Goal: Task Accomplishment & Management: Contribute content

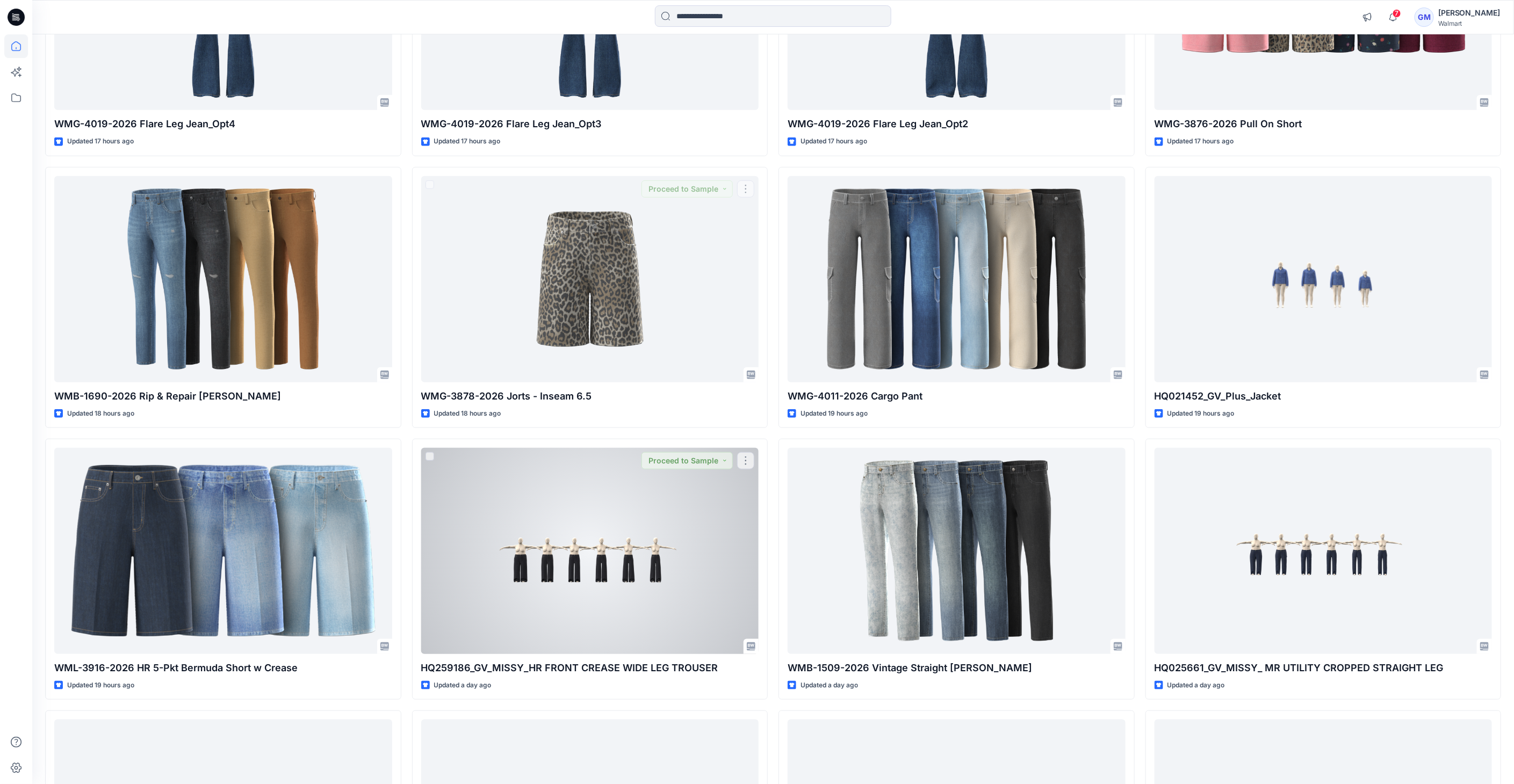
scroll to position [640, 0]
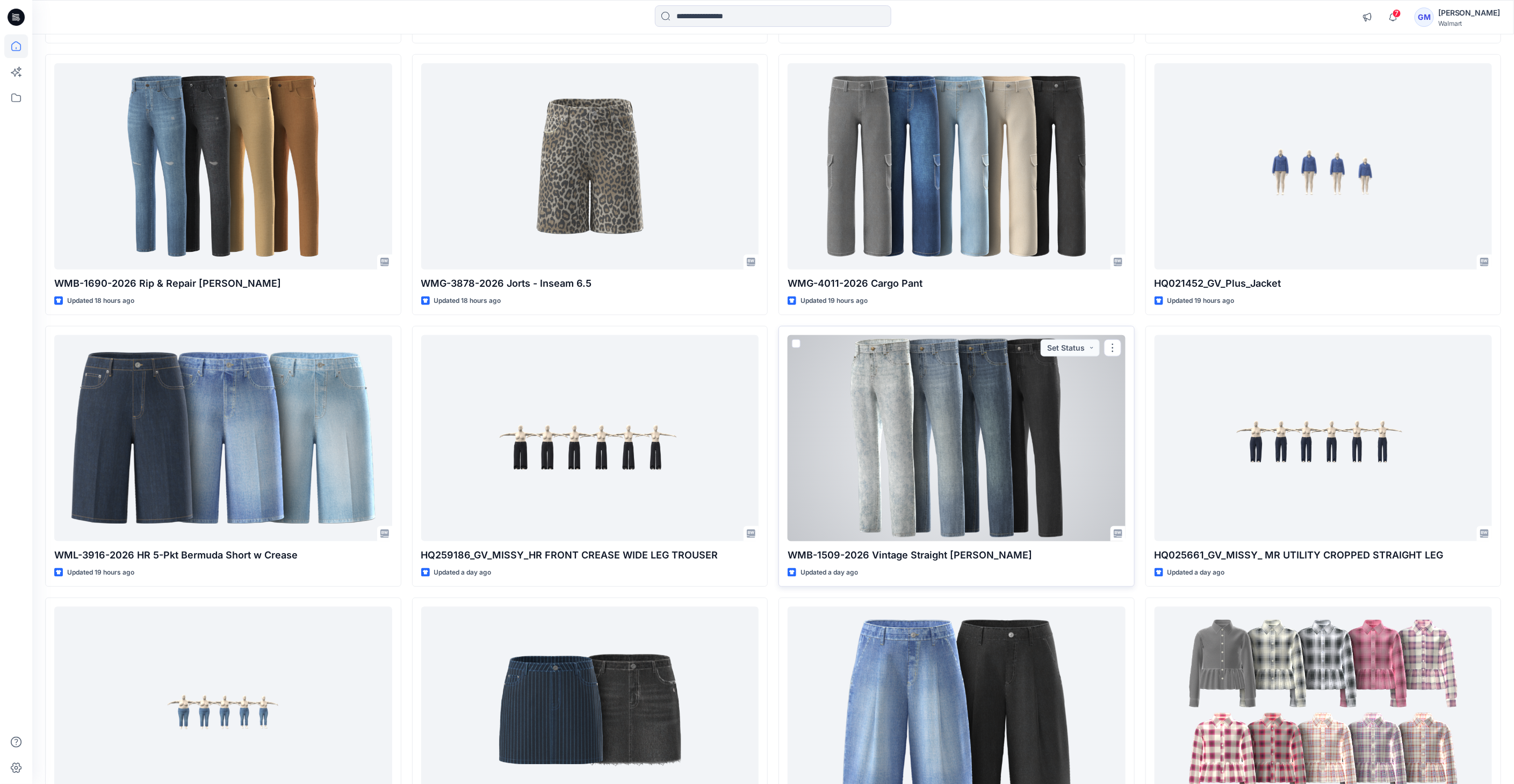
click at [887, 502] on div at bounding box center [957, 438] width 338 height 207
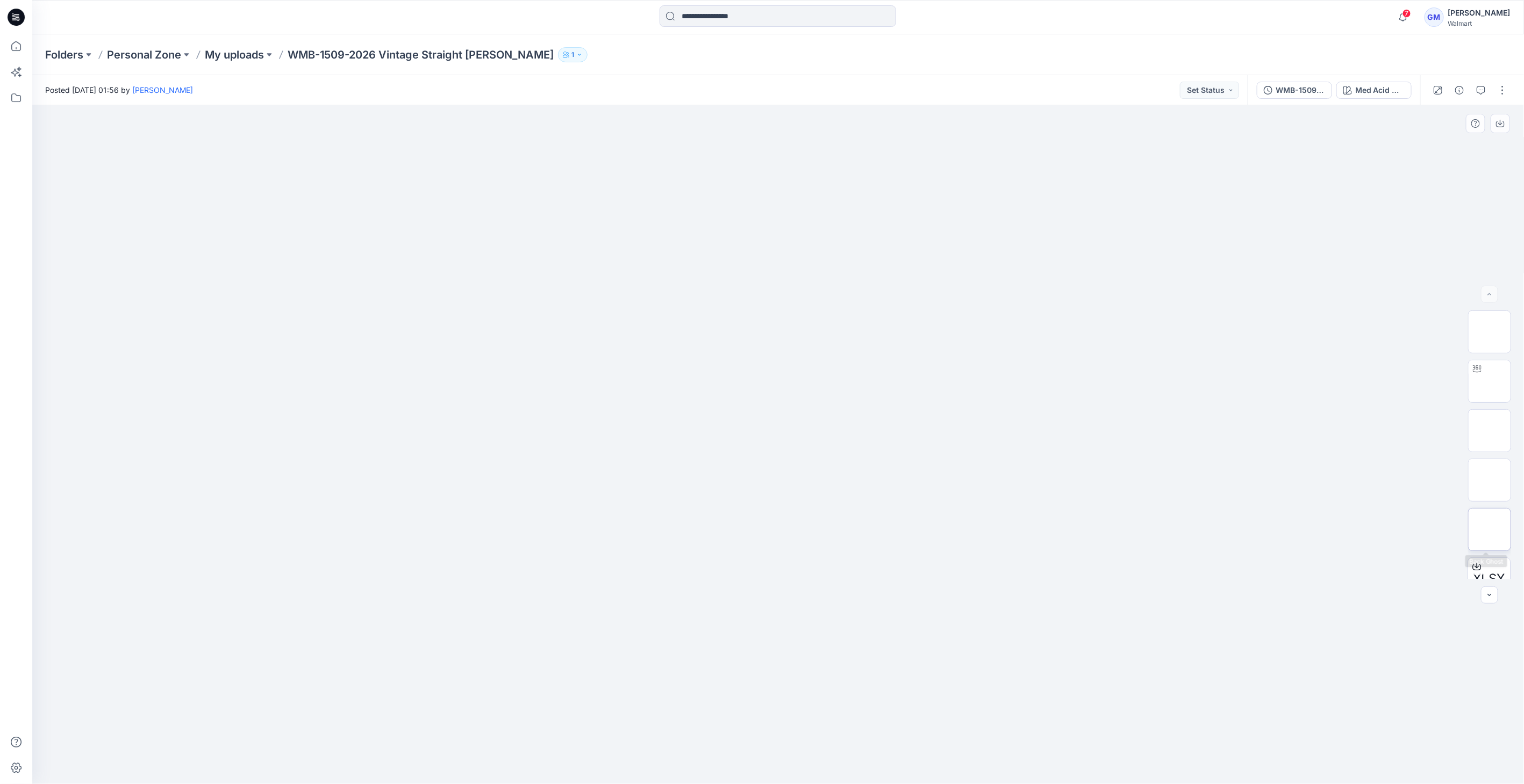
click at [1489, 529] on img at bounding box center [1489, 529] width 0 height 0
click at [1359, 90] on div "Med Acid Wash" at bounding box center [1379, 89] width 49 height 12
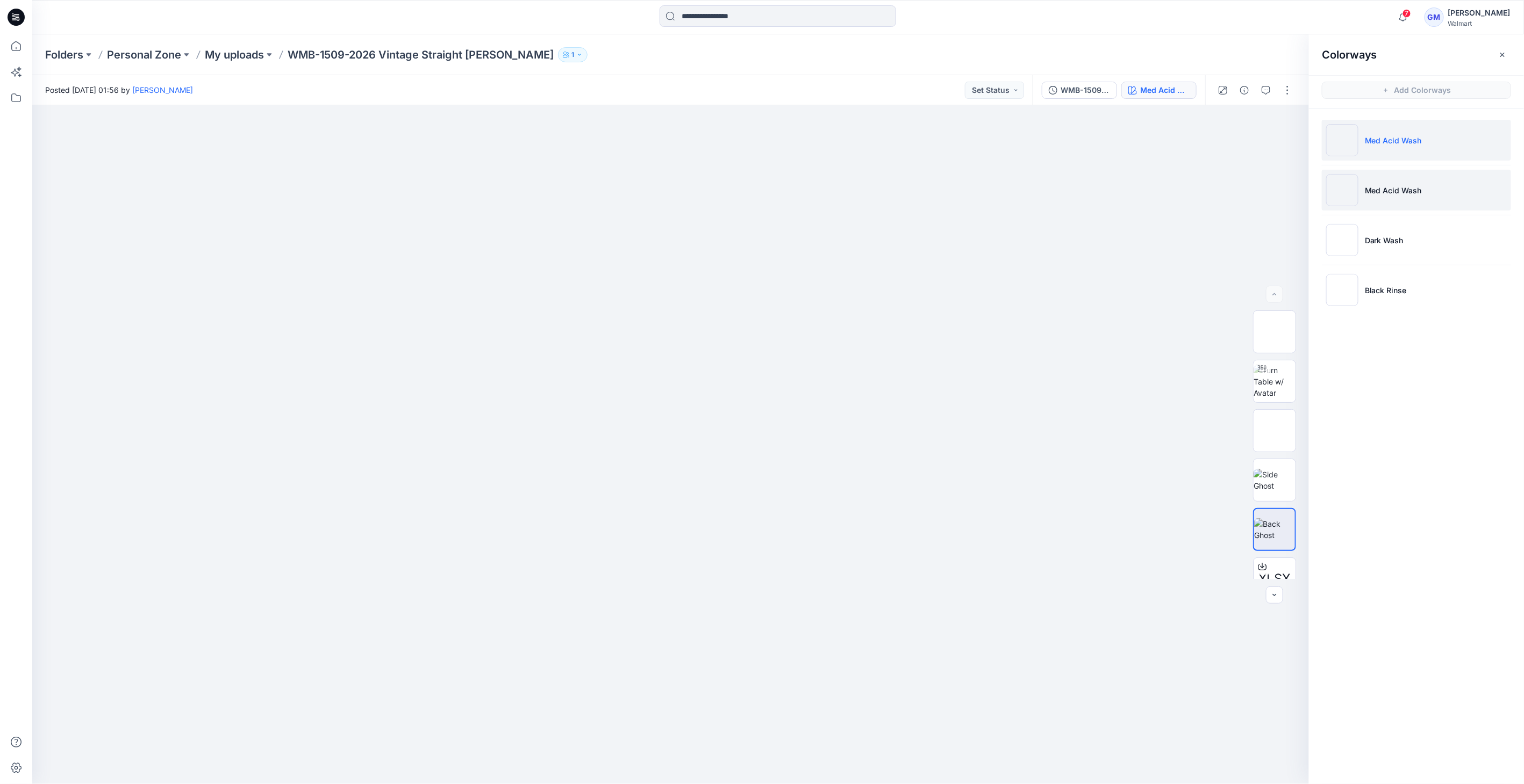
click at [1343, 177] on img at bounding box center [1342, 190] width 32 height 32
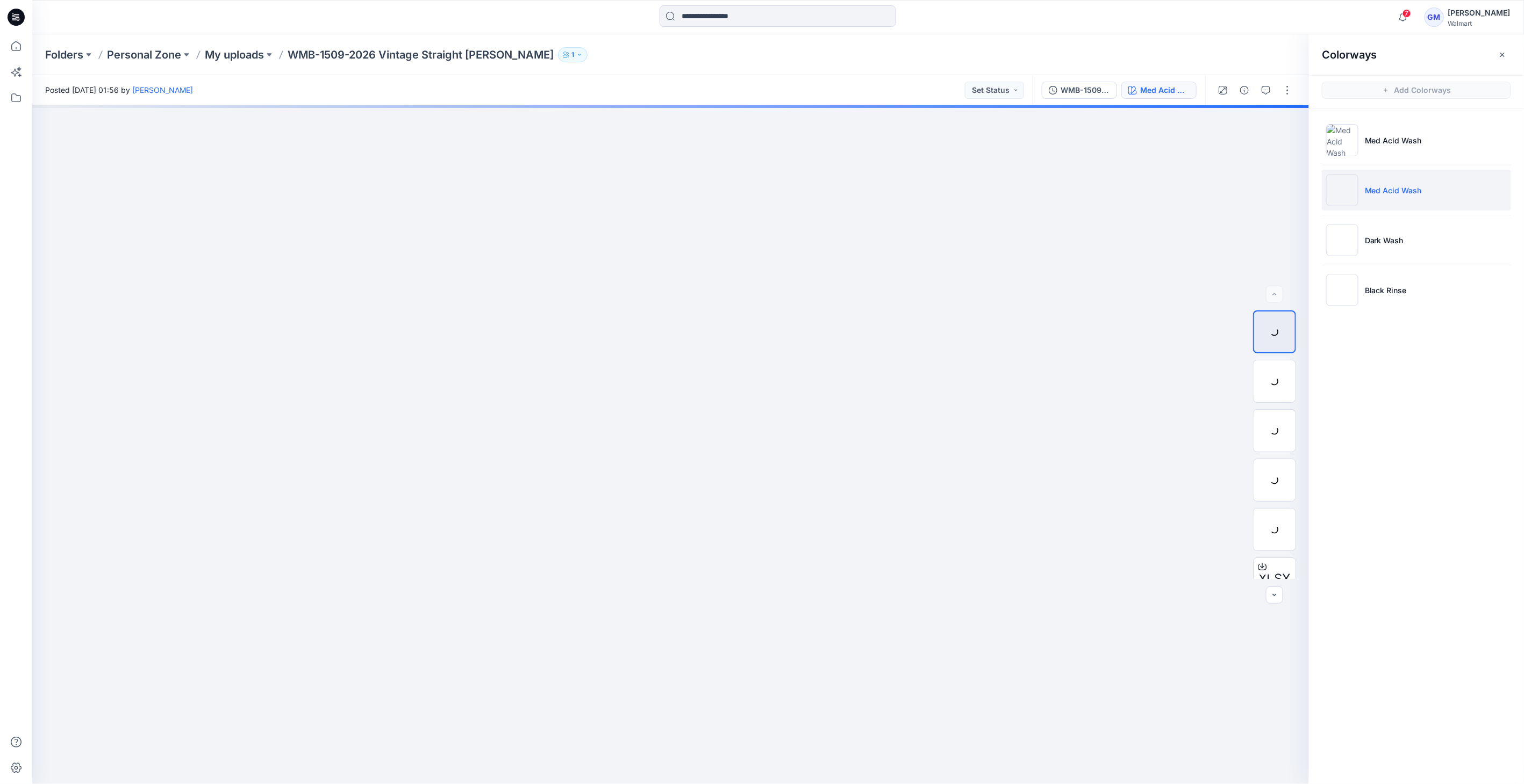
click at [1343, 187] on img at bounding box center [1342, 190] width 32 height 32
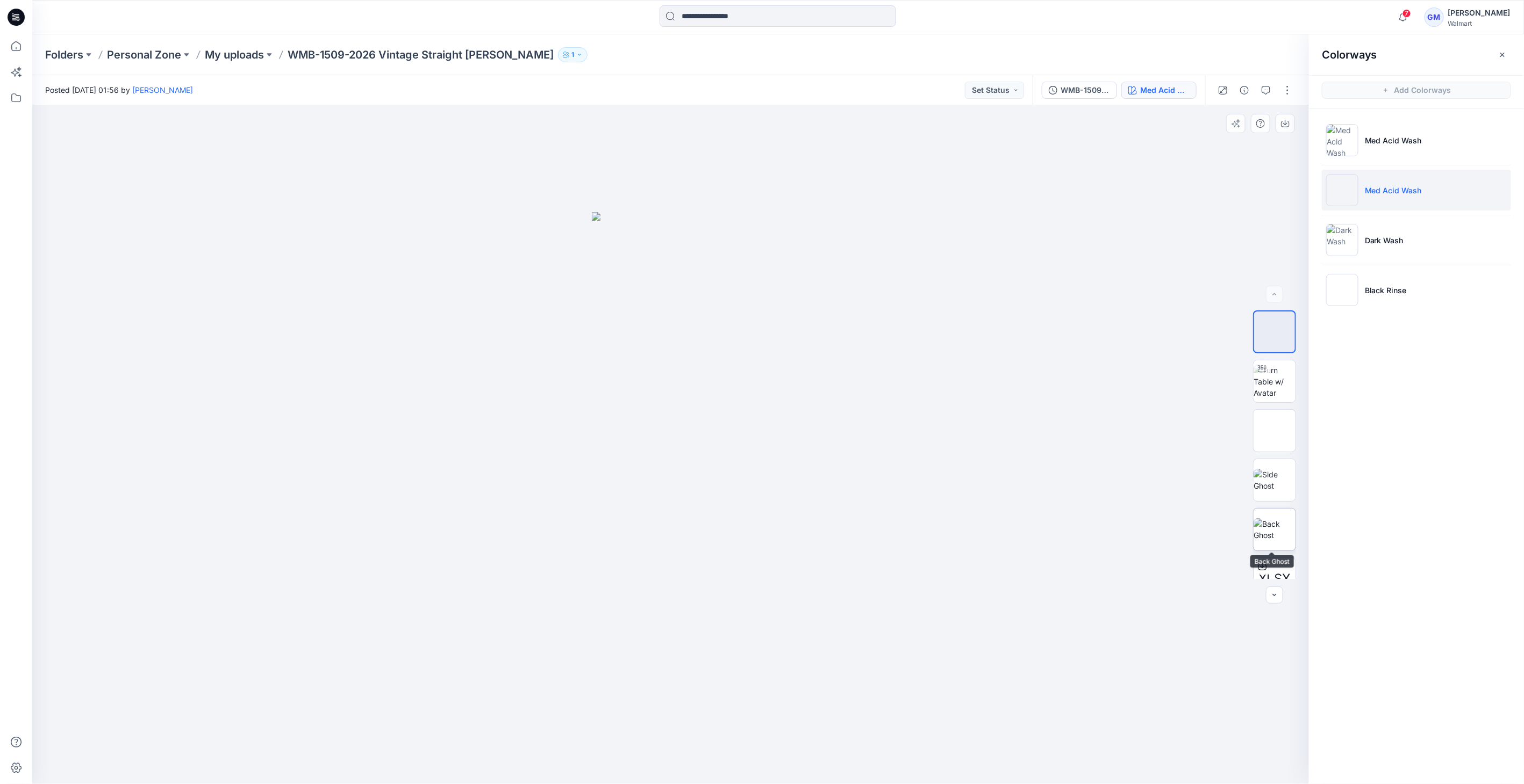
click at [1269, 518] on img at bounding box center [1274, 529] width 42 height 22
click at [1347, 237] on img at bounding box center [1342, 240] width 32 height 32
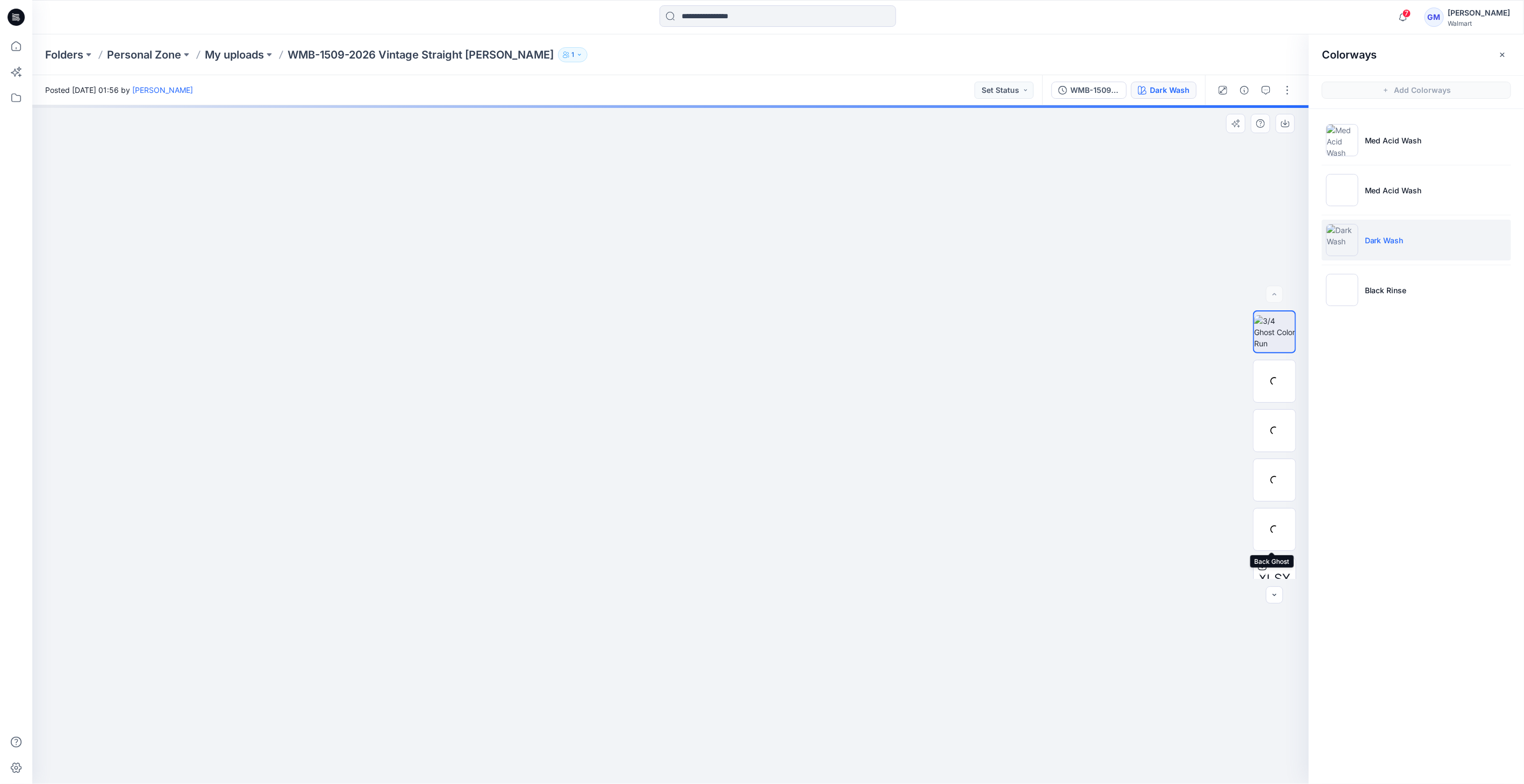
click at [0, 0] on img at bounding box center [0, 0] width 0 height 0
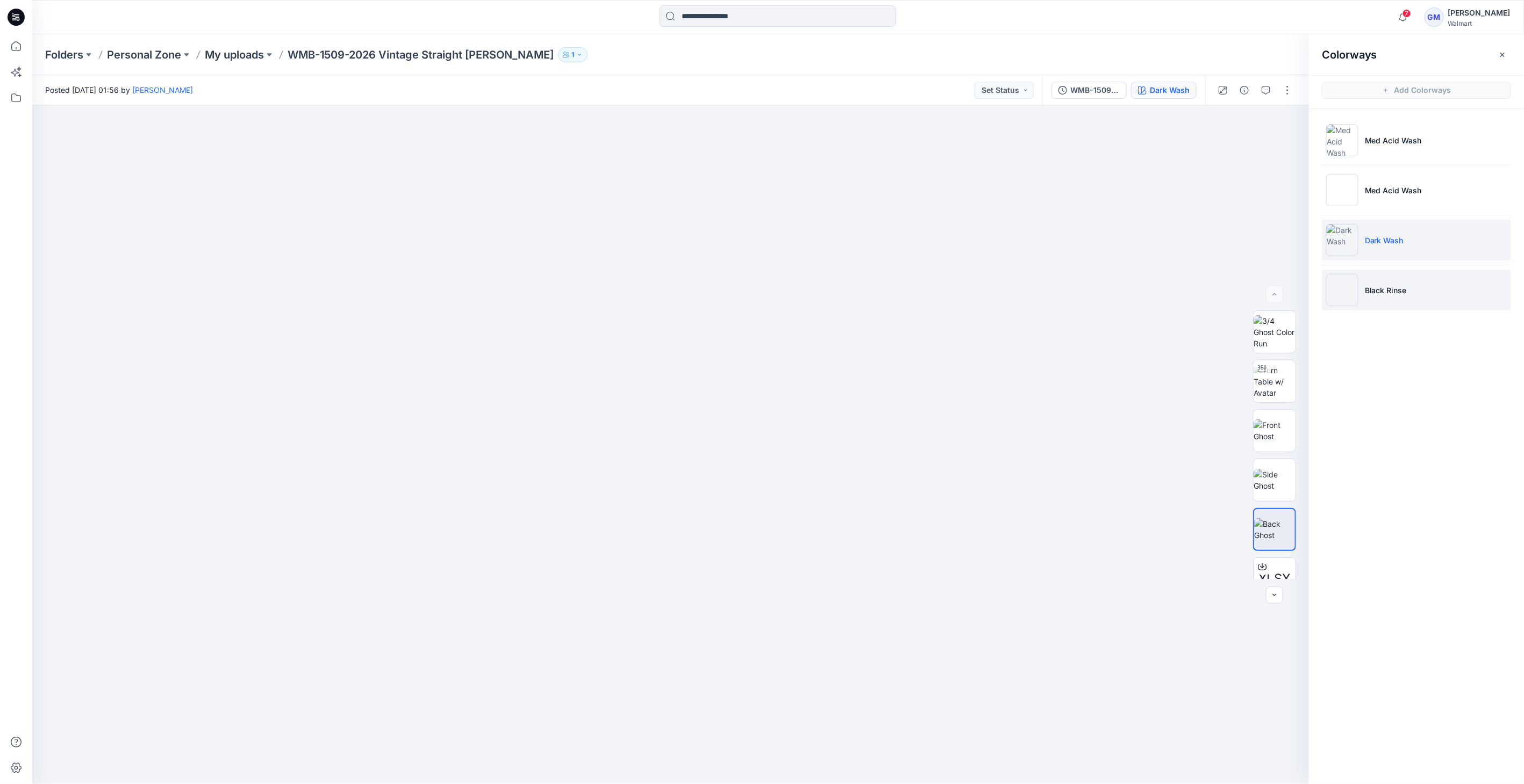
click at [1354, 297] on img at bounding box center [1342, 290] width 32 height 32
click at [1274, 532] on img at bounding box center [1274, 529] width 42 height 22
click at [1345, 244] on img at bounding box center [1342, 240] width 32 height 32
click at [1271, 518] on img at bounding box center [1274, 529] width 42 height 22
click at [1353, 198] on img at bounding box center [1342, 190] width 32 height 32
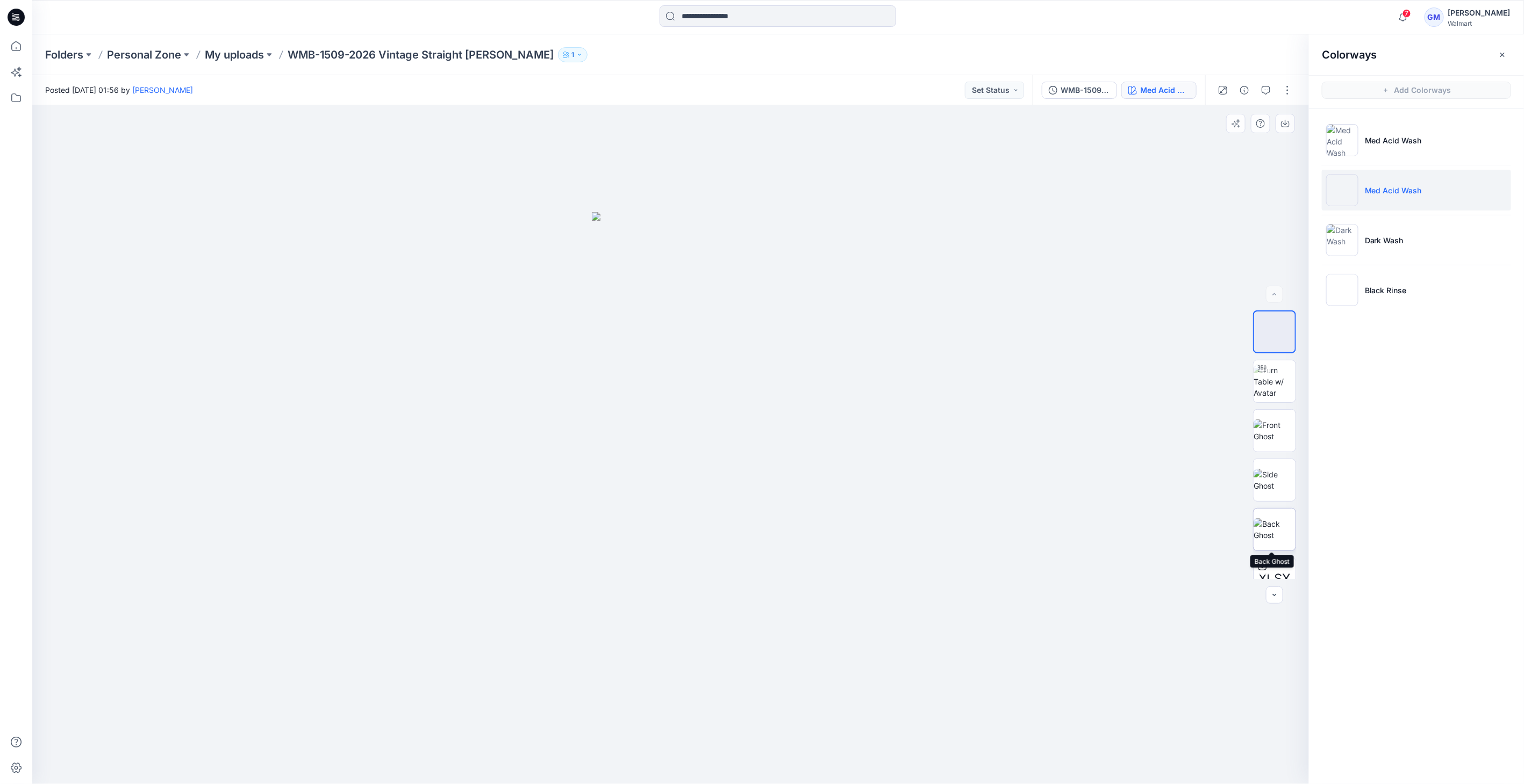
click at [1266, 529] on img at bounding box center [1274, 529] width 42 height 22
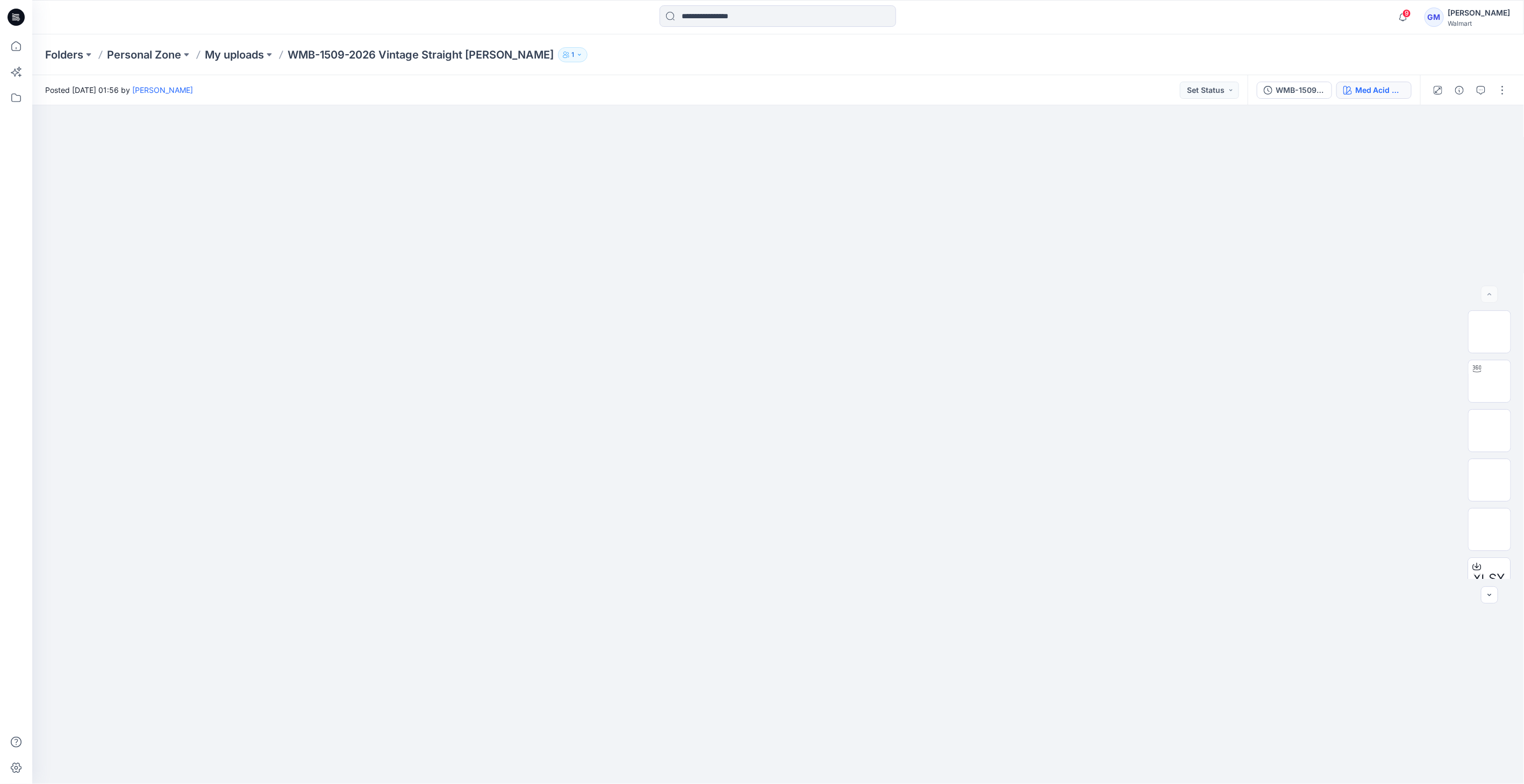
click at [1373, 81] on div "WMB-1509-2026 Vintage Straight Jean_Full Colorway Med Acid Wash" at bounding box center [1334, 90] width 173 height 30
click at [1373, 85] on div "Med Acid Wash" at bounding box center [1379, 89] width 49 height 12
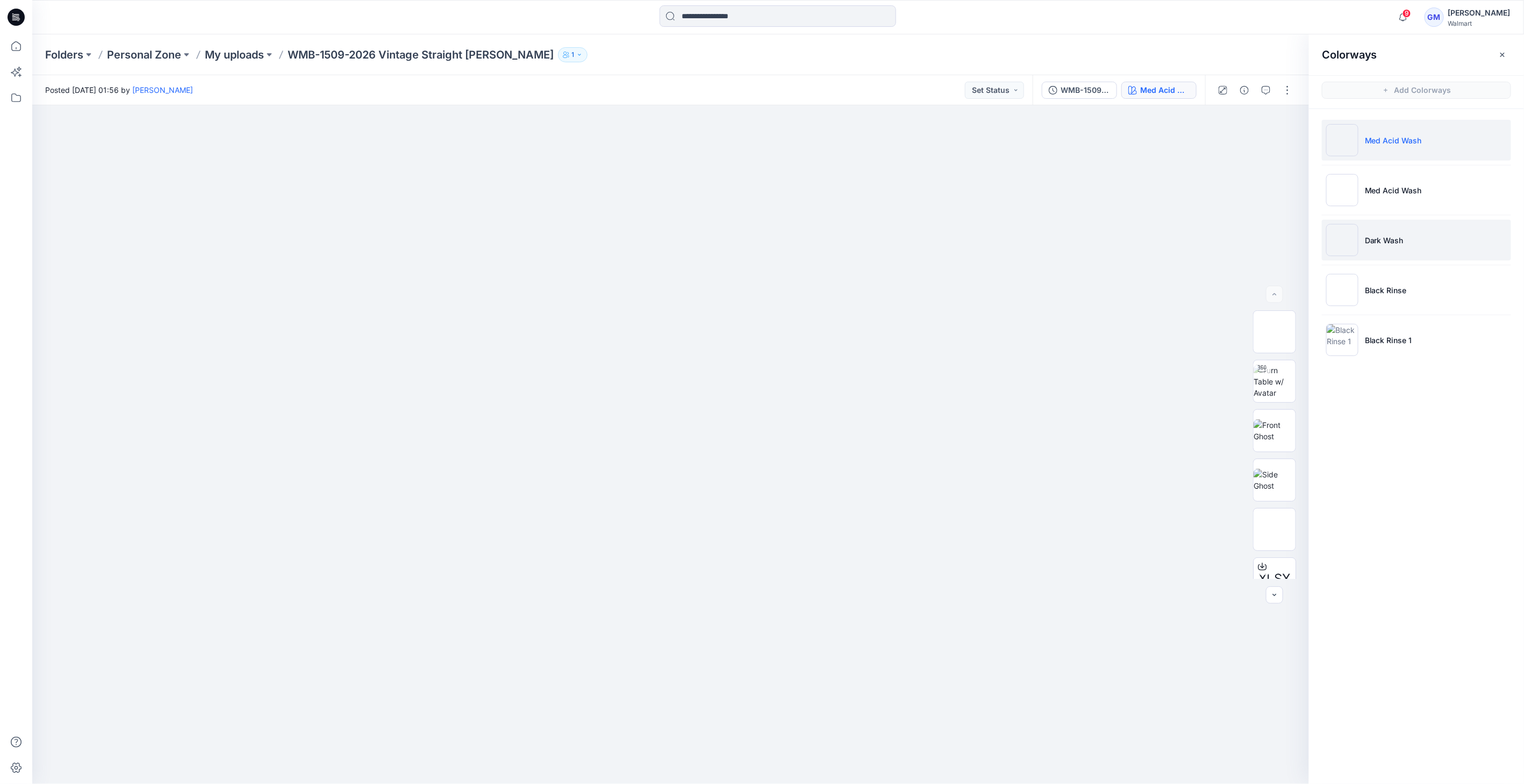
click at [1342, 230] on img at bounding box center [1342, 240] width 32 height 32
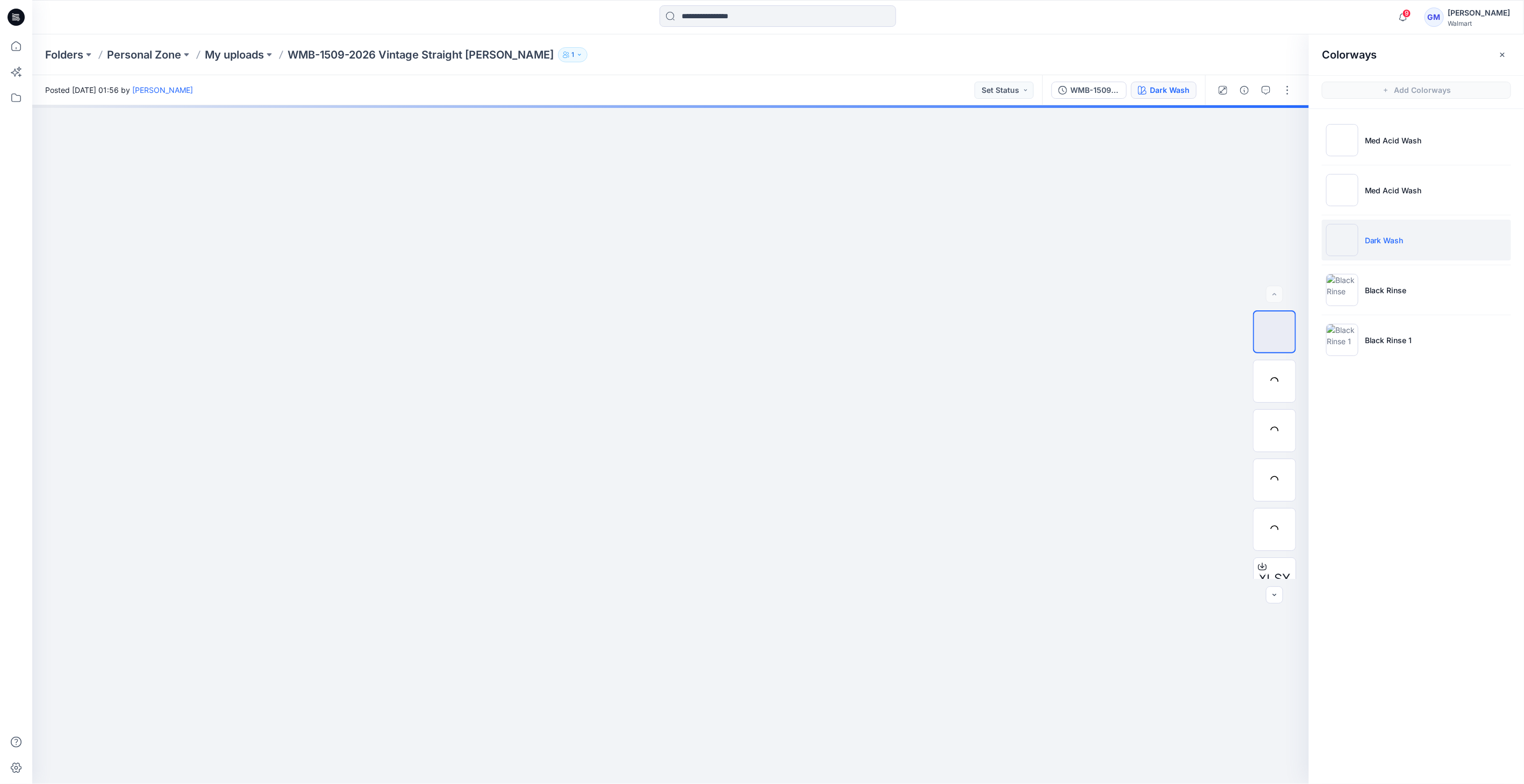
click at [1342, 233] on img at bounding box center [1342, 240] width 32 height 32
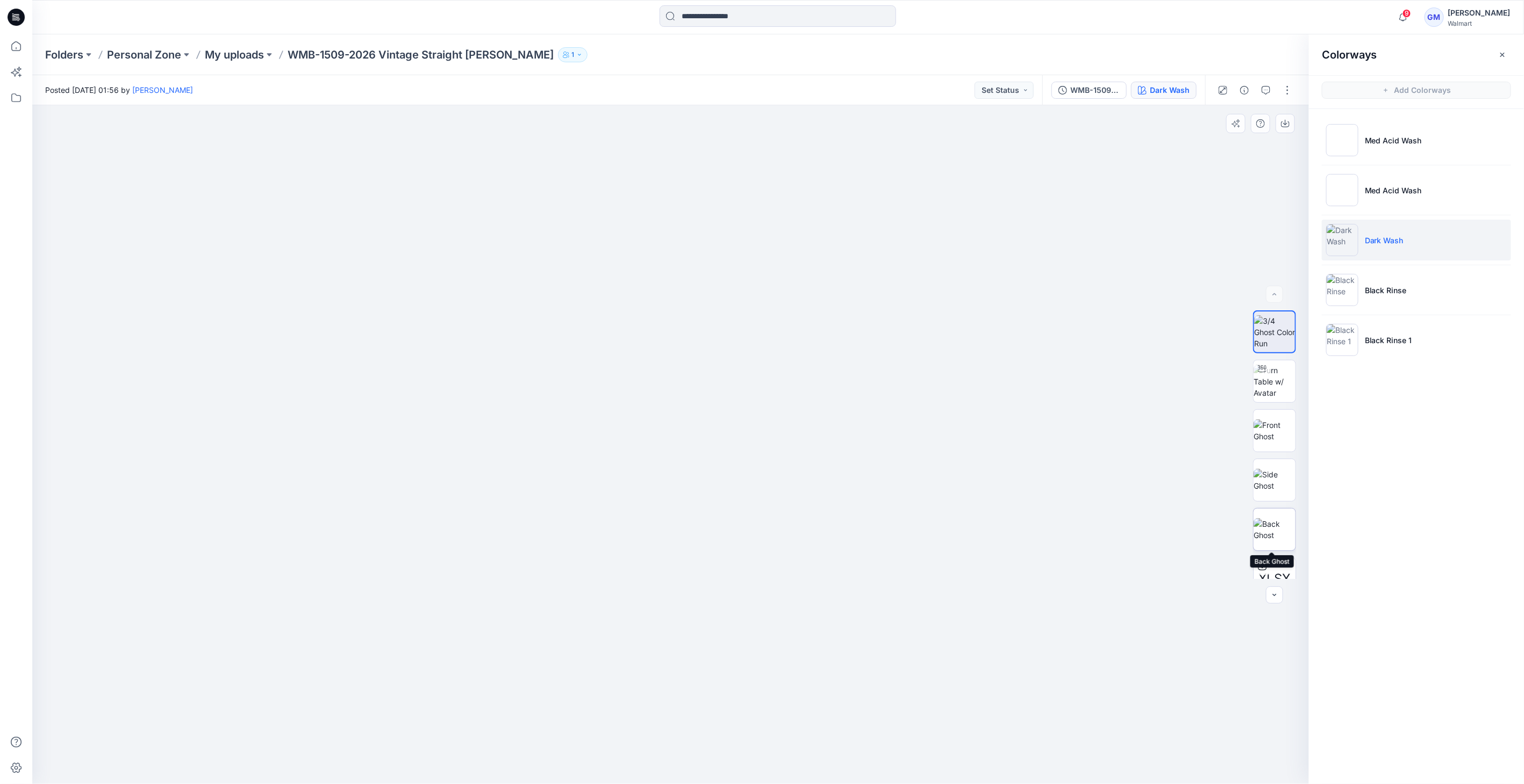
click at [1276, 518] on img at bounding box center [1274, 529] width 42 height 22
click at [56, 63] on div "Folders Personal Zone My uploads WMB-1509-2026 Vintage Straight Jean 1" at bounding box center [778, 55] width 1492 height 41
click at [57, 62] on p "Folders" at bounding box center [64, 55] width 38 height 15
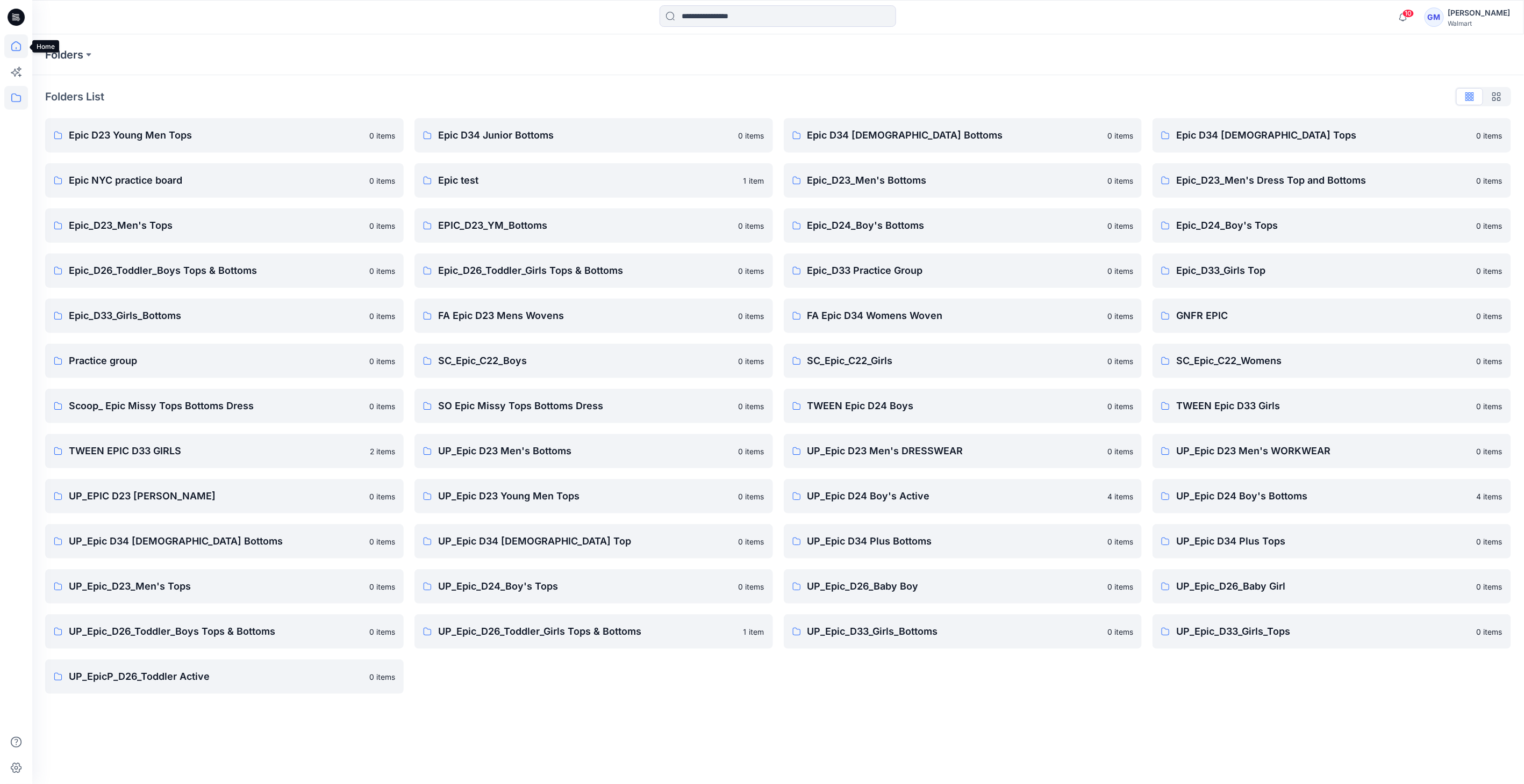
click at [15, 43] on icon at bounding box center [16, 46] width 23 height 23
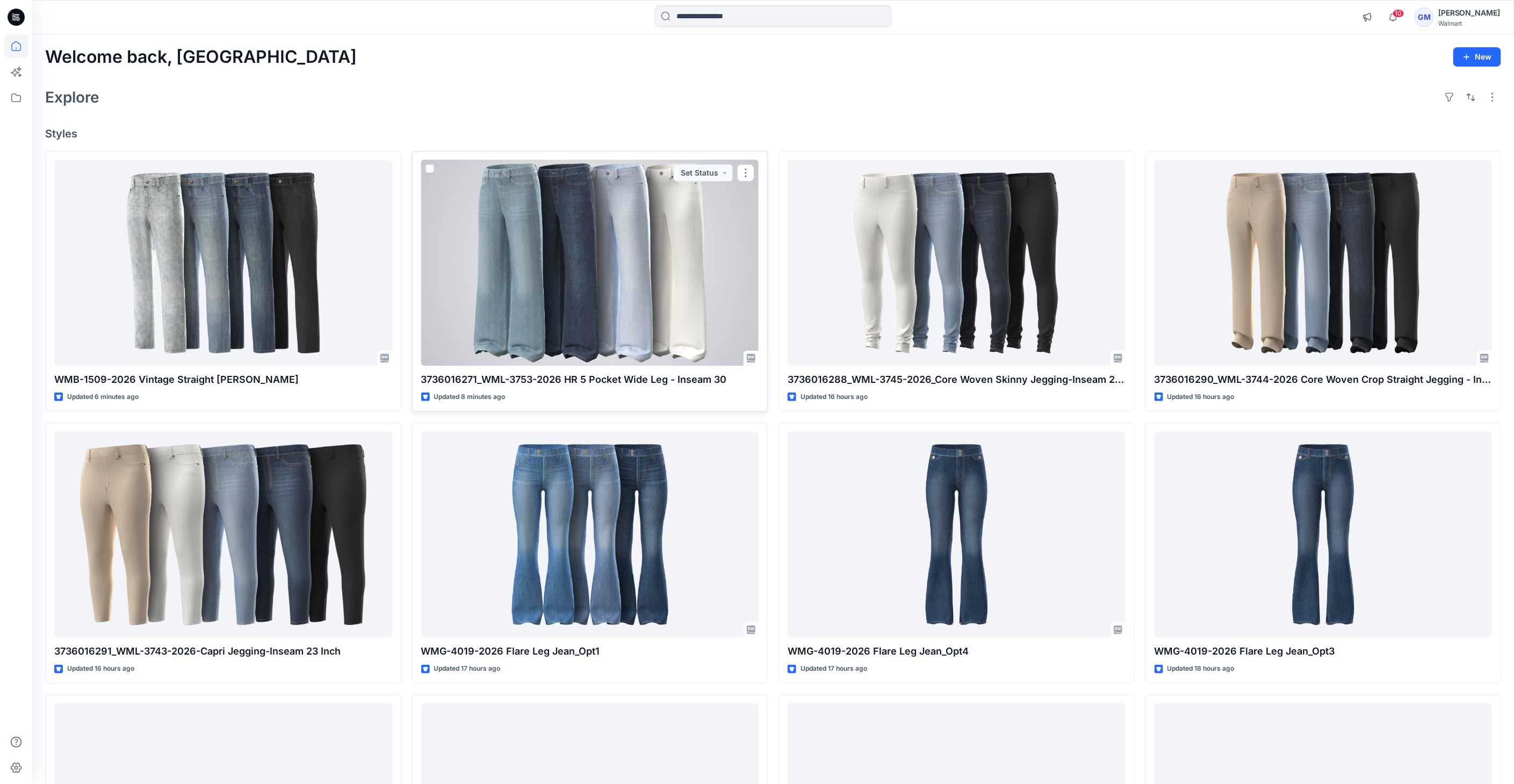
click at [677, 290] on div at bounding box center [590, 263] width 338 height 207
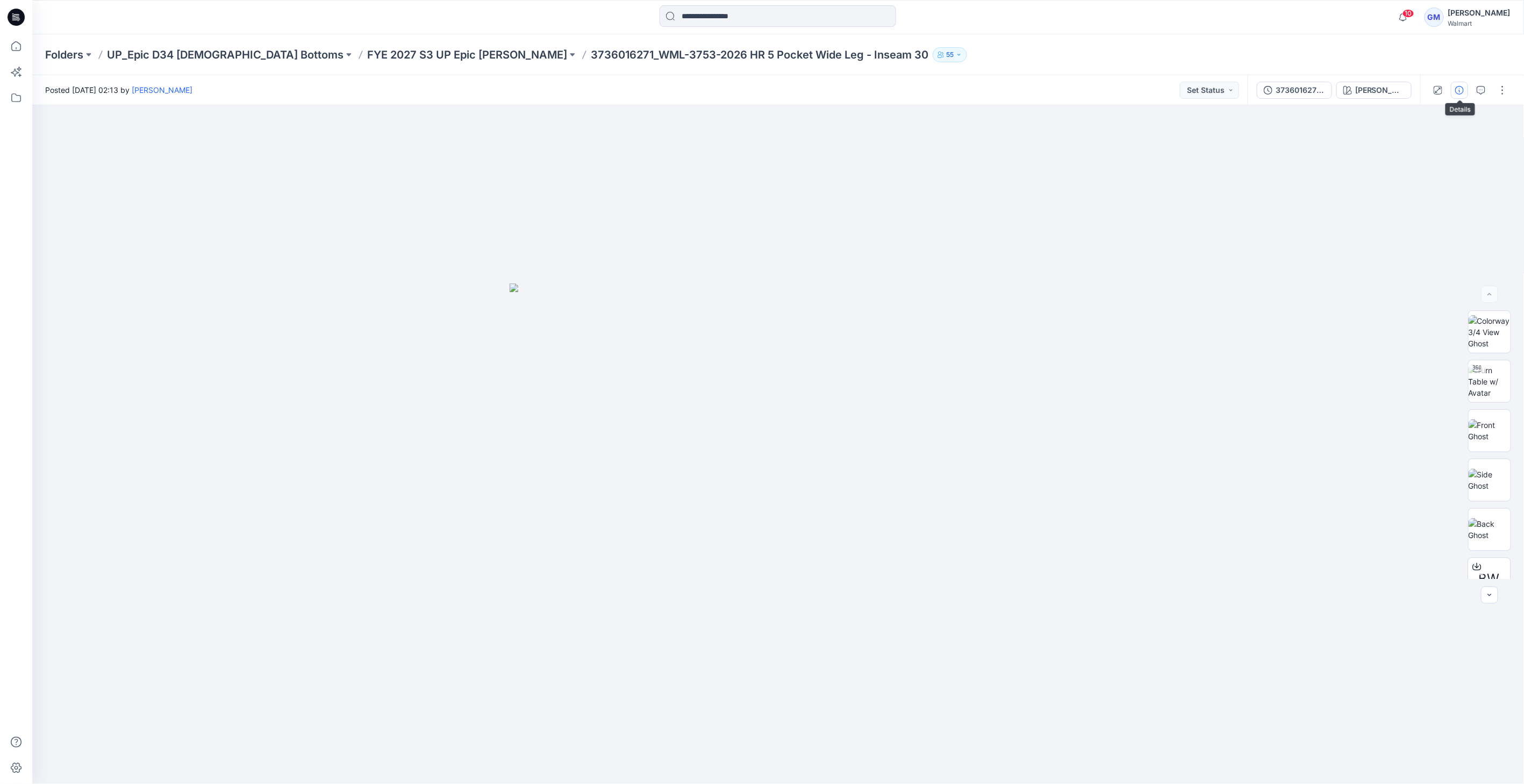
click at [1457, 92] on icon "button" at bounding box center [1460, 90] width 9 height 9
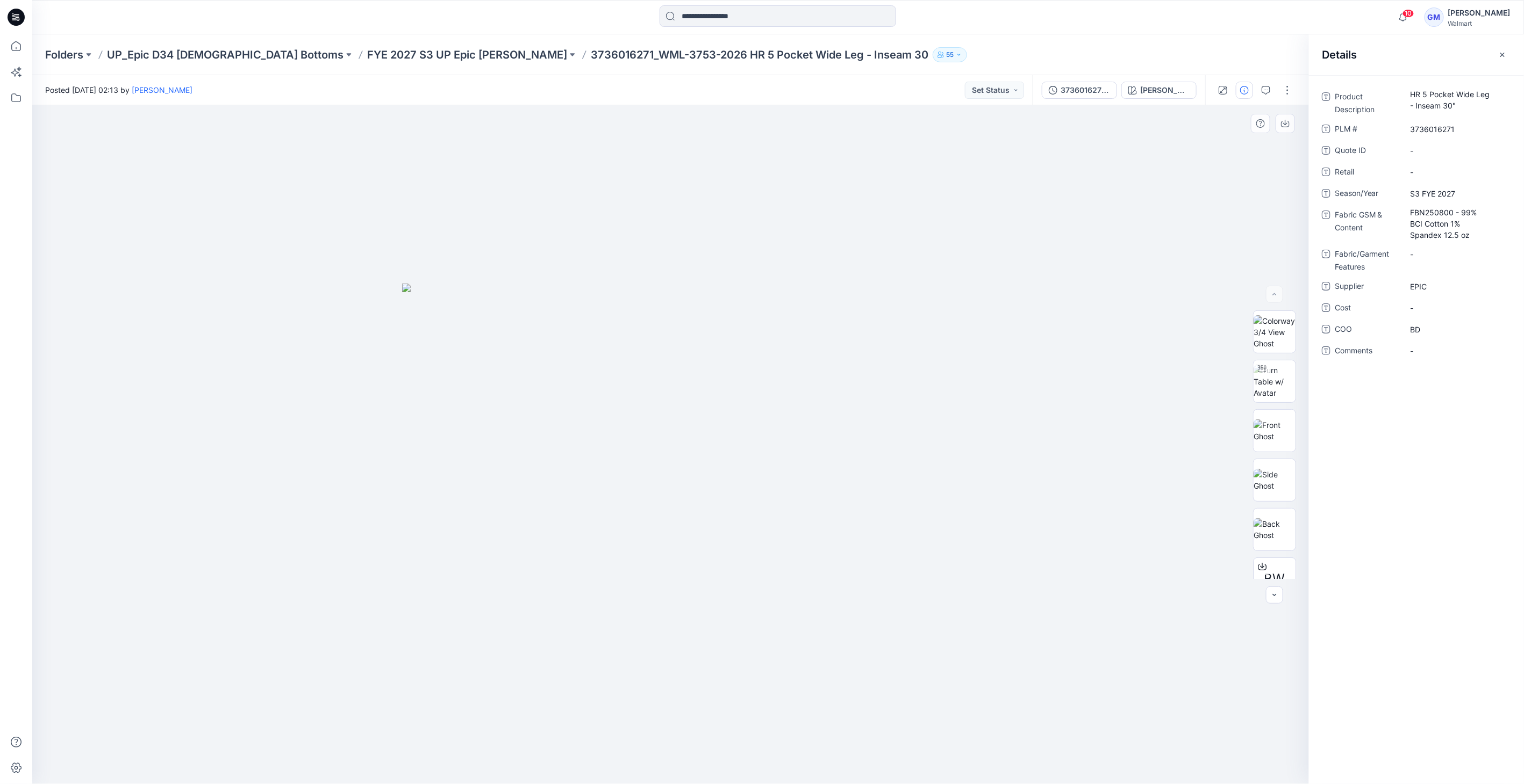
click at [1210, 167] on div at bounding box center [671, 445] width 1277 height 679
click at [55, 50] on p "Folders" at bounding box center [64, 55] width 38 height 15
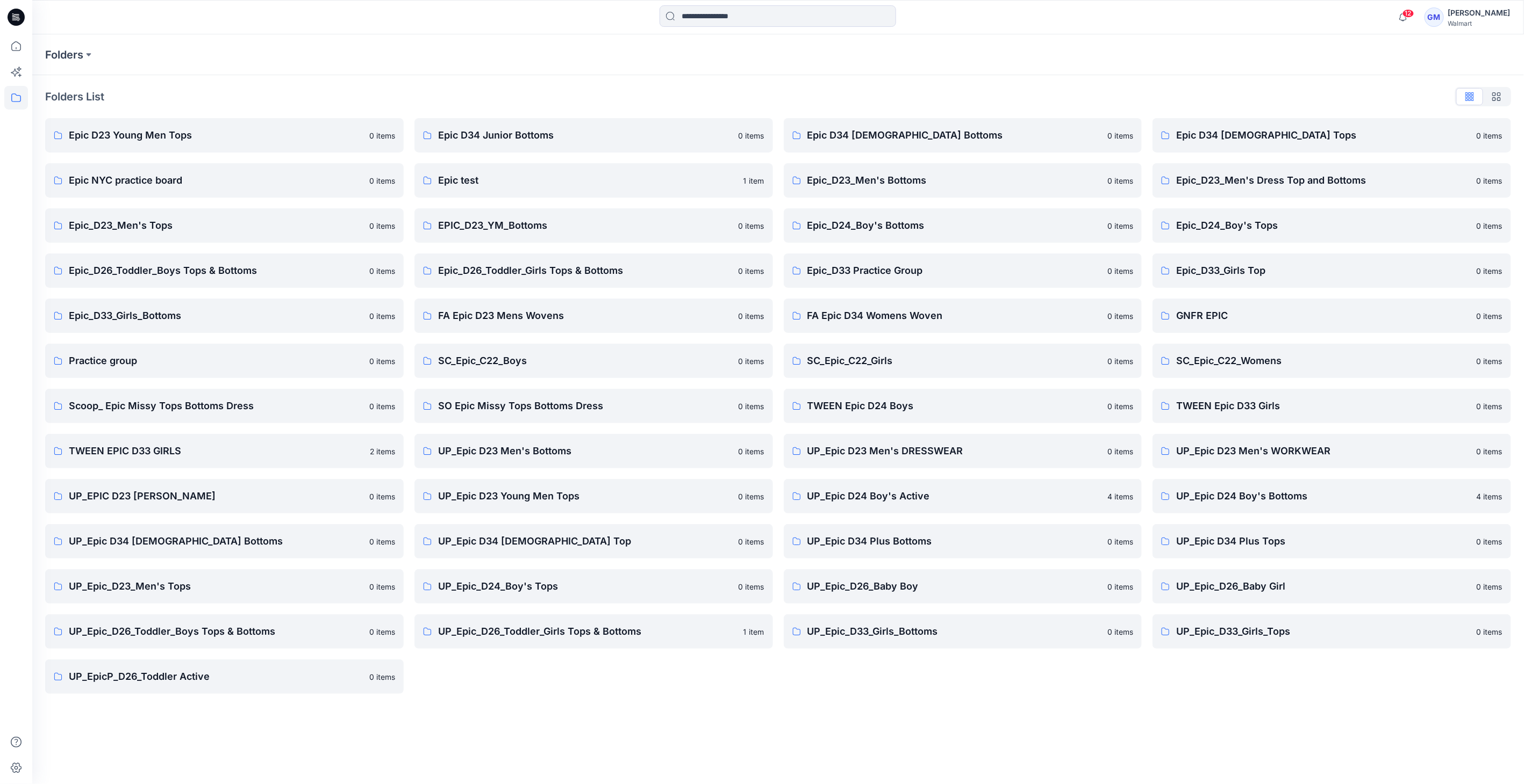
click at [14, 17] on icon at bounding box center [14, 17] width 4 height 1
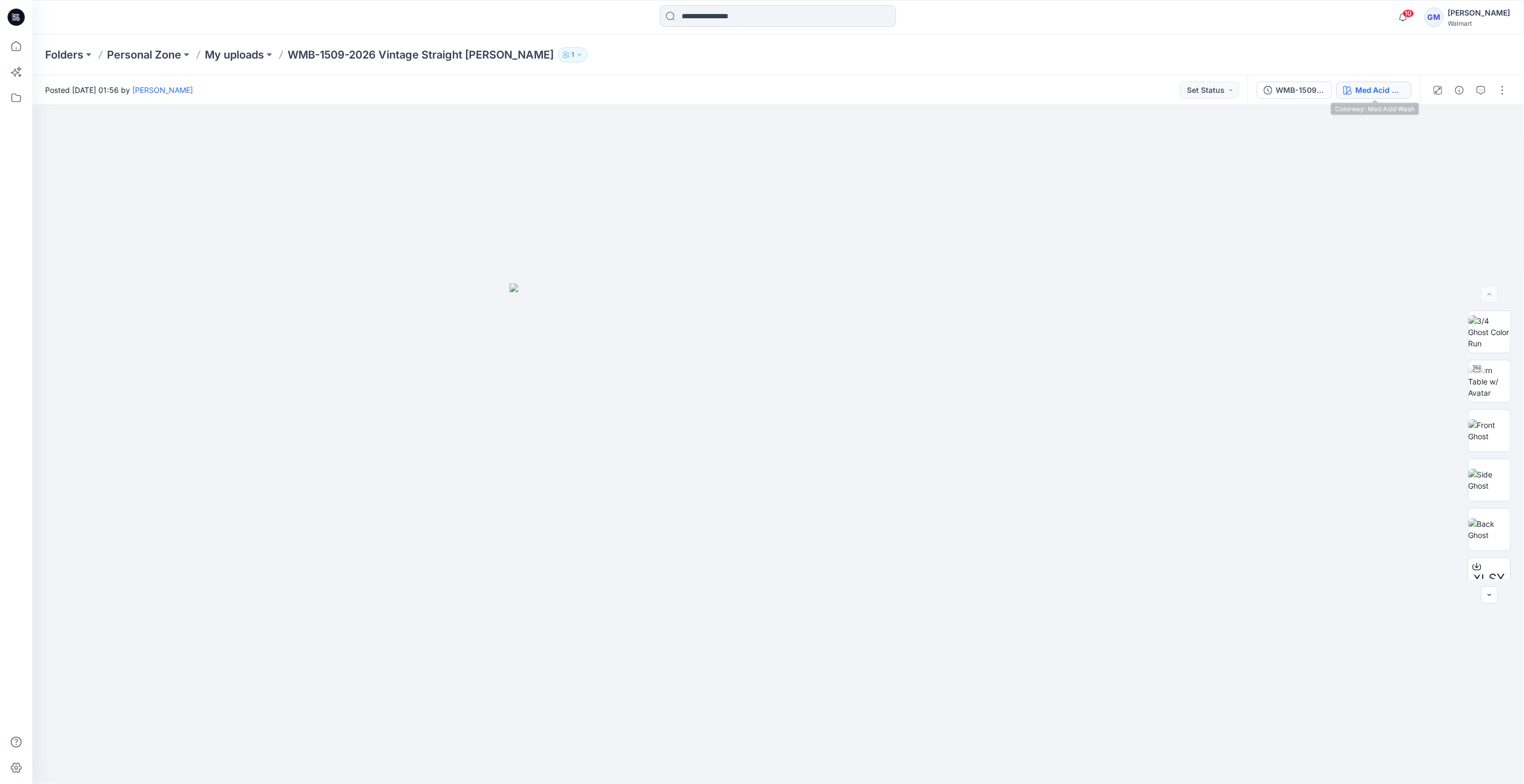
click at [1393, 89] on div "Med Acid Wash" at bounding box center [1379, 89] width 49 height 12
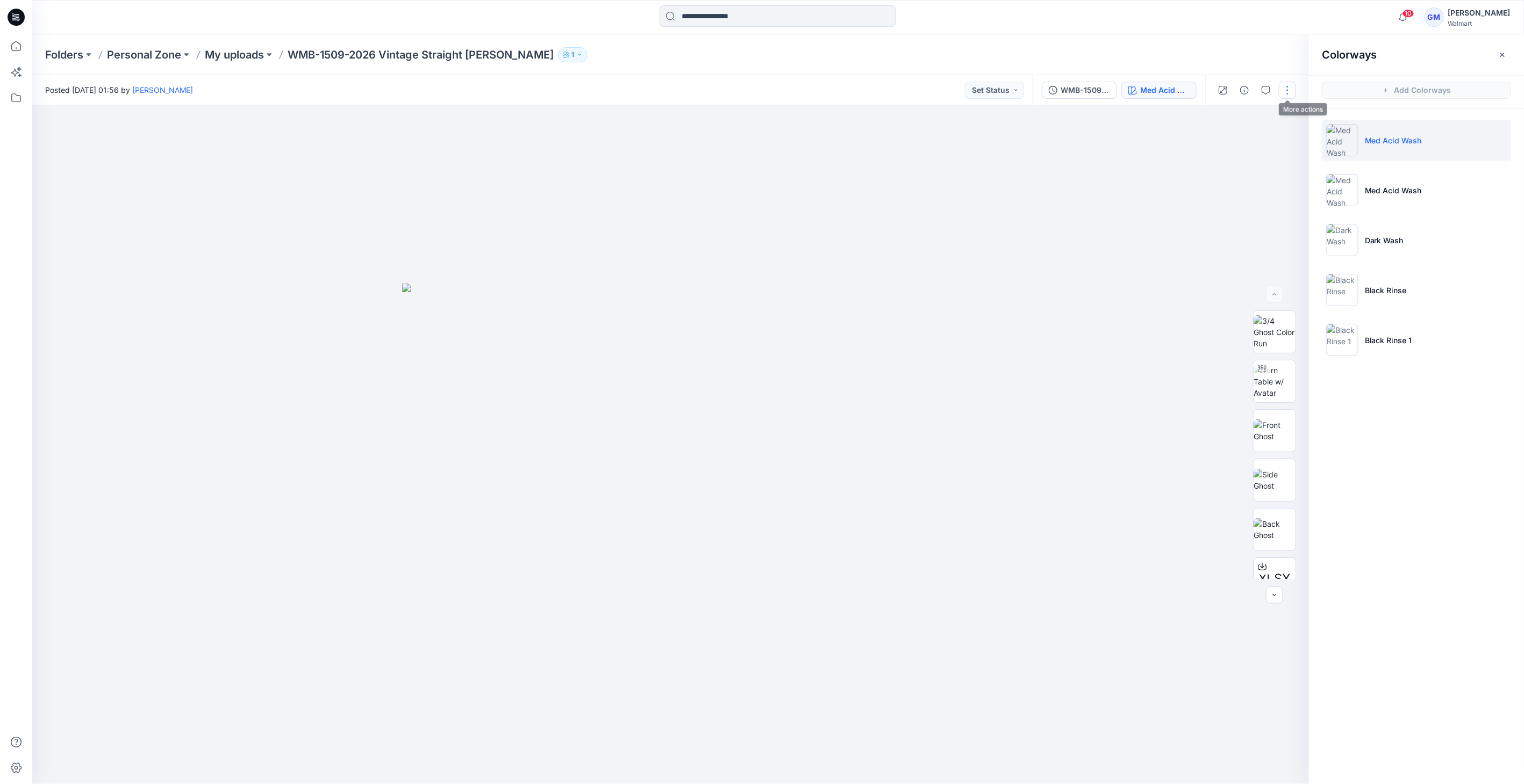
click at [1294, 87] on button "button" at bounding box center [1287, 89] width 17 height 17
click at [1238, 140] on button "Edit" at bounding box center [1241, 145] width 99 height 20
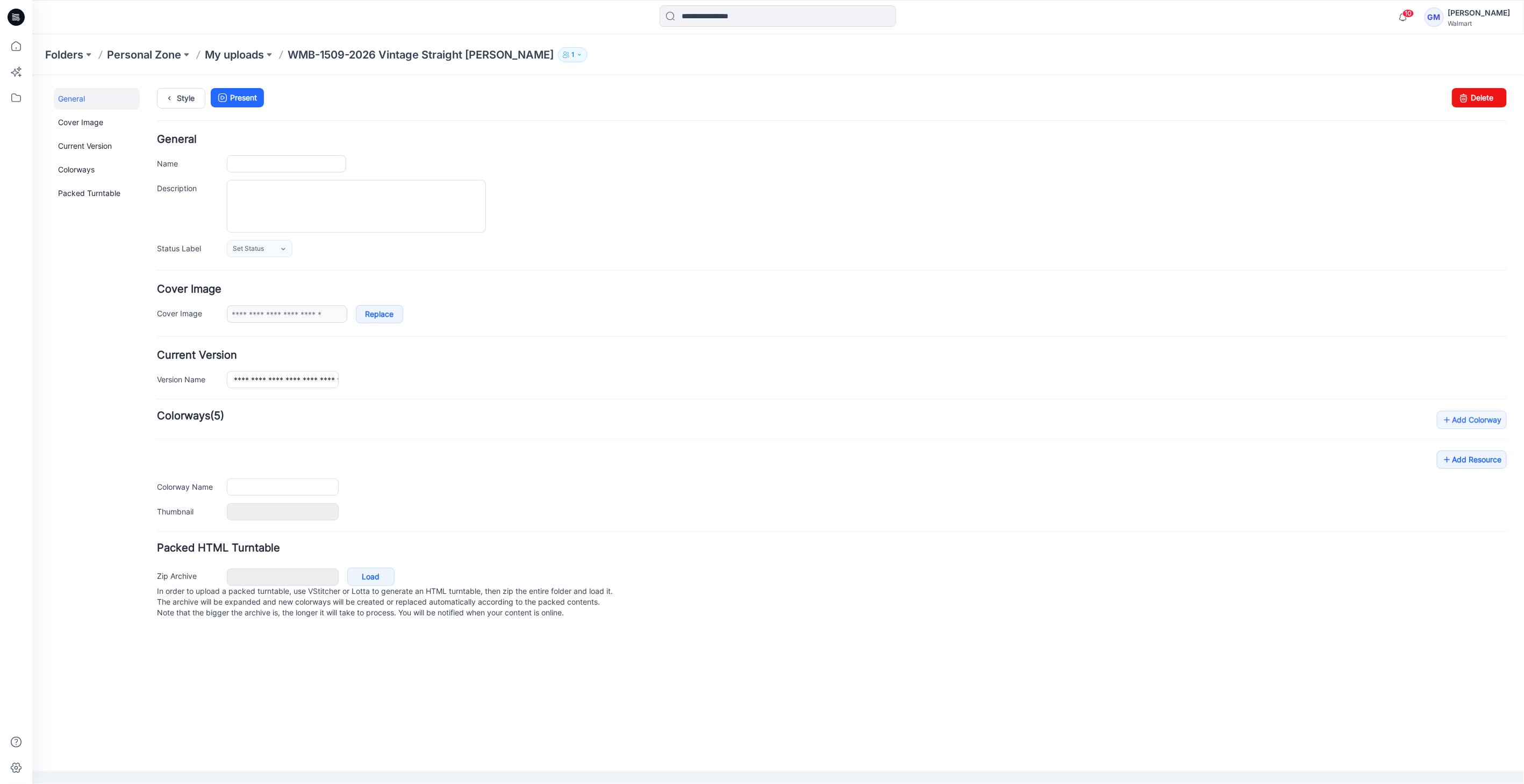
type input "**********"
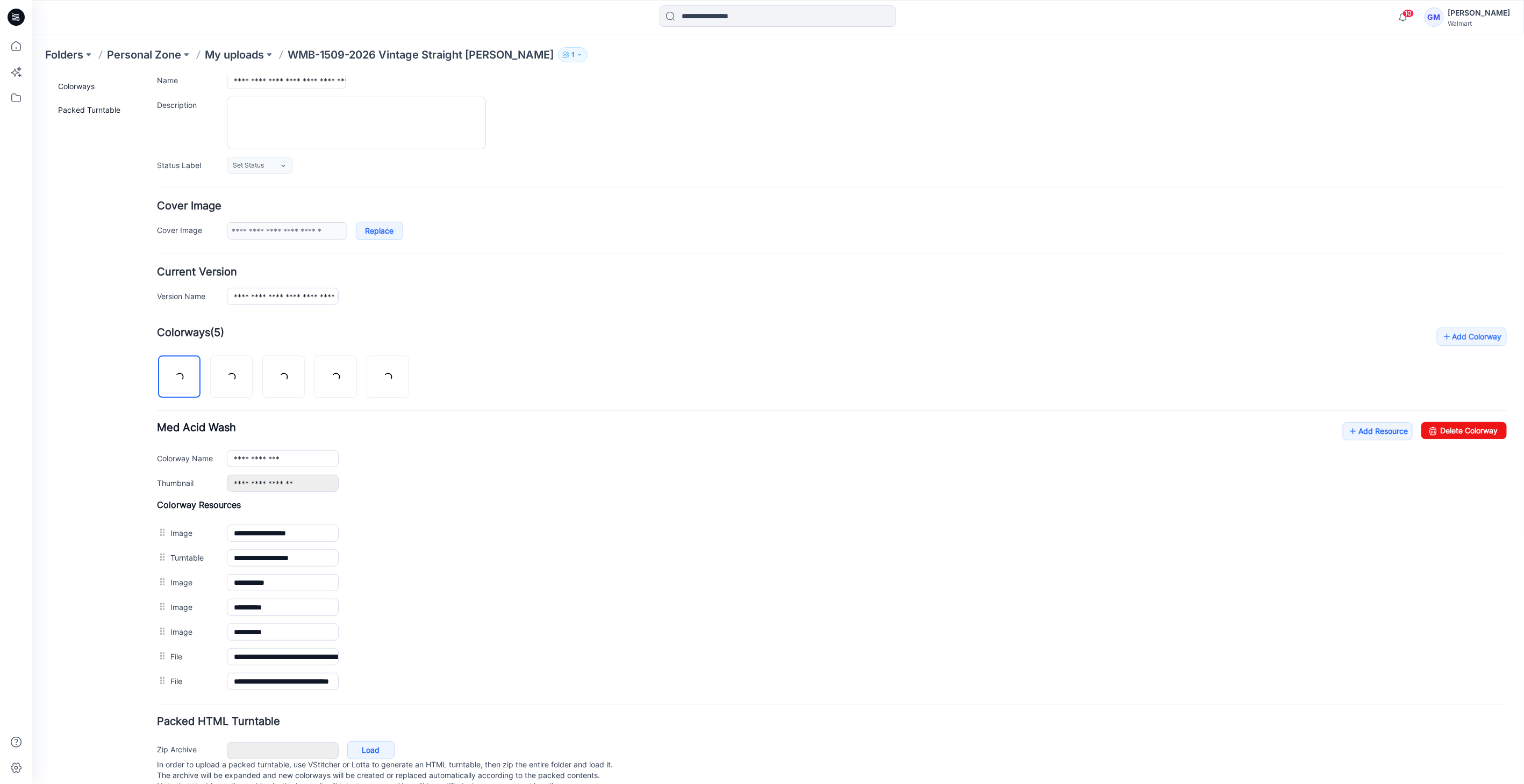
scroll to position [111, 0]
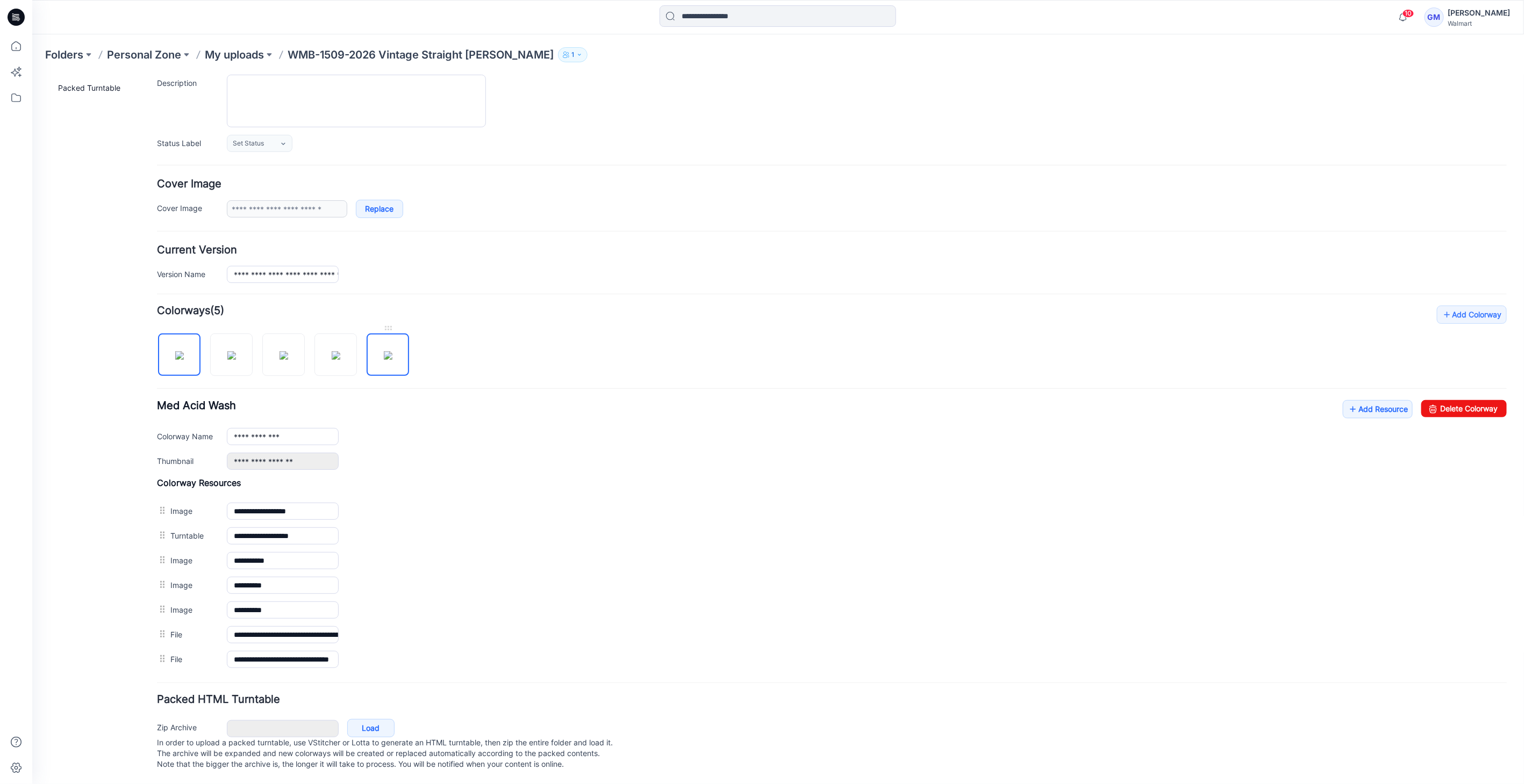
click at [392, 350] on img at bounding box center [387, 355] width 9 height 9
type input "**********"
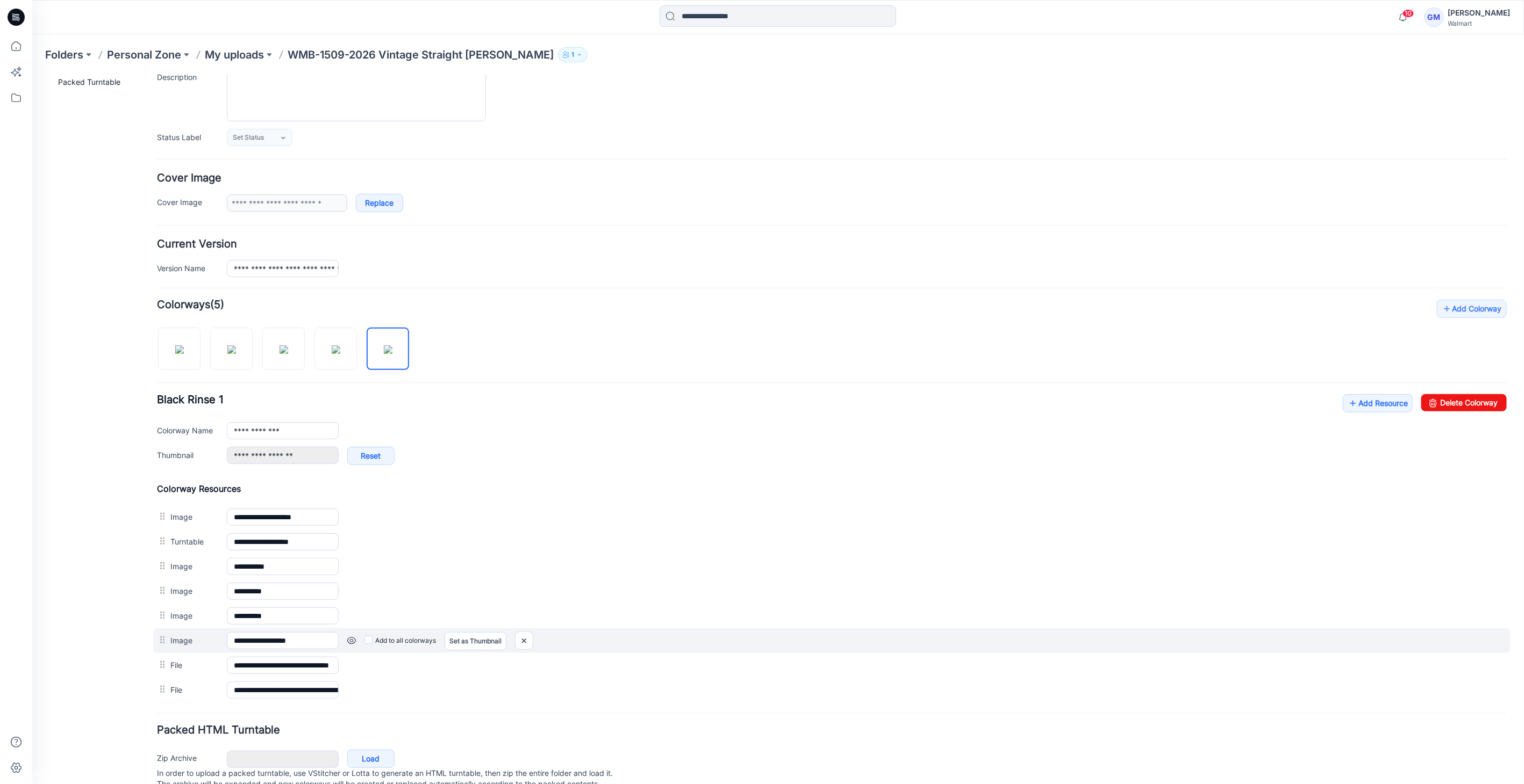
click at [351, 639] on link at bounding box center [351, 640] width 9 height 9
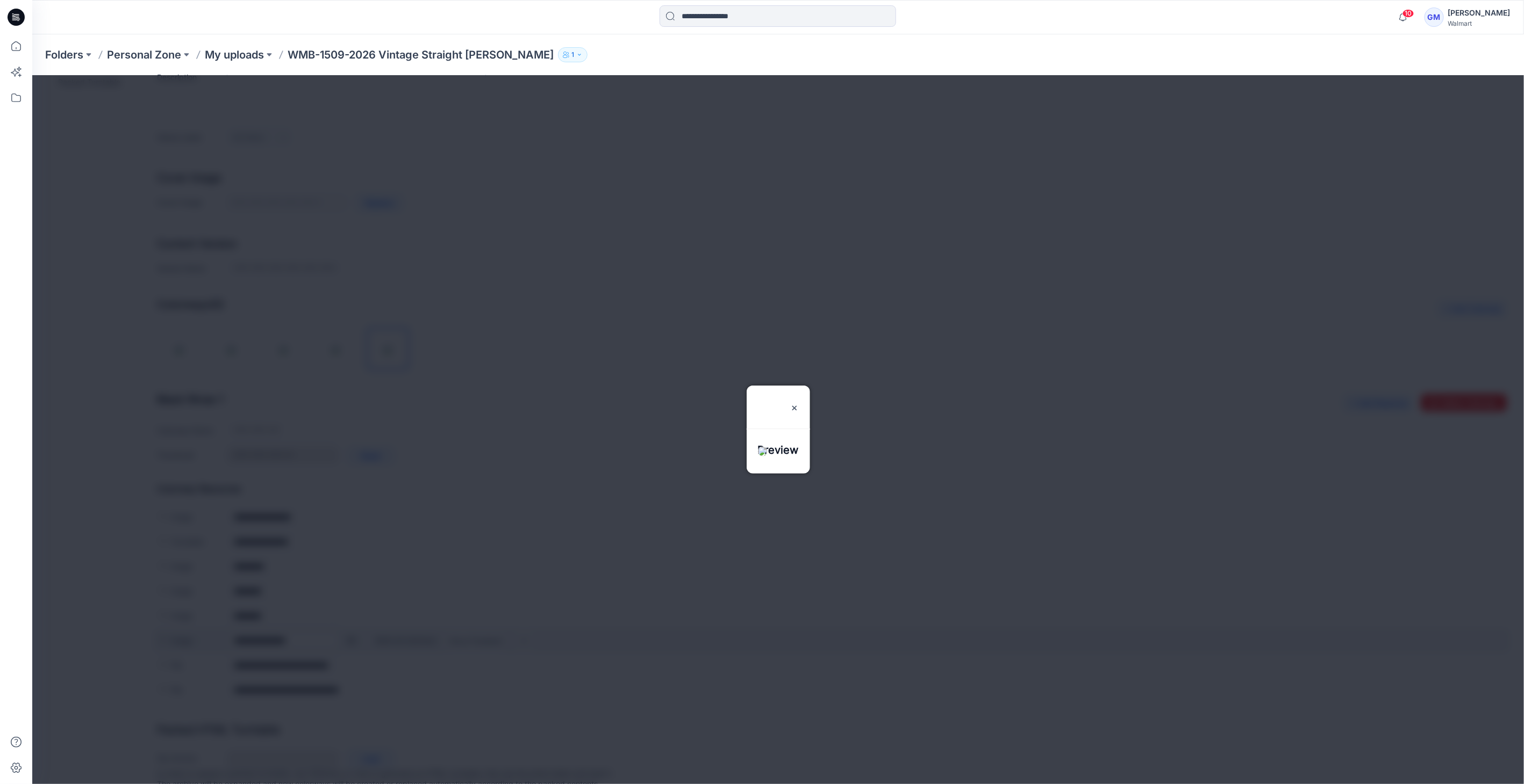
click at [351, 639] on div at bounding box center [777, 429] width 1492 height 709
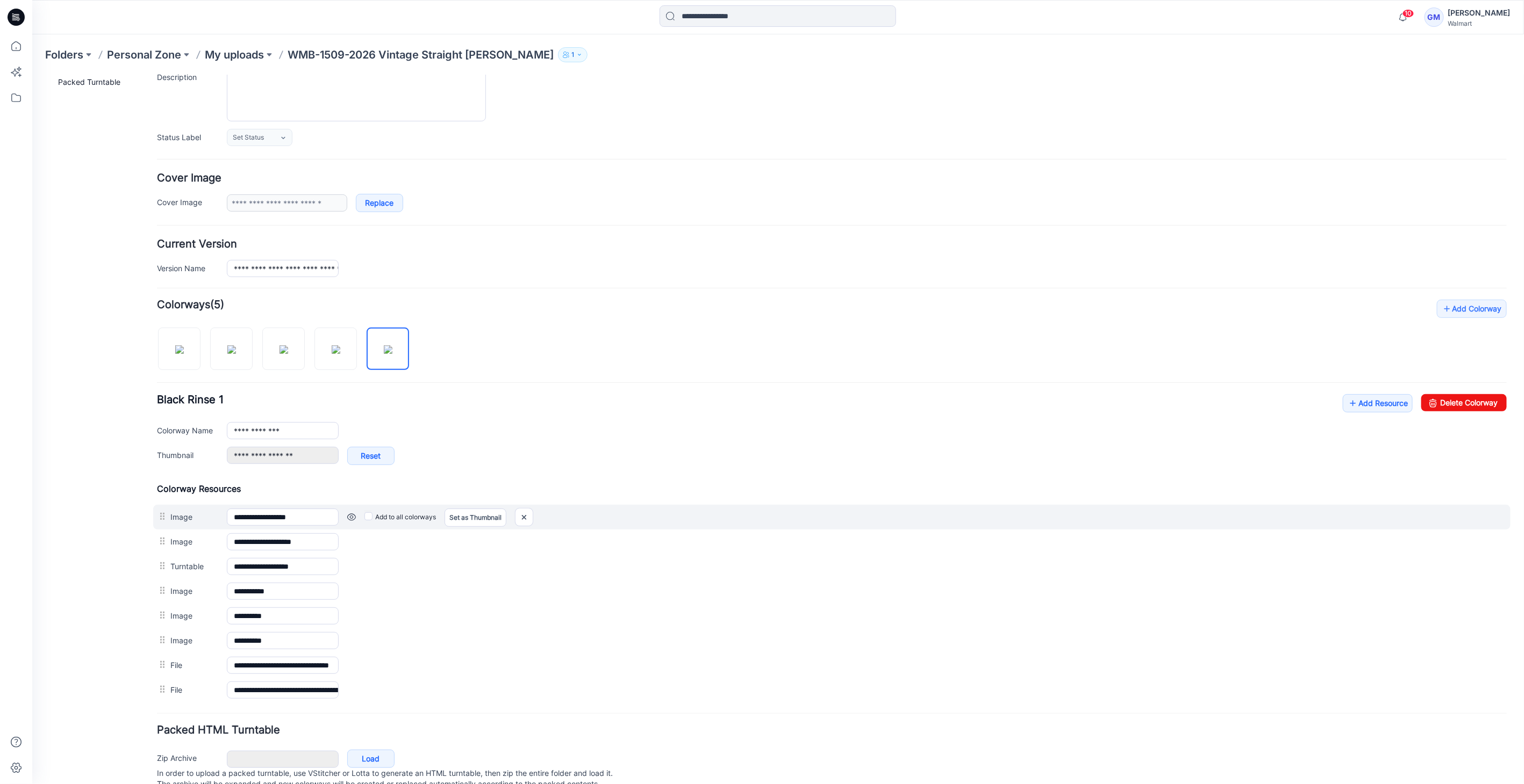
click at [349, 514] on link at bounding box center [351, 517] width 9 height 9
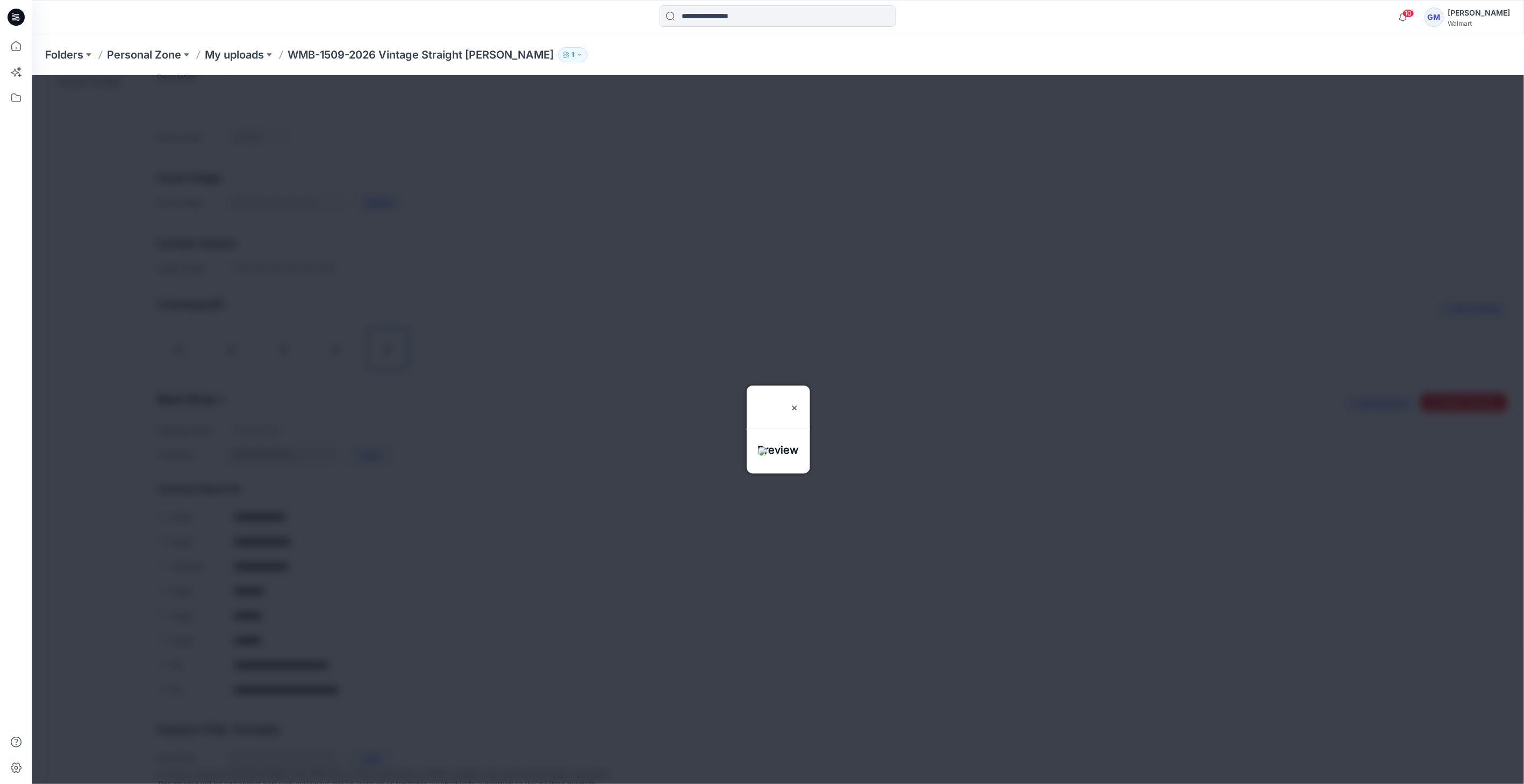
click at [349, 514] on div at bounding box center [777, 429] width 1492 height 709
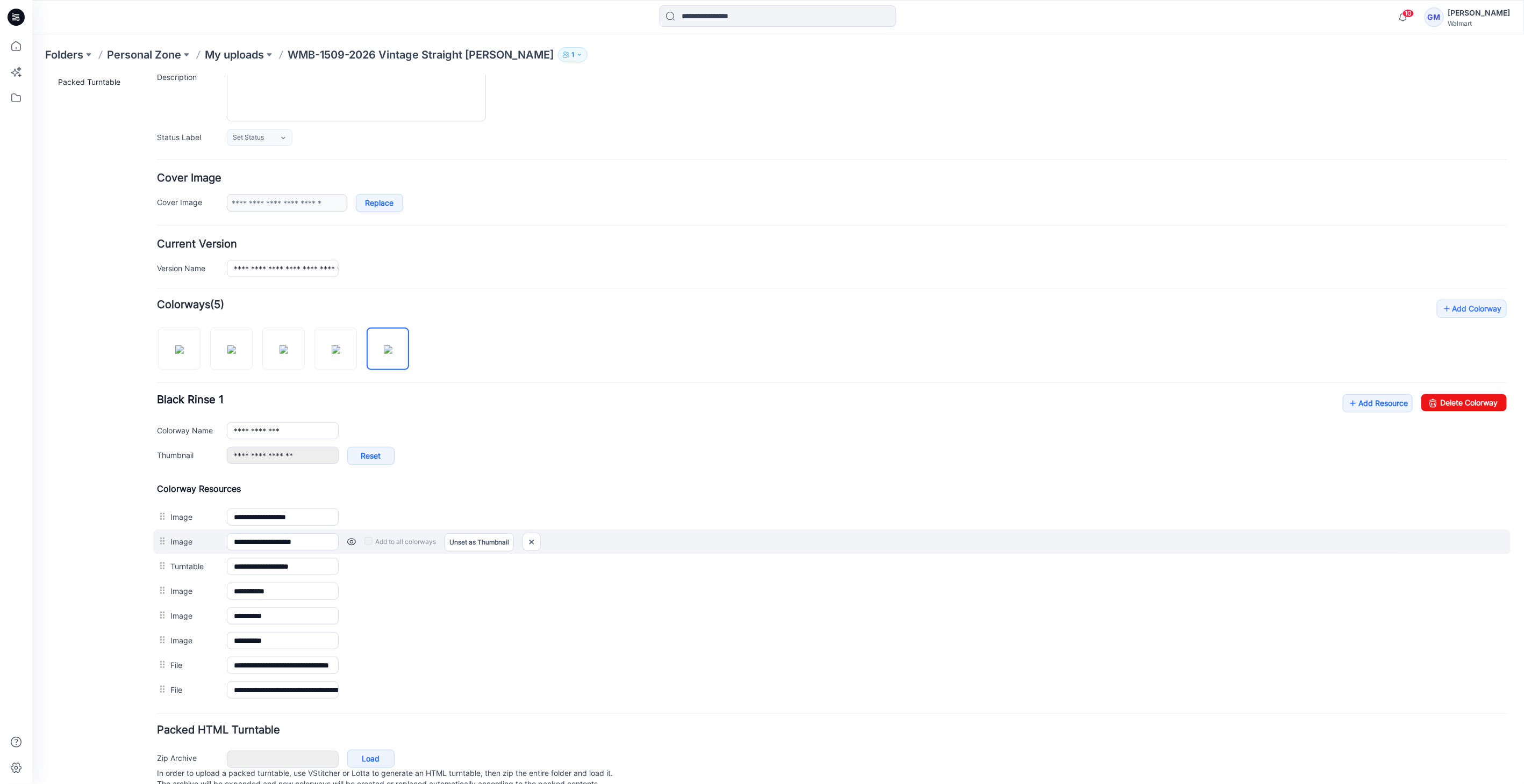
click at [351, 537] on link at bounding box center [351, 542] width 9 height 9
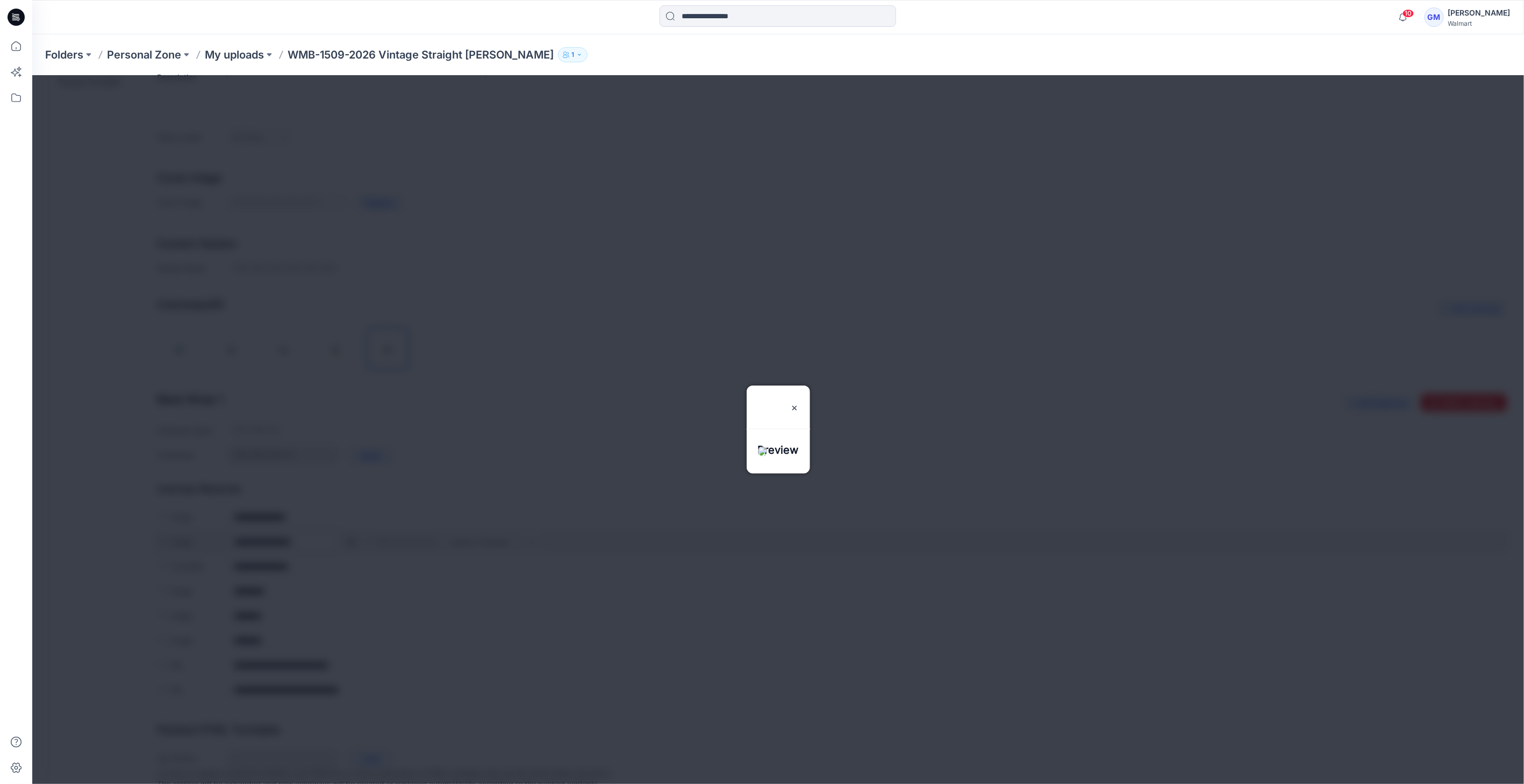
click at [351, 536] on div at bounding box center [777, 429] width 1492 height 709
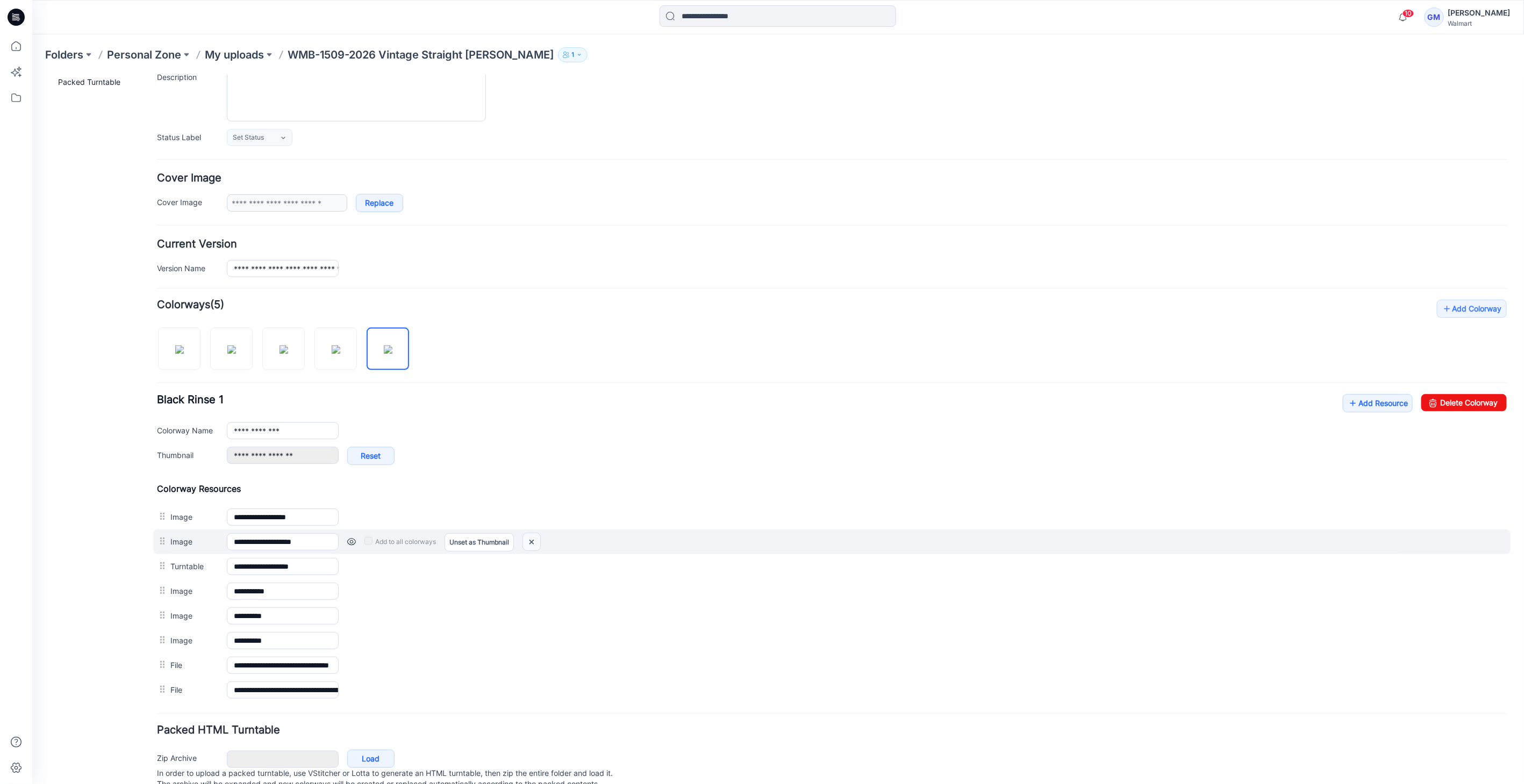
click at [534, 538] on img at bounding box center [530, 542] width 17 height 18
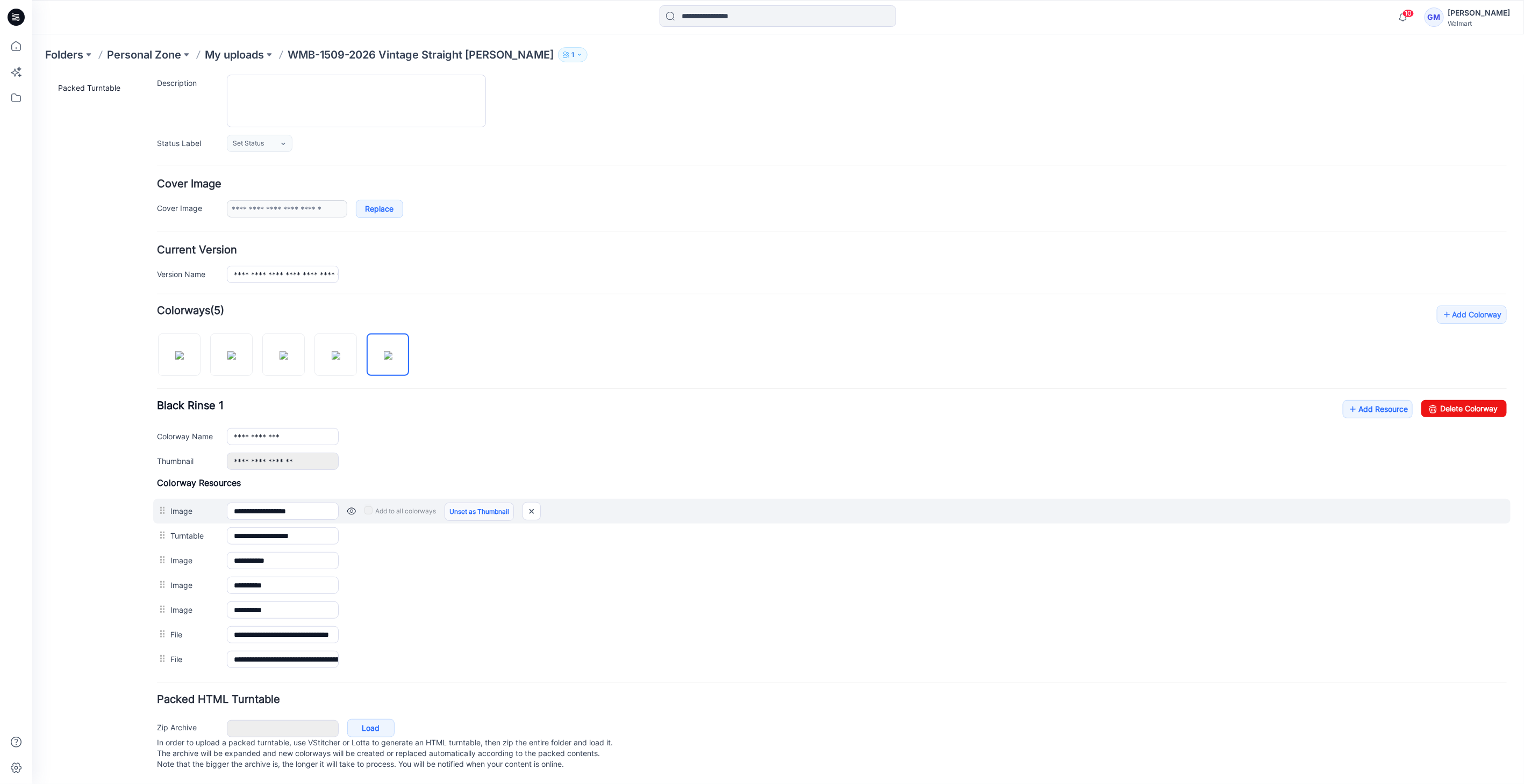
click at [469, 505] on link "Unset as Thumbnail" at bounding box center [478, 511] width 70 height 18
click at [478, 505] on link "Unset as Thumbnail" at bounding box center [478, 511] width 70 height 18
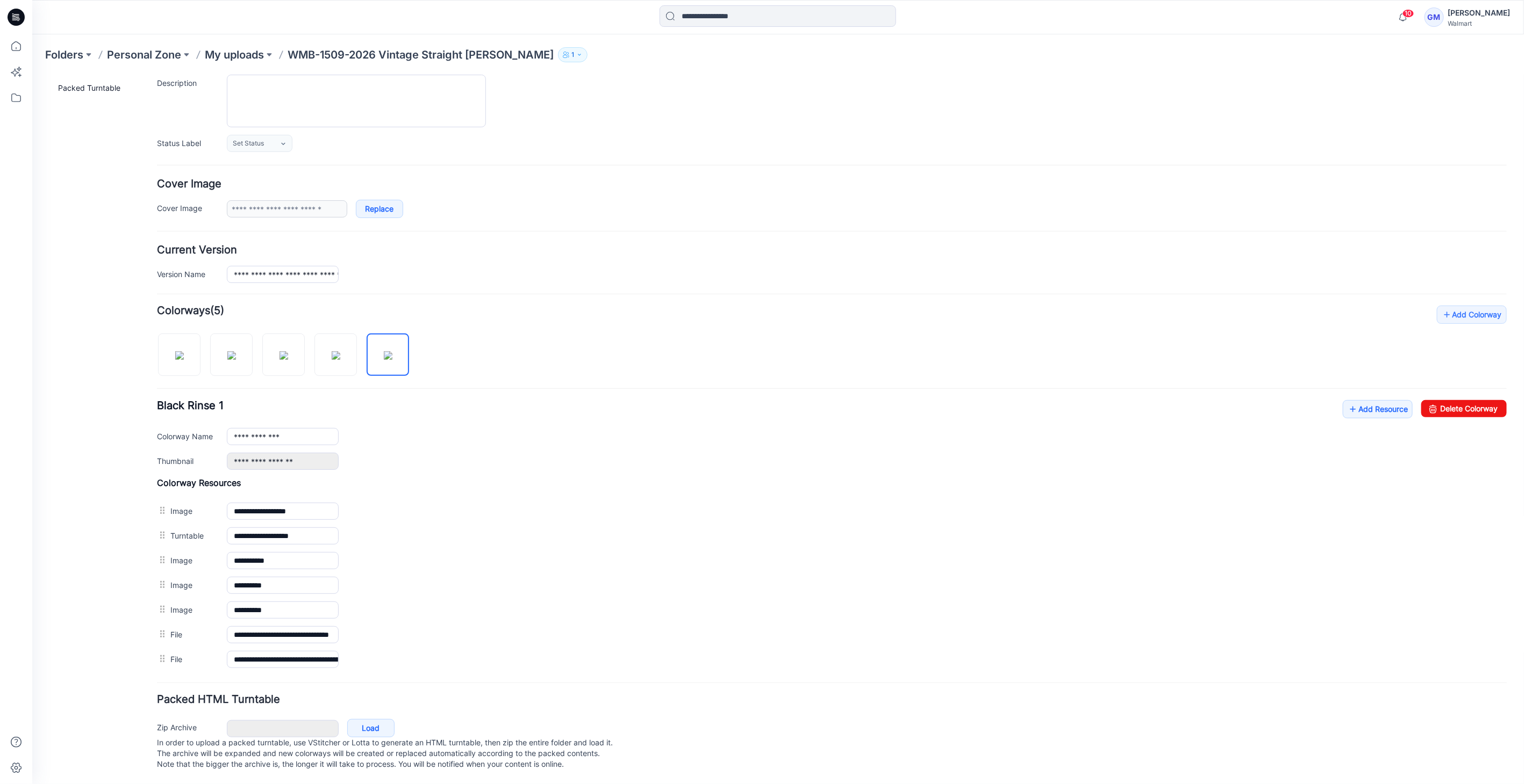
click at [31, 75] on link "Set as Thumbnail" at bounding box center [31, 75] width 0 height 0
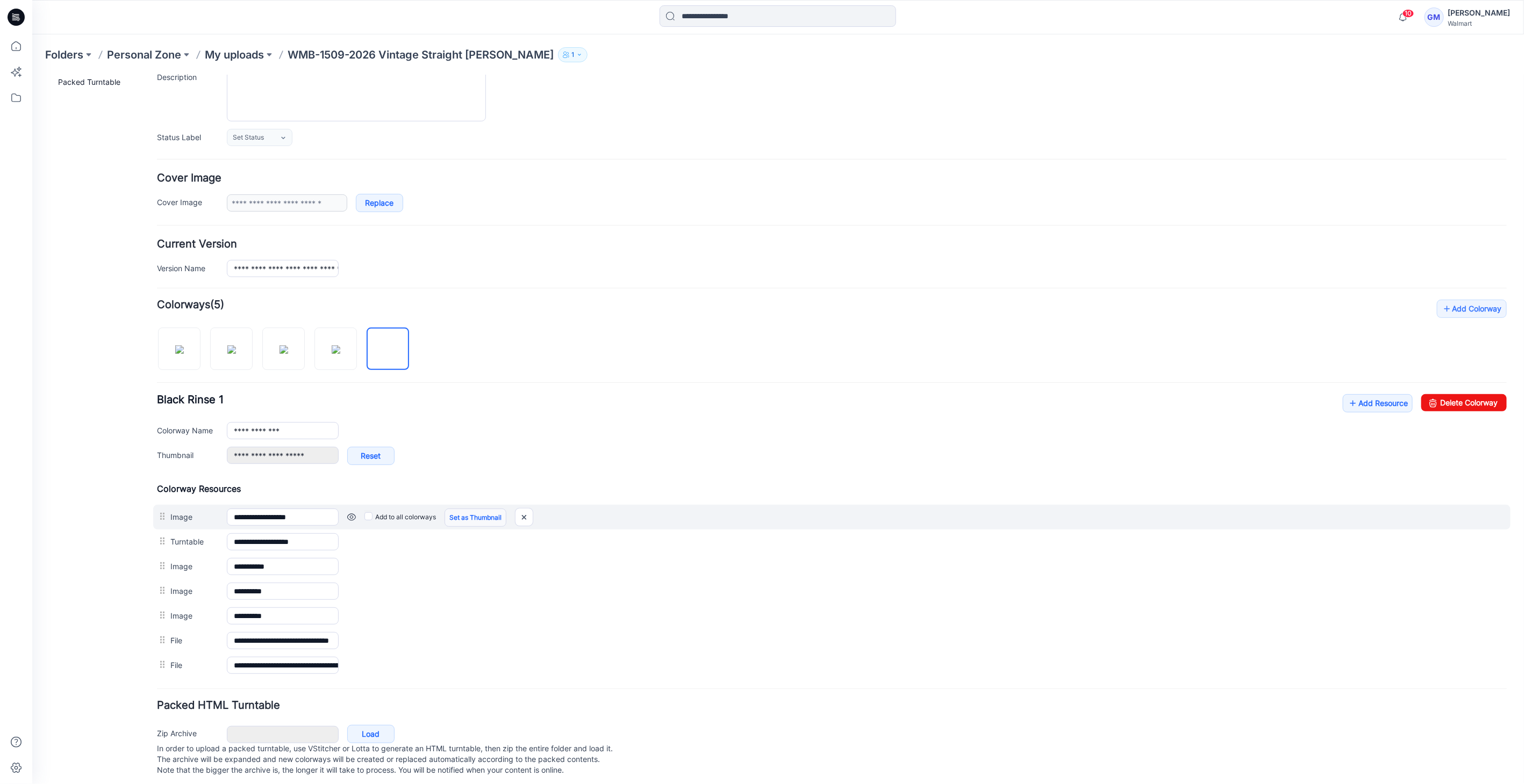
click at [475, 513] on link "Set as Thumbnail" at bounding box center [474, 517] width 62 height 18
type input "**********"
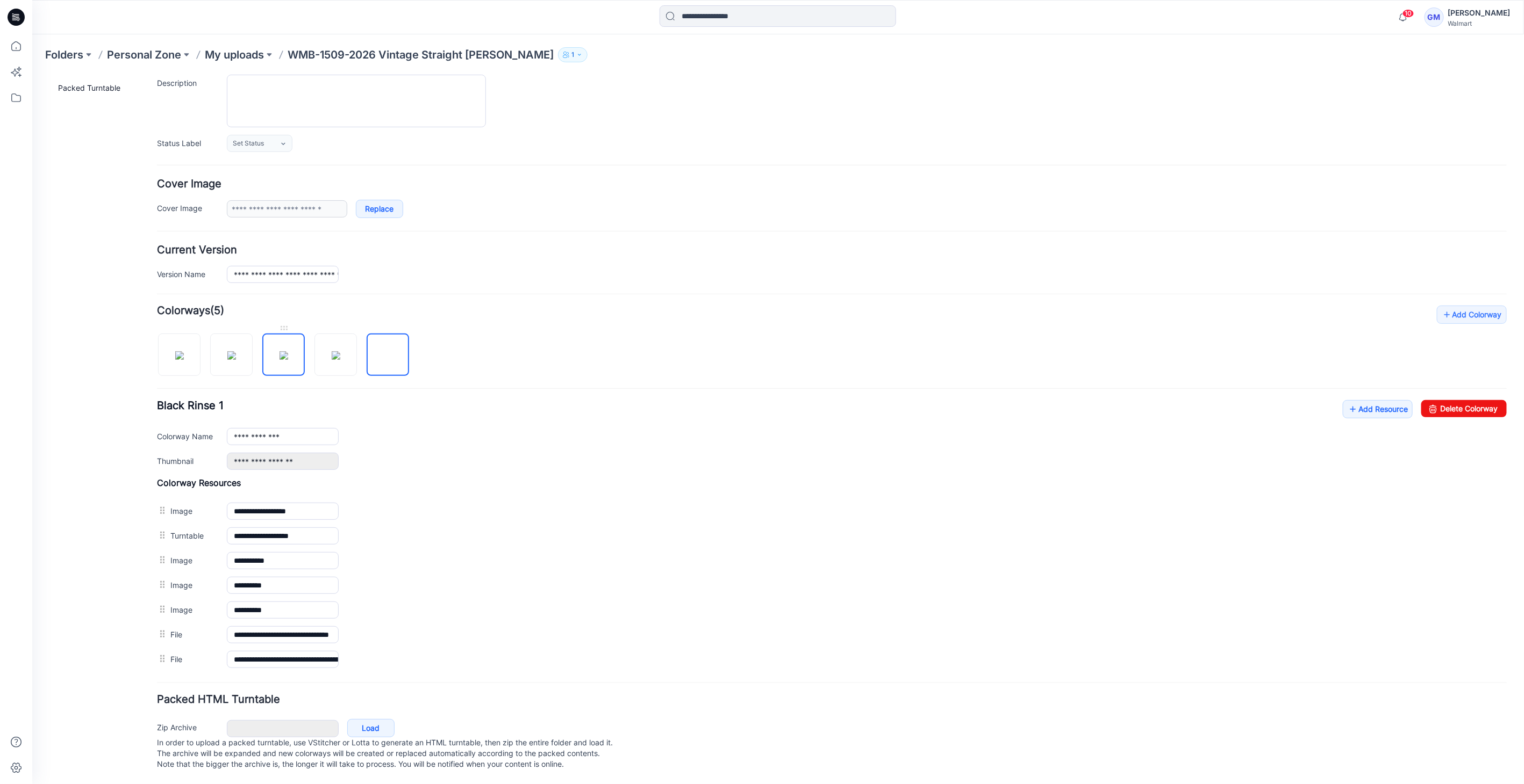
click at [287, 358] on img at bounding box center [284, 355] width 9 height 9
click at [383, 350] on img at bounding box center [387, 355] width 9 height 9
click at [331, 359] on img at bounding box center [335, 355] width 9 height 9
click at [1466, 391] on div "**********" at bounding box center [831, 488] width 1350 height 367
click at [1464, 400] on link "Delete Colorway" at bounding box center [1463, 408] width 86 height 17
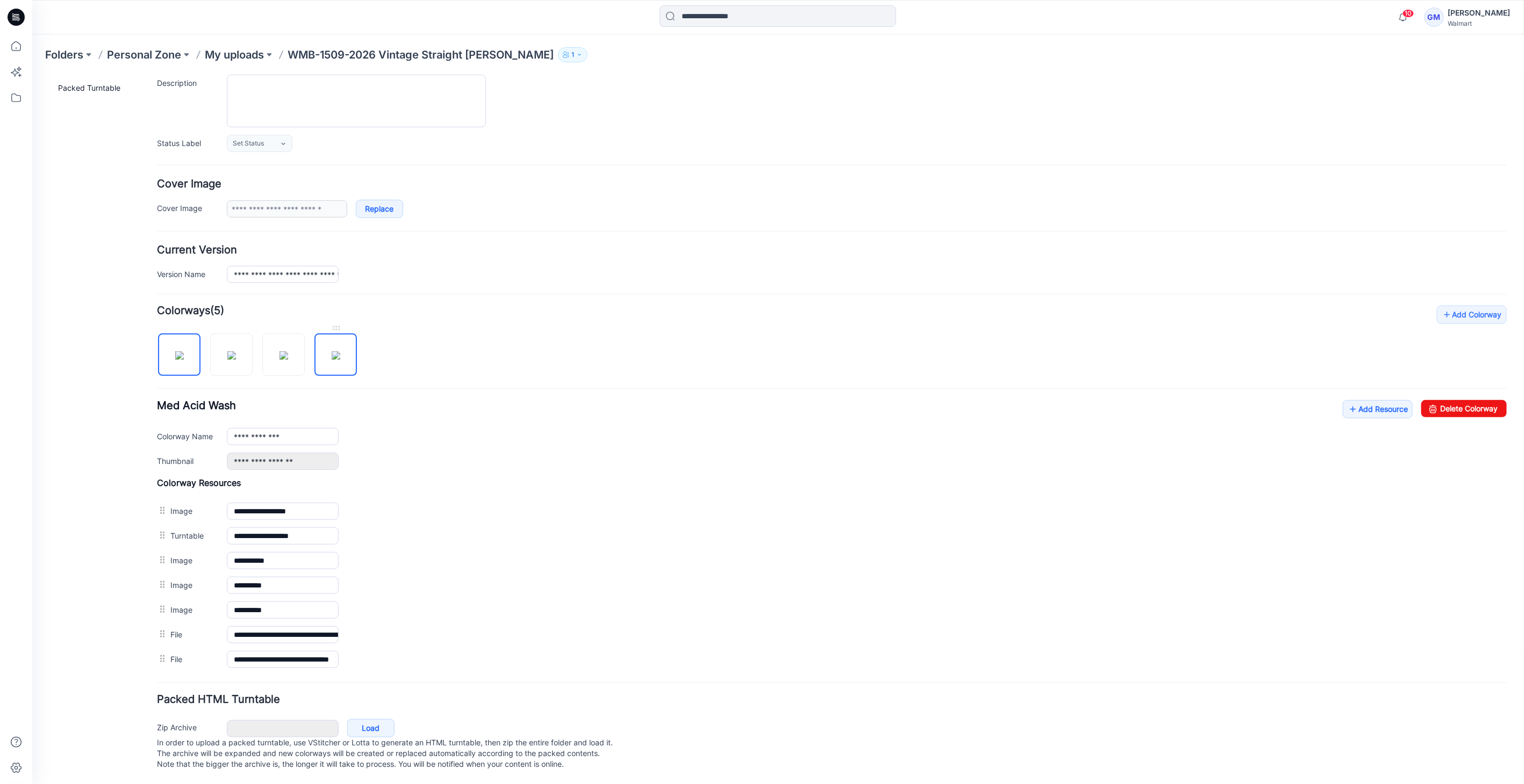
click at [336, 358] on img at bounding box center [335, 355] width 9 height 9
click at [291, 427] on input "**********" at bounding box center [282, 435] width 112 height 17
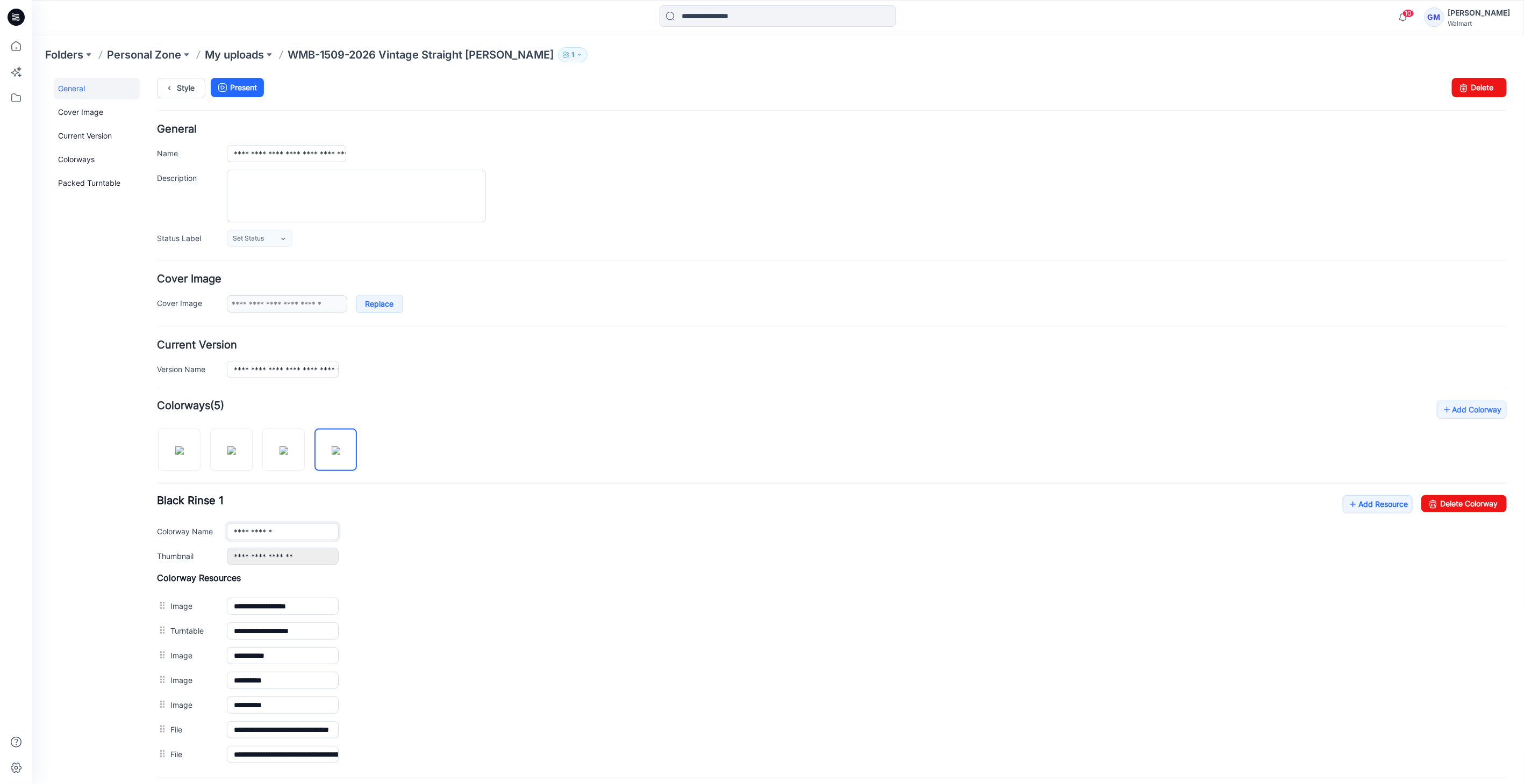
scroll to position [0, 0]
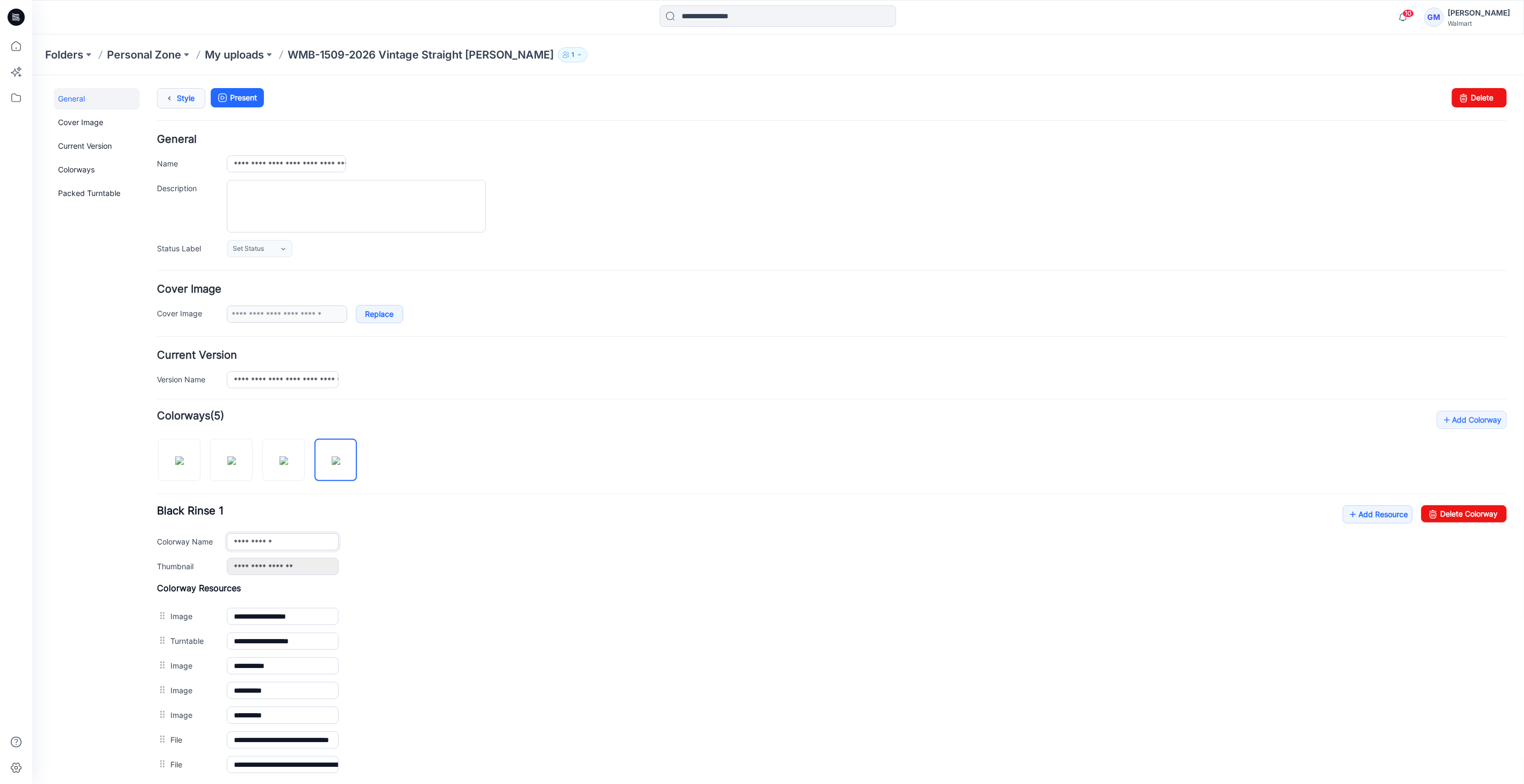
type input "**********"
click at [177, 100] on link "Style" at bounding box center [181, 97] width 48 height 21
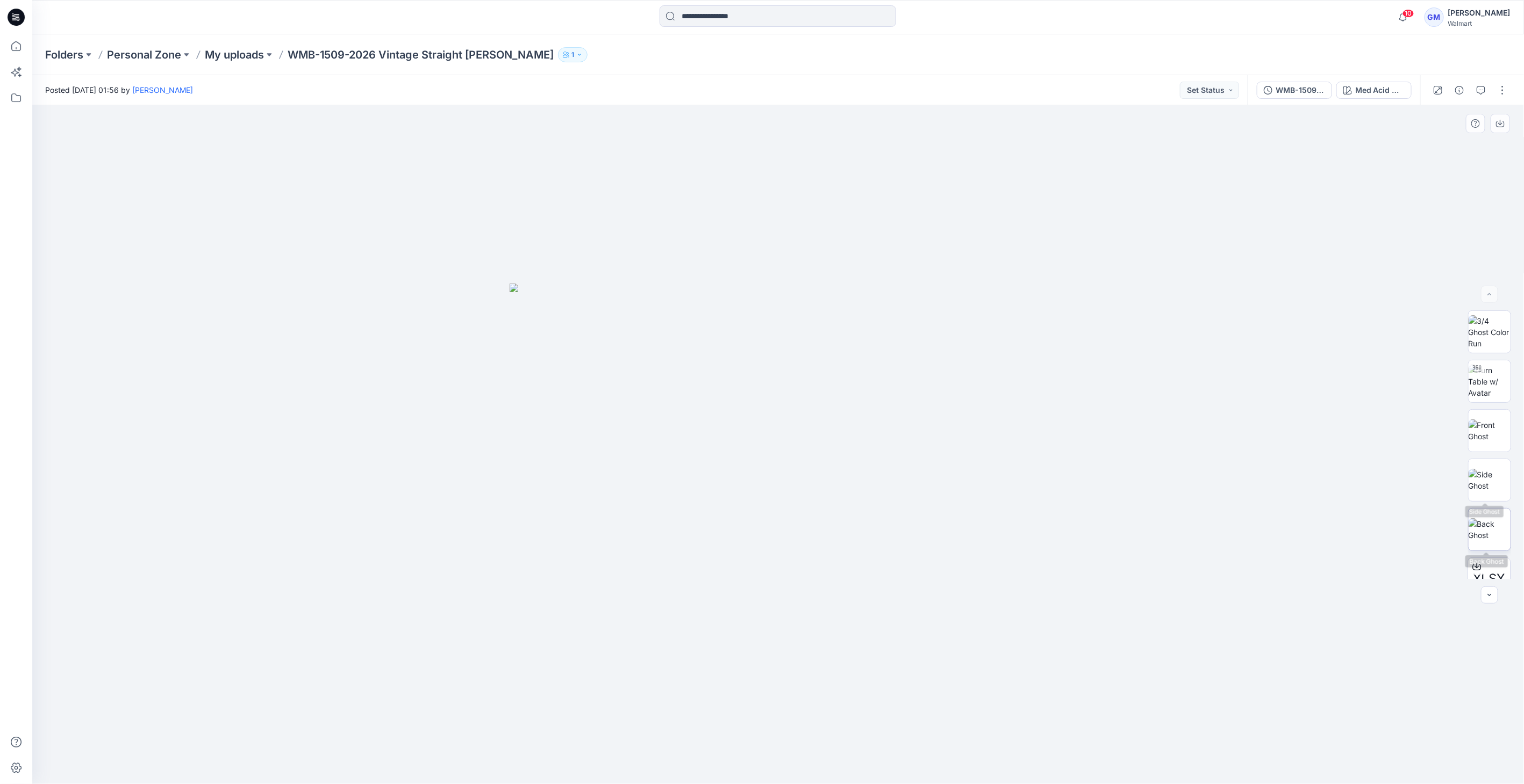
click at [1494, 527] on img at bounding box center [1489, 529] width 42 height 22
click at [1502, 87] on button "button" at bounding box center [1502, 89] width 17 height 17
click at [1440, 144] on p "Edit" at bounding box center [1433, 145] width 13 height 12
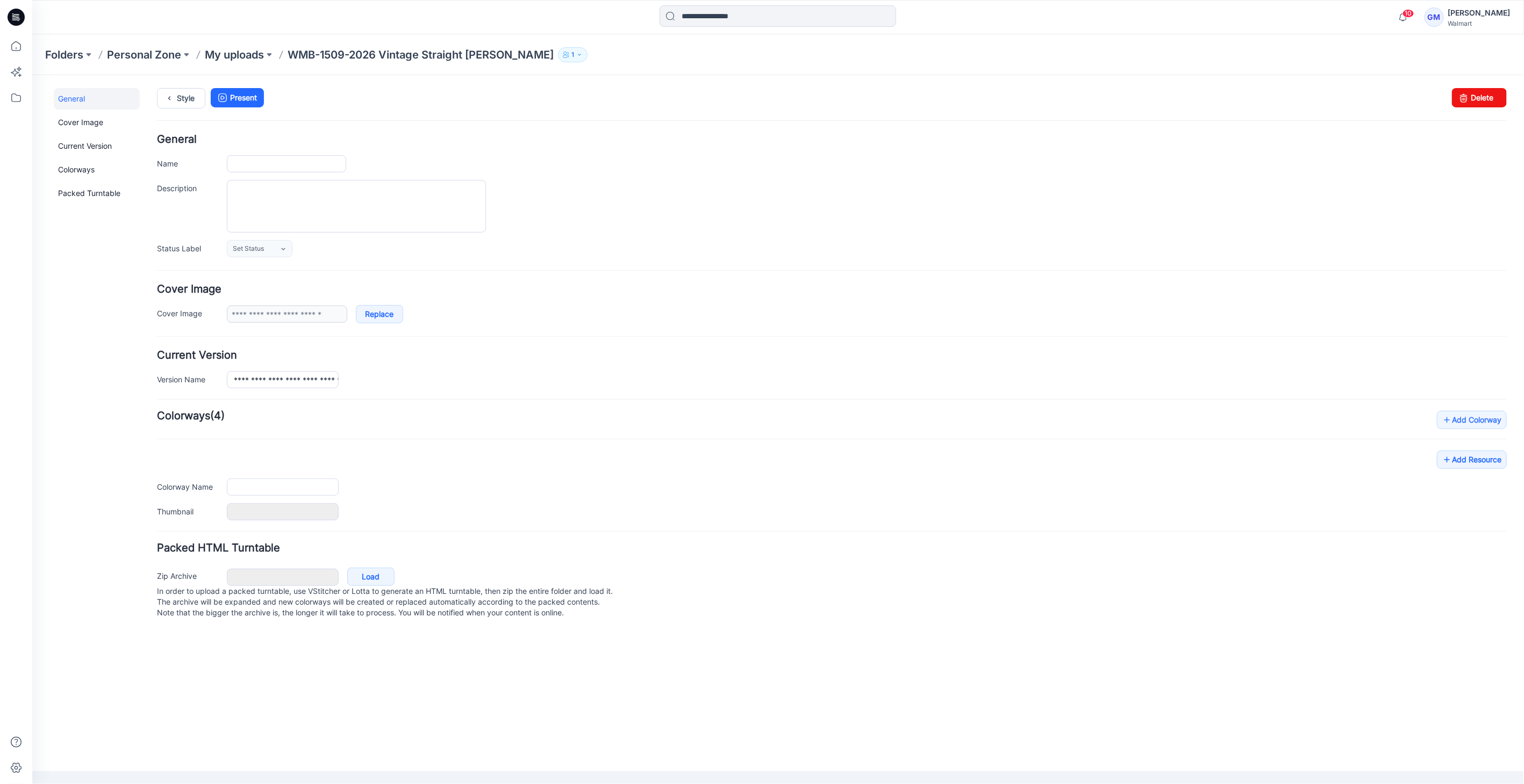
type input "**********"
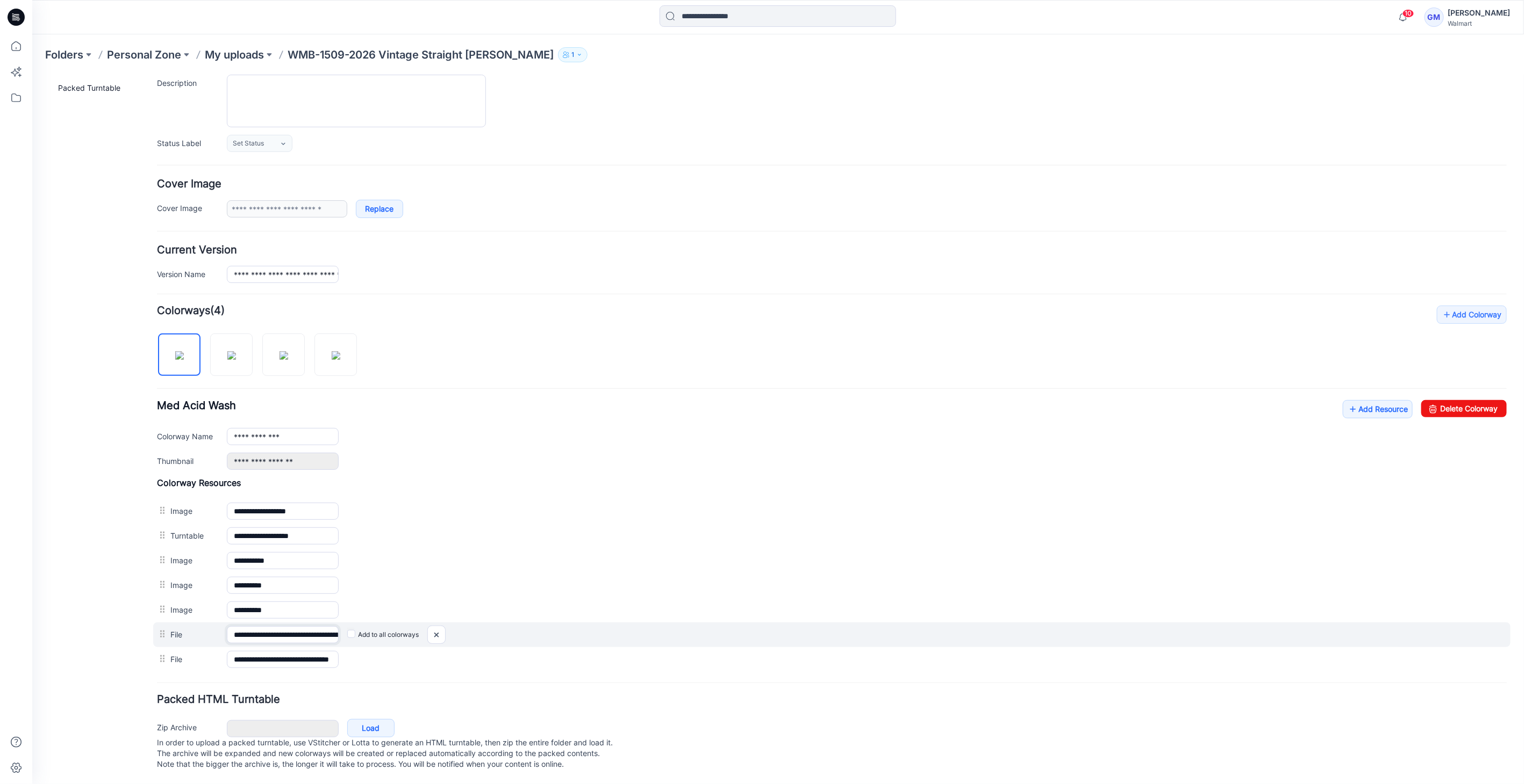
scroll to position [0, 217]
drag, startPoint x: 359, startPoint y: 624, endPoint x: 503, endPoint y: 630, distance: 144.1
click at [509, 629] on div "**********" at bounding box center [831, 635] width 1357 height 25
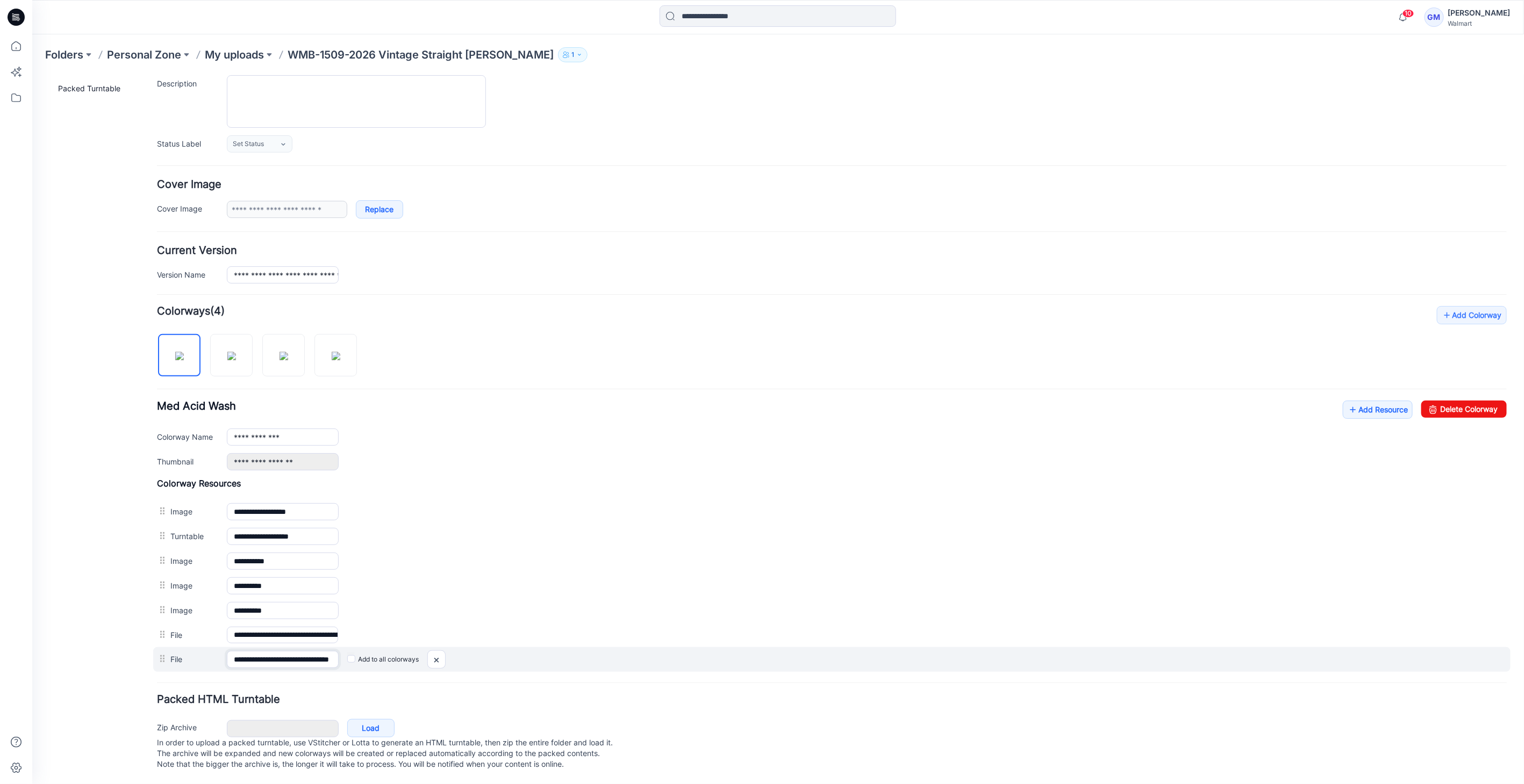
scroll to position [0, 36]
drag, startPoint x: 277, startPoint y: 648, endPoint x: 524, endPoint y: 648, distance: 247.0
click at [524, 648] on div "**********" at bounding box center [831, 659] width 1357 height 25
drag, startPoint x: 437, startPoint y: 645, endPoint x: 850, endPoint y: 137, distance: 654.7
click at [437, 651] on img at bounding box center [435, 660] width 17 height 18
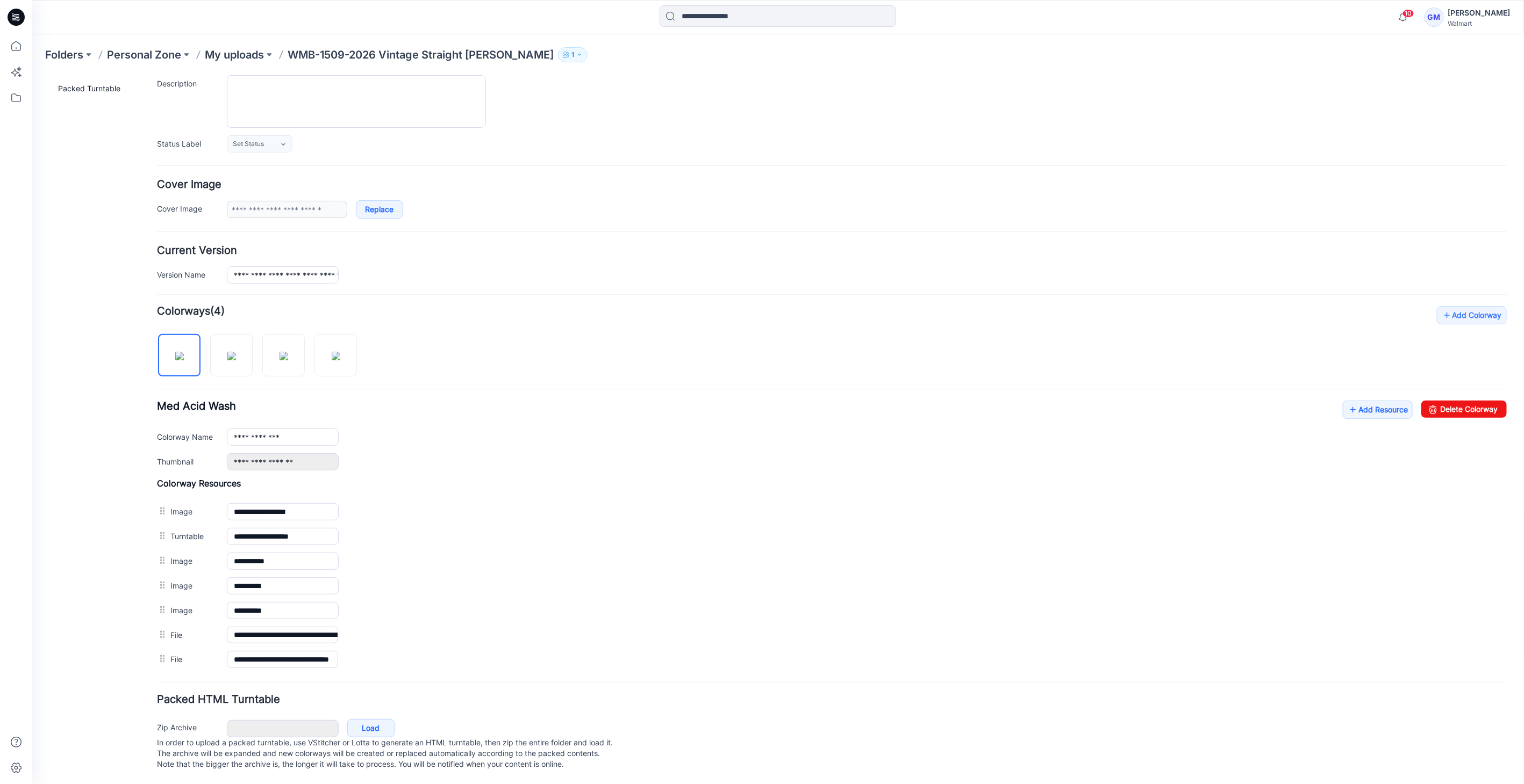
scroll to position [87, 0]
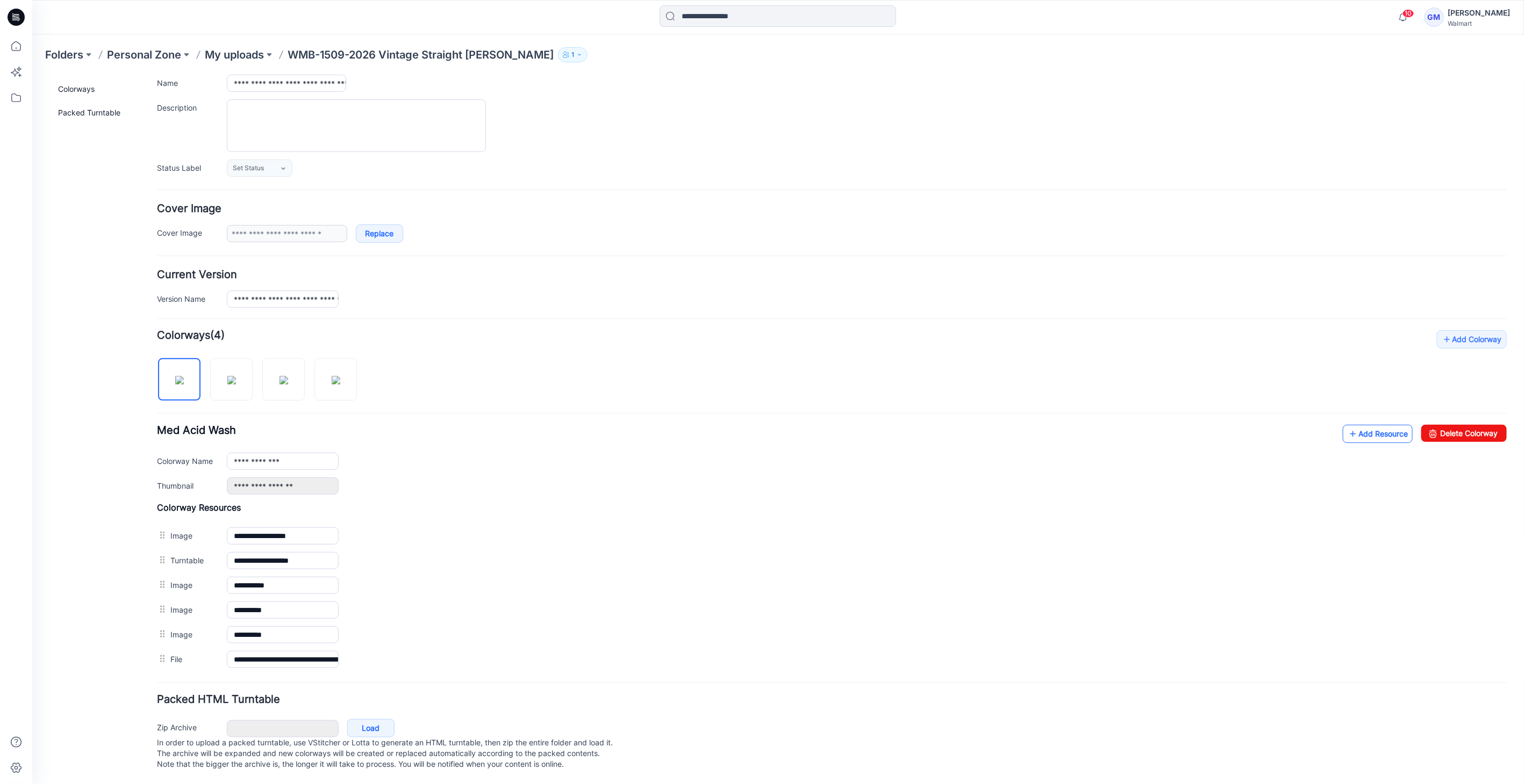
drag, startPoint x: 1357, startPoint y: 435, endPoint x: 1359, endPoint y: 425, distance: 10.2
click at [1357, 434] on div "**********" at bounding box center [831, 459] width 1350 height 70
click at [1359, 425] on link "Add Resource" at bounding box center [1376, 434] width 70 height 18
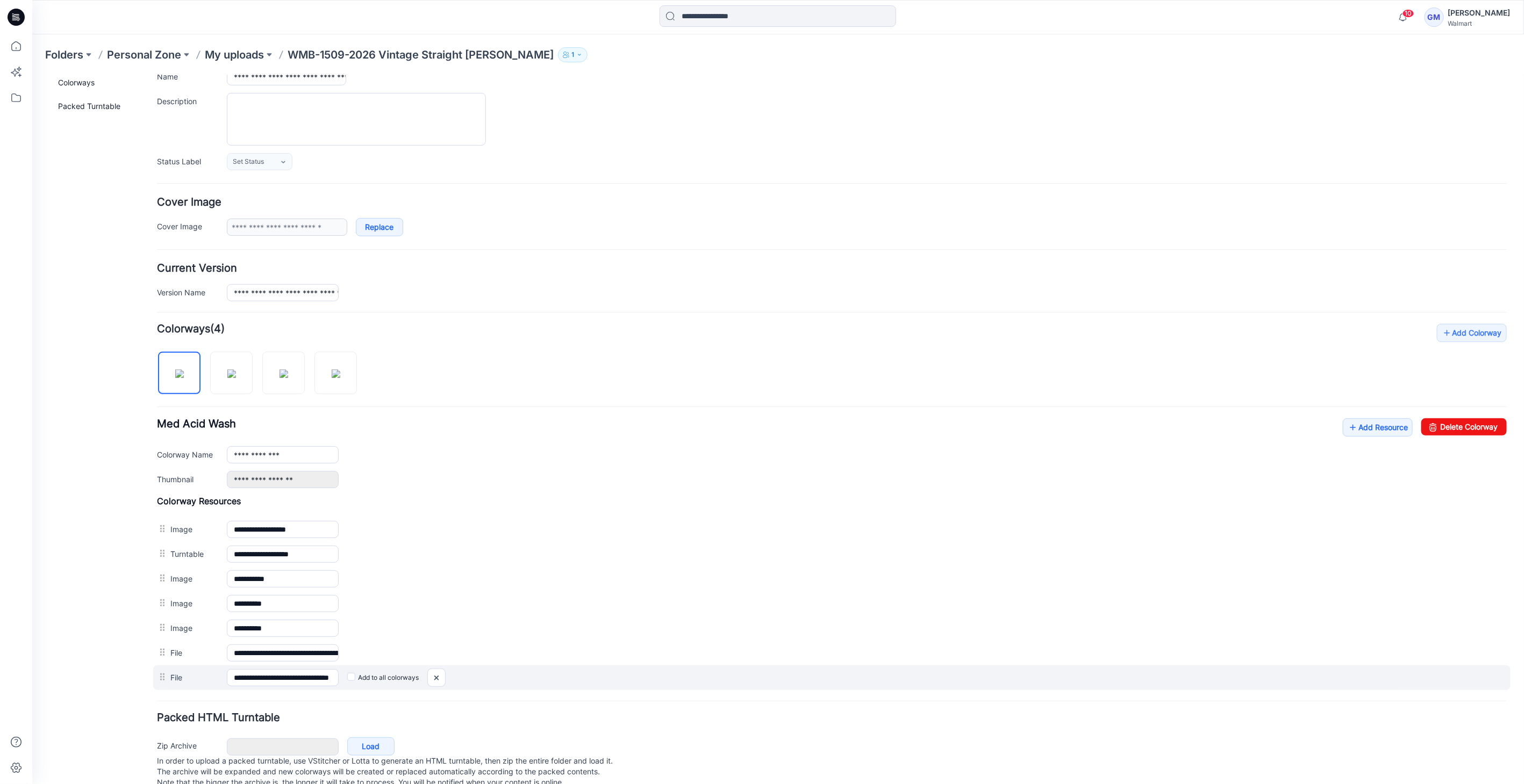
scroll to position [0, 36]
click at [535, 672] on div "**********" at bounding box center [831, 678] width 1357 height 25
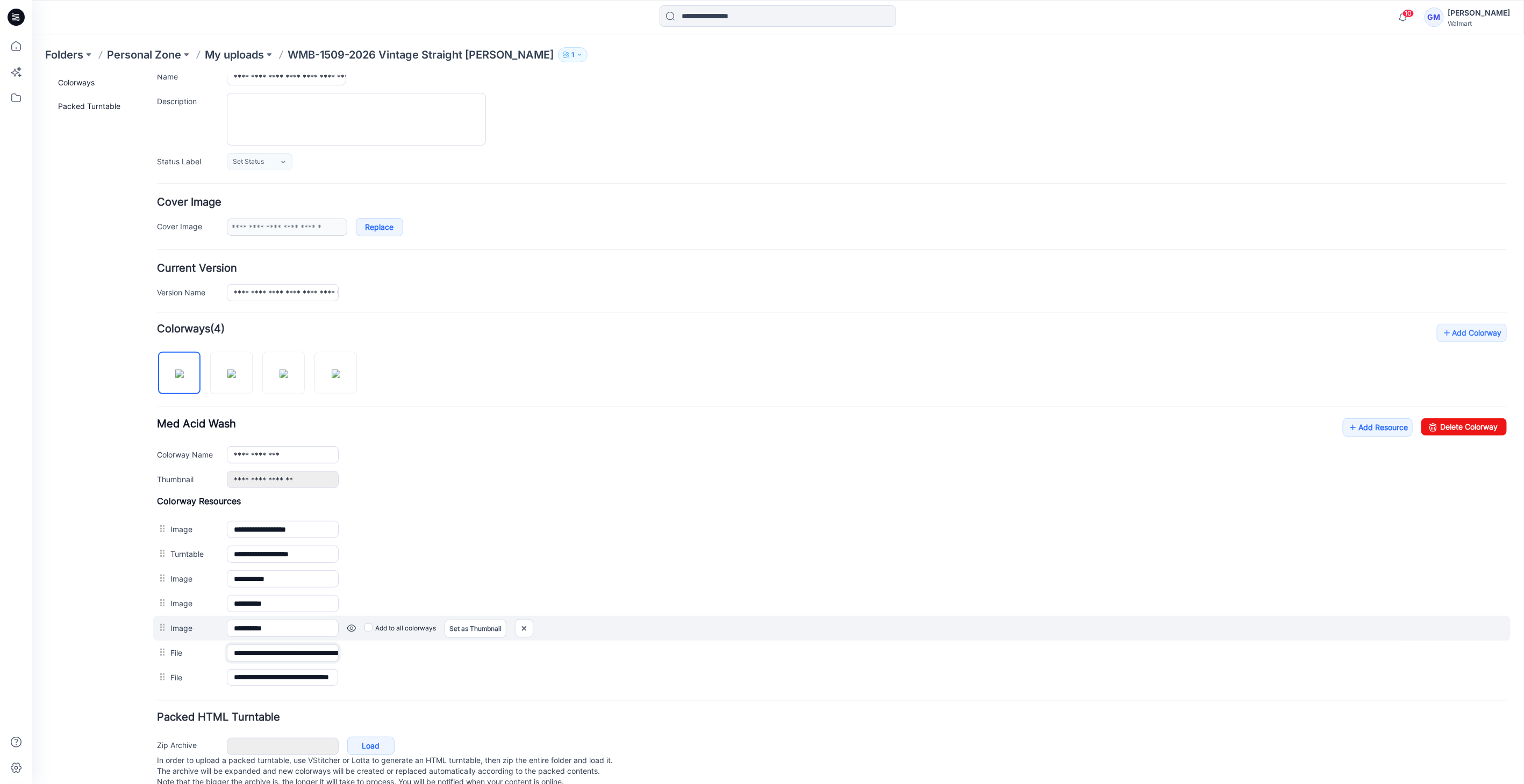
scroll to position [0, 217]
drag, startPoint x: 302, startPoint y: 650, endPoint x: 629, endPoint y: 625, distance: 328.0
click at [628, 625] on div "**********" at bounding box center [831, 592] width 1350 height 194
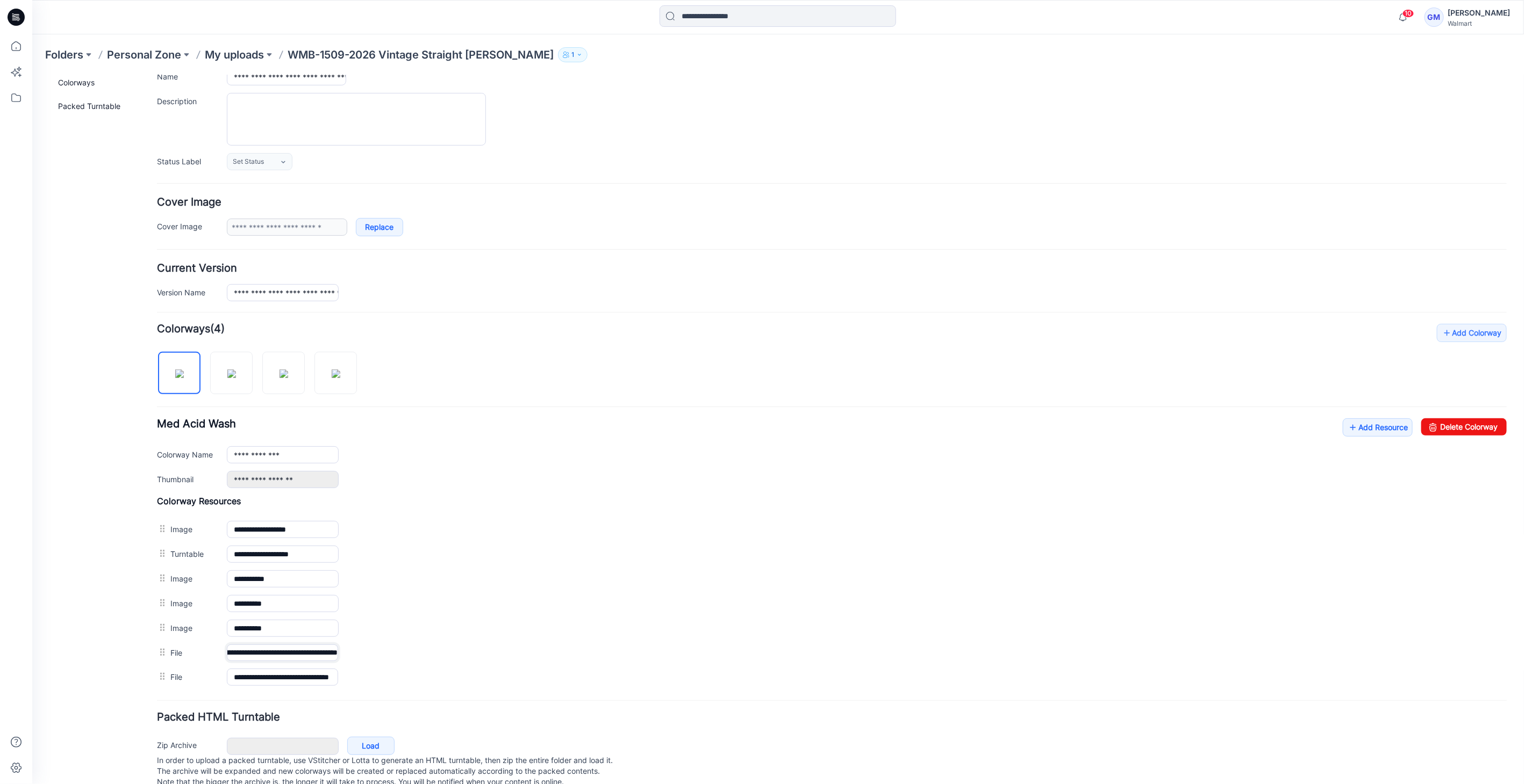
scroll to position [0, 0]
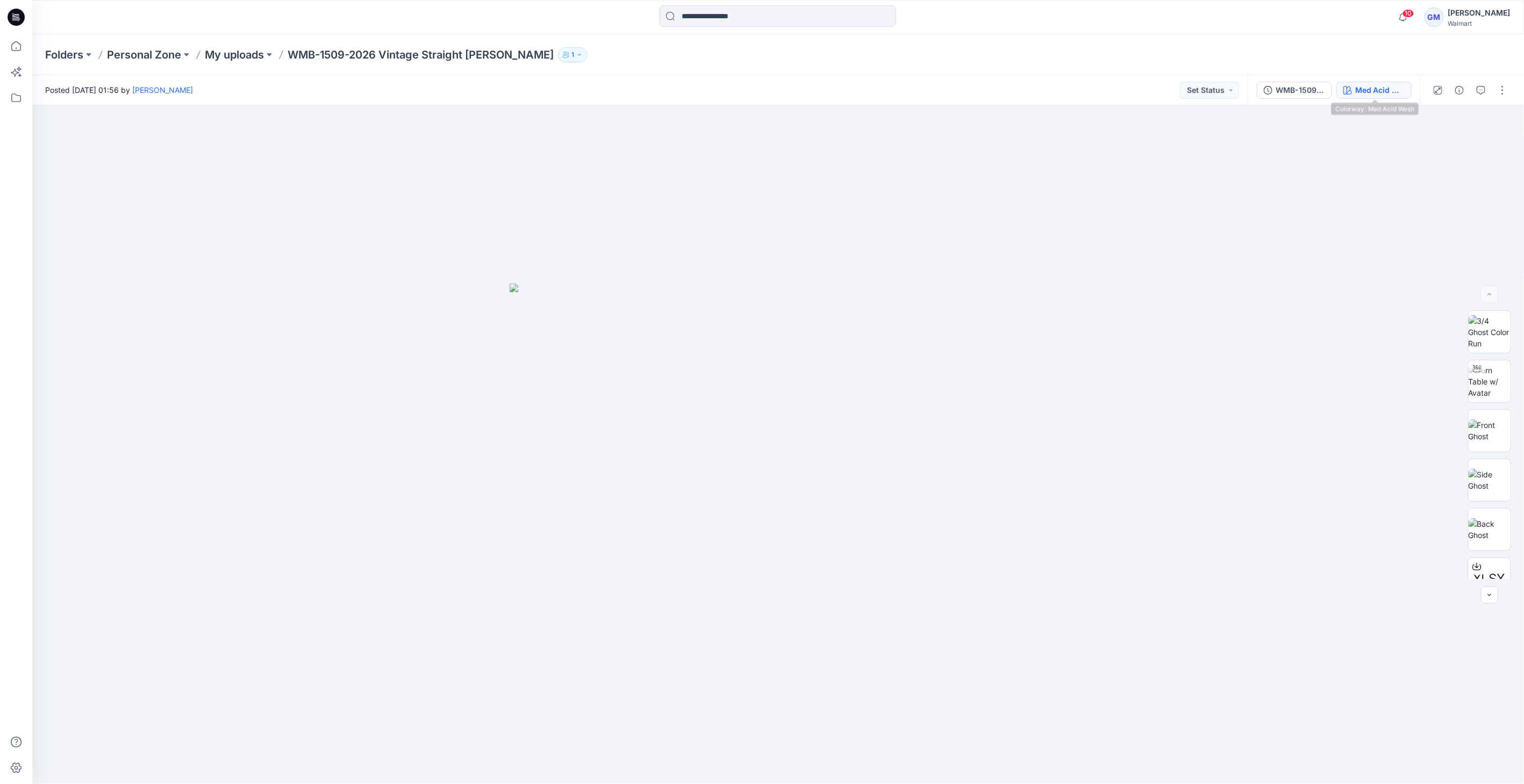
click at [1373, 92] on div "Med Acid Wash" at bounding box center [1379, 89] width 49 height 12
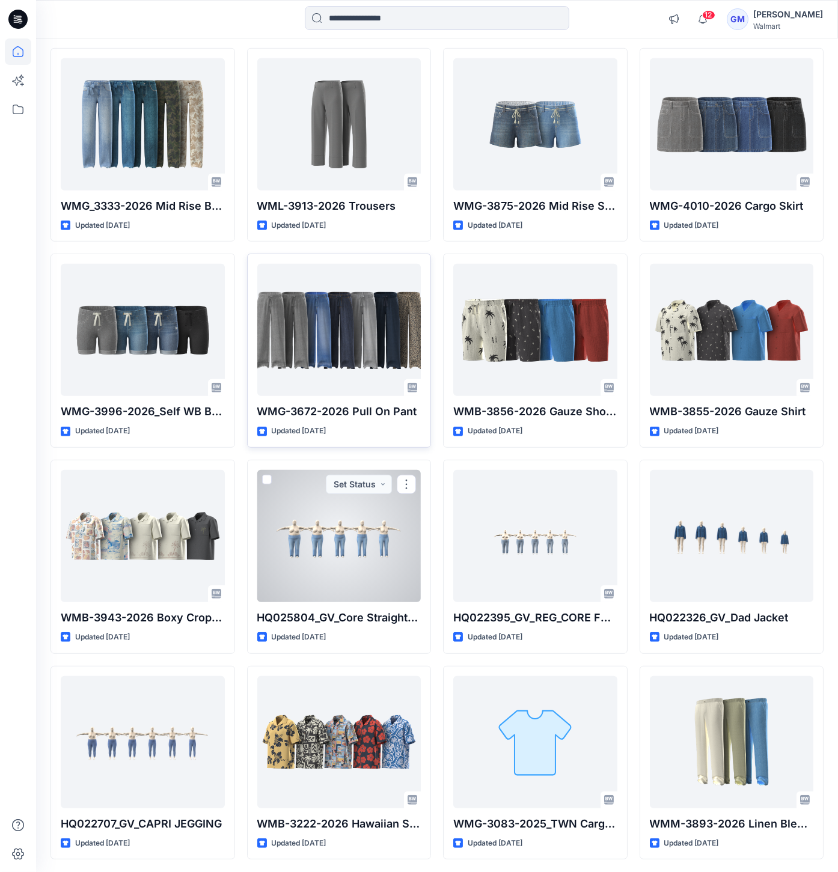
scroll to position [1659, 0]
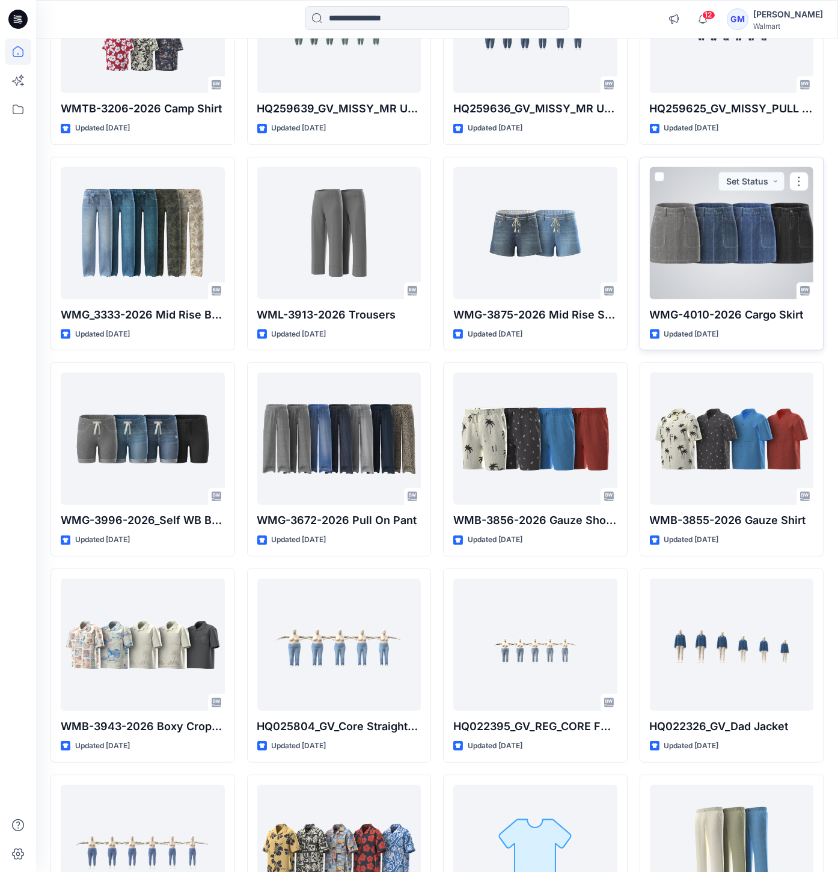
click at [710, 261] on div at bounding box center [732, 233] width 164 height 132
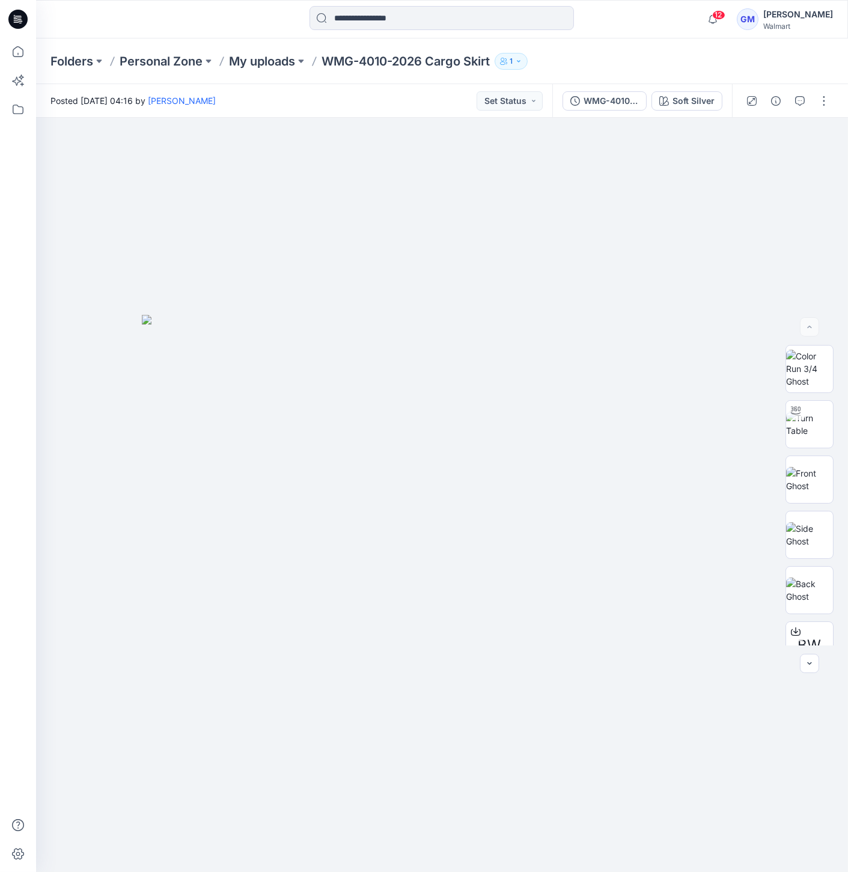
click at [248, 49] on div "Folders Personal Zone My uploads WMG-4010-2026 Cargo Skirt 1" at bounding box center [442, 61] width 812 height 46
click at [248, 55] on p "My uploads" at bounding box center [262, 61] width 66 height 17
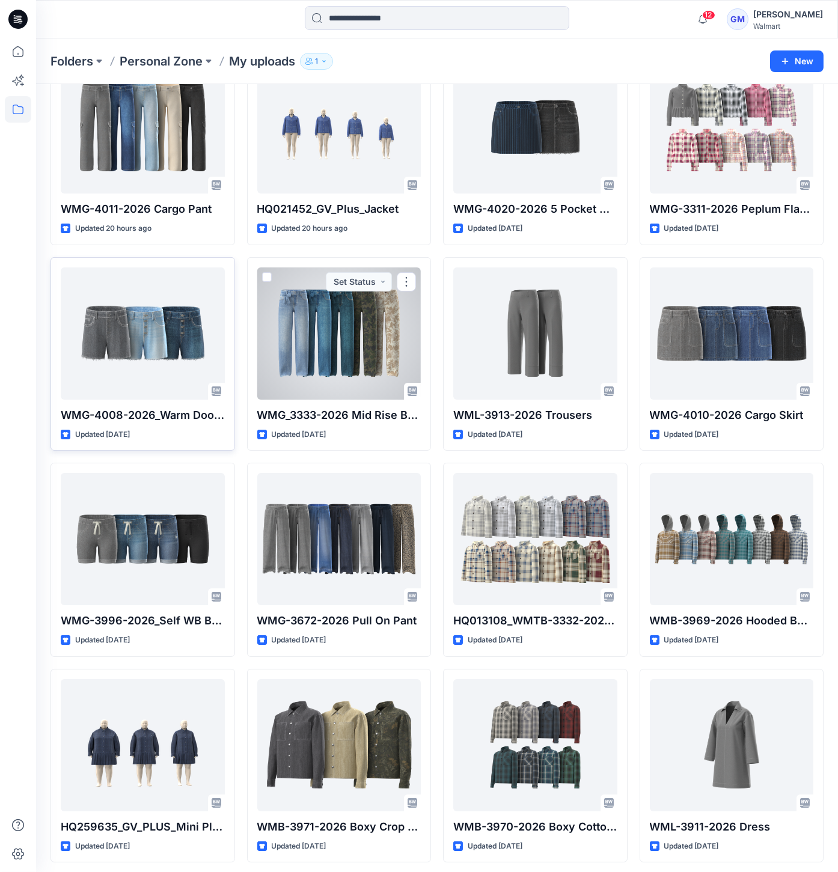
scroll to position [498, 0]
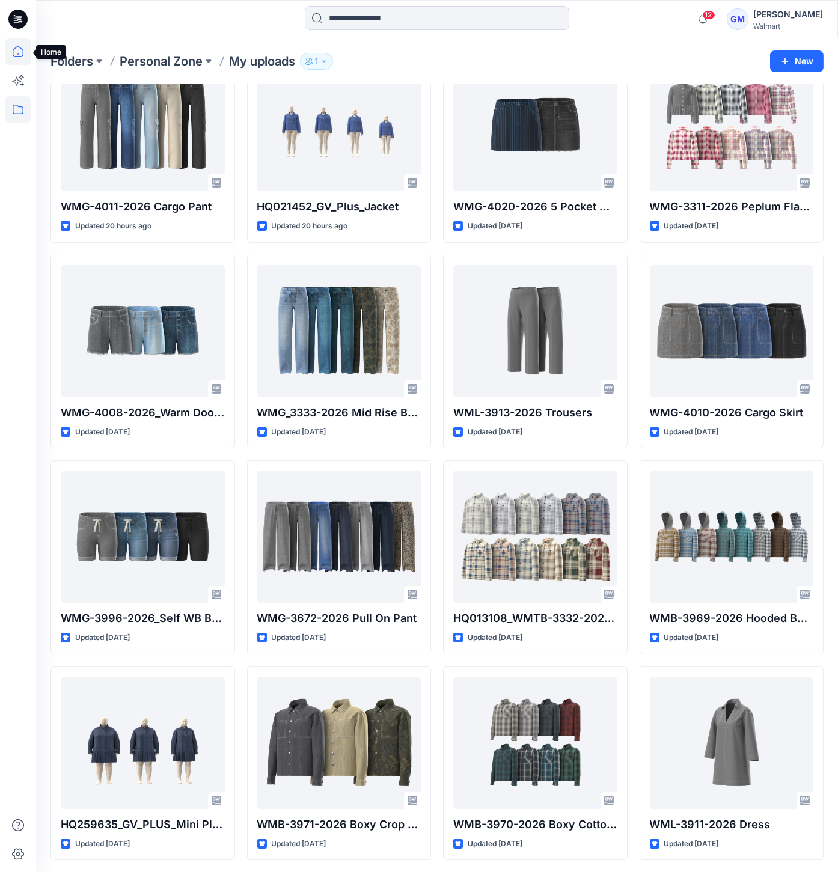
click at [18, 52] on icon at bounding box center [18, 51] width 26 height 26
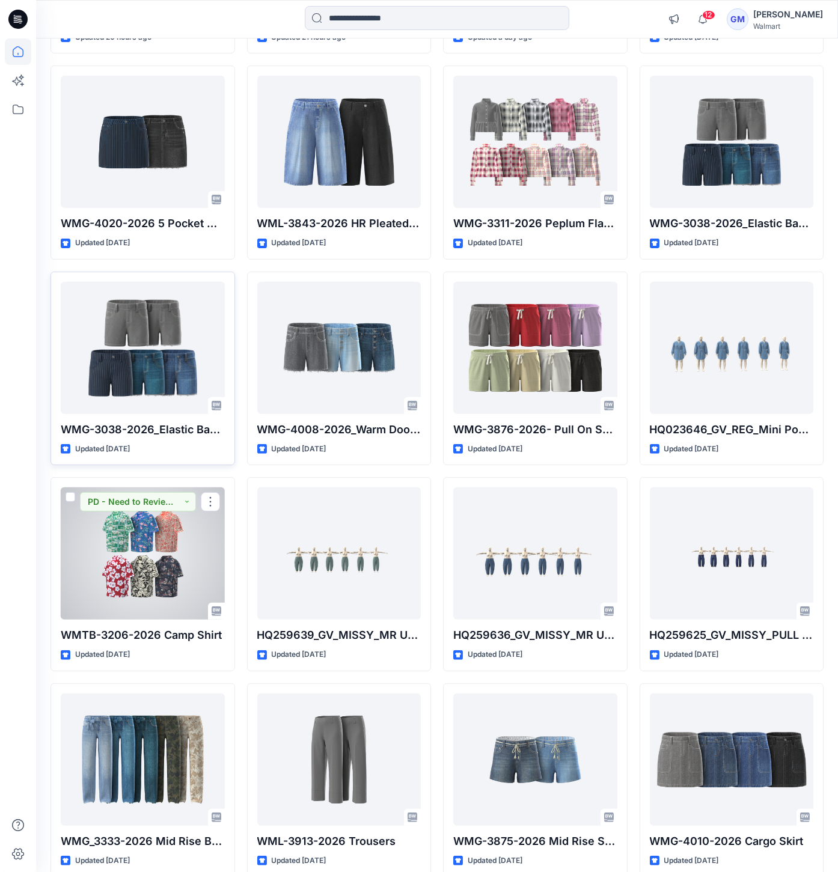
scroll to position [1098, 0]
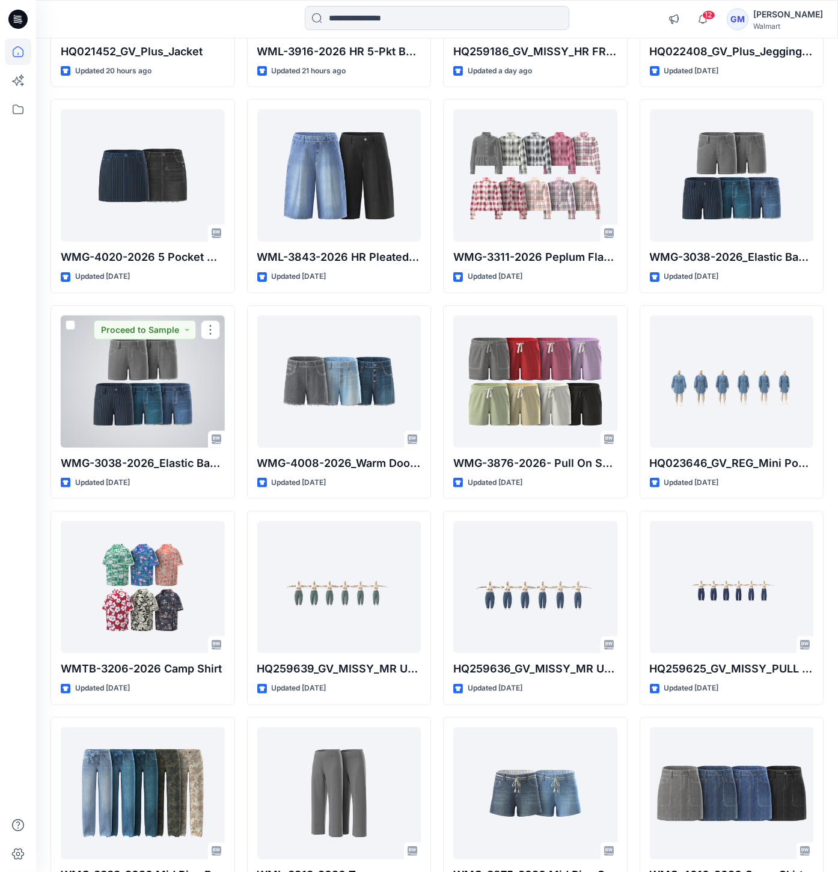
click at [144, 395] on div at bounding box center [143, 381] width 164 height 132
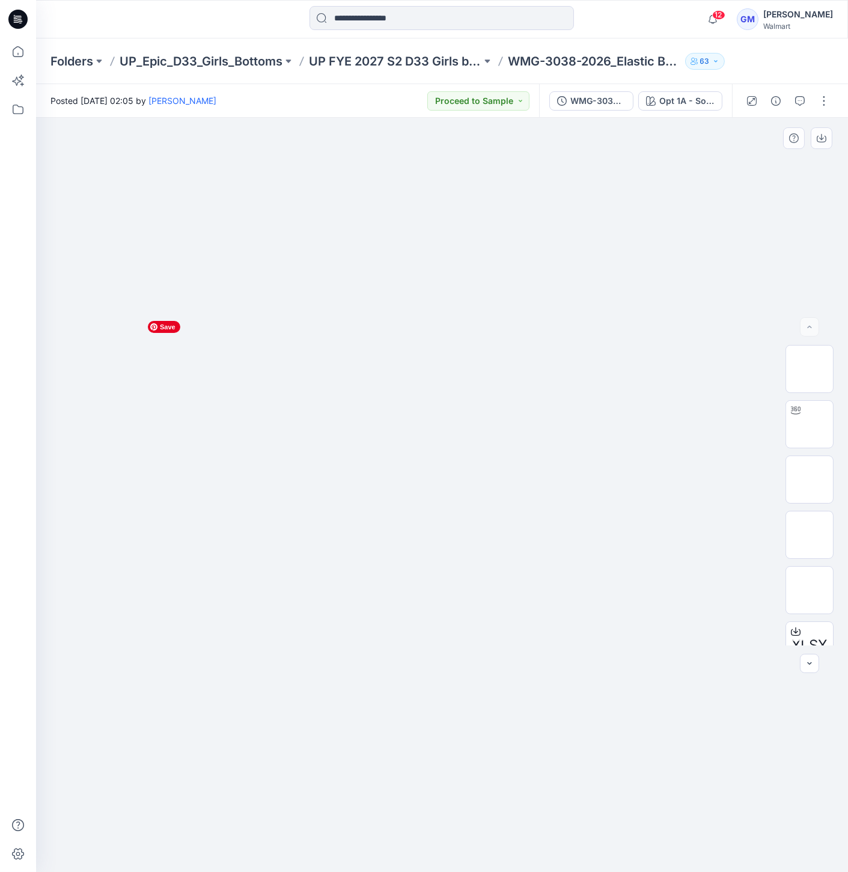
click at [305, 315] on img at bounding box center [442, 315] width 601 height 0
click at [605, 315] on img at bounding box center [442, 315] width 601 height 0
click at [395, 53] on p "UP FYE 2027 S2 D33 Girls bottoms Epic" at bounding box center [395, 61] width 172 height 17
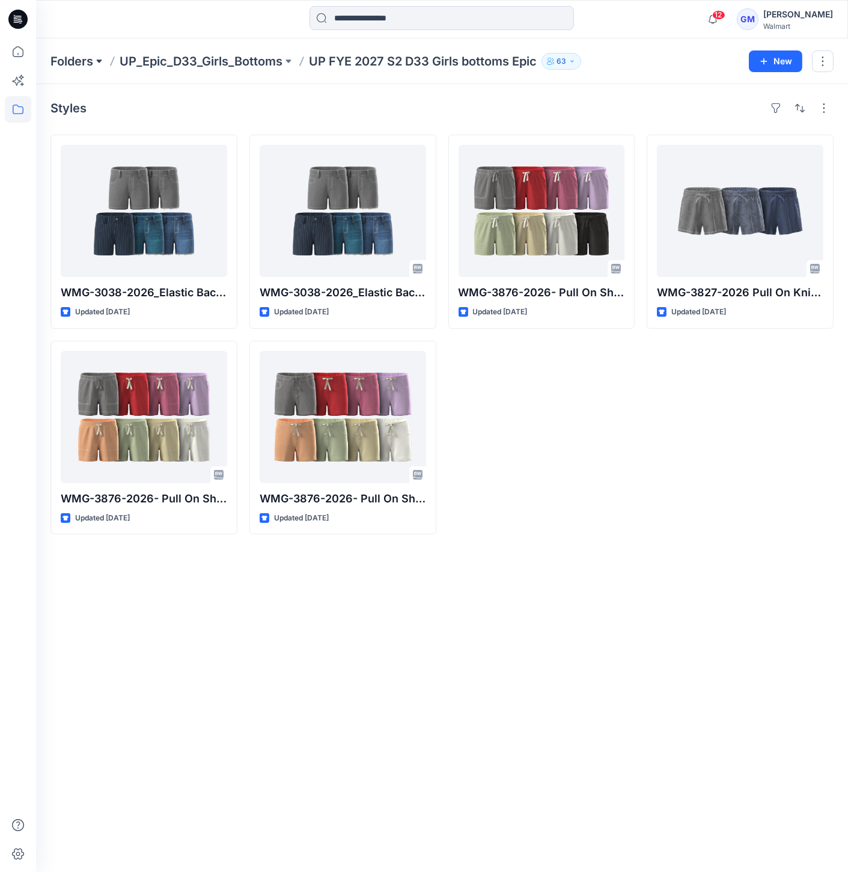
click at [94, 57] on button at bounding box center [99, 61] width 12 height 17
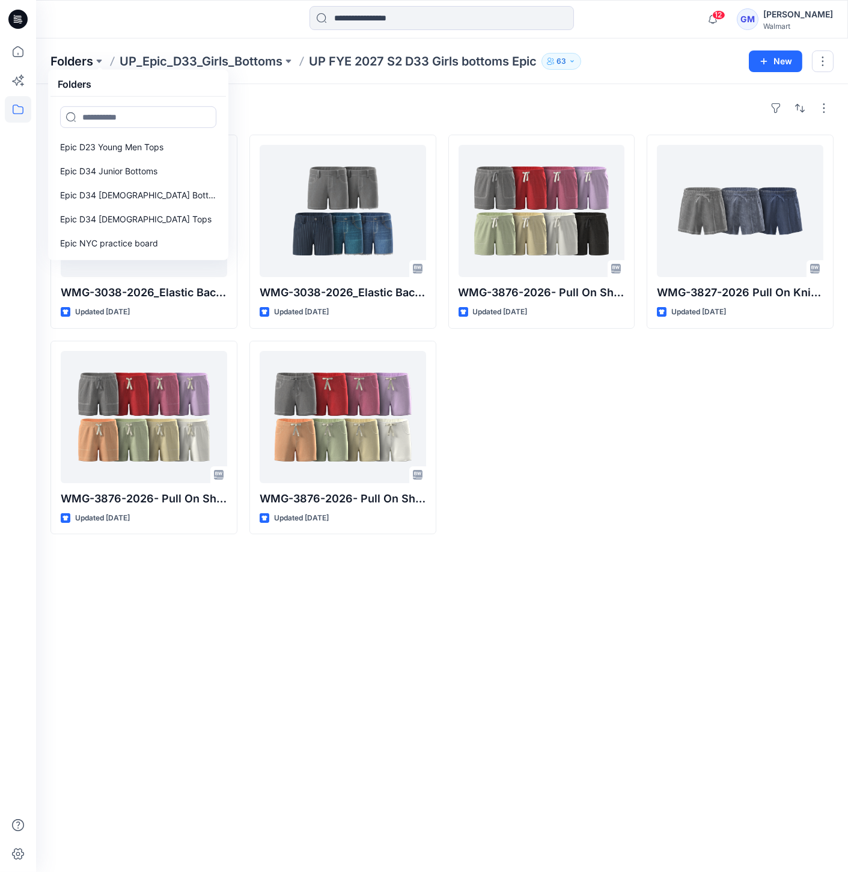
click at [93, 61] on p "Folders" at bounding box center [71, 61] width 43 height 17
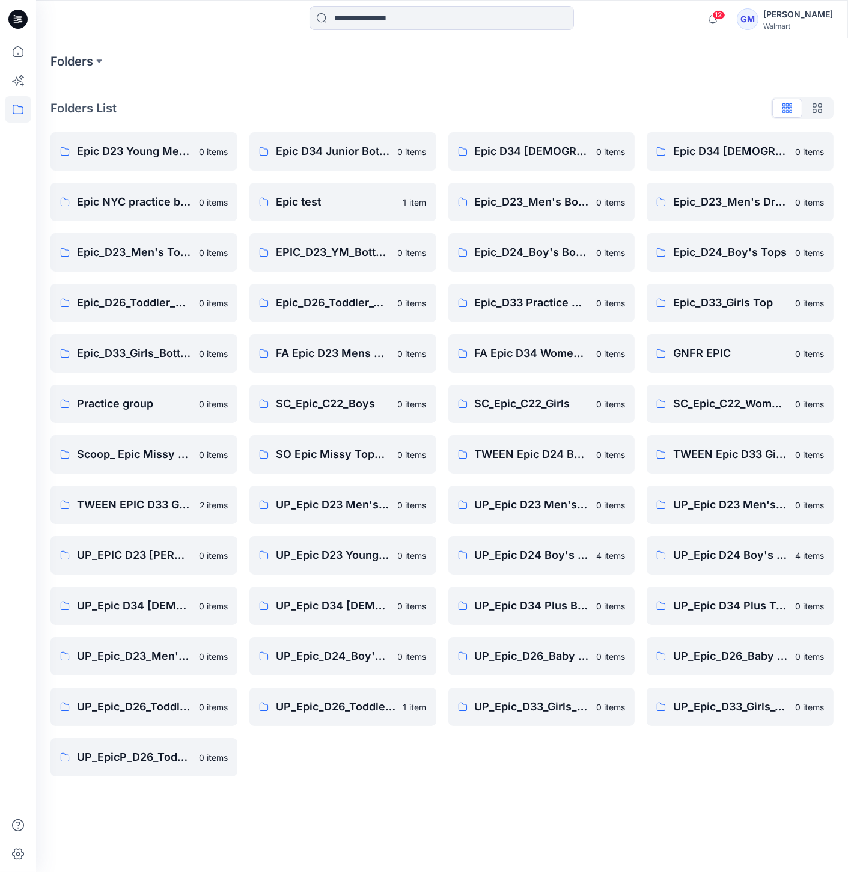
click at [20, 28] on icon at bounding box center [17, 19] width 19 height 38
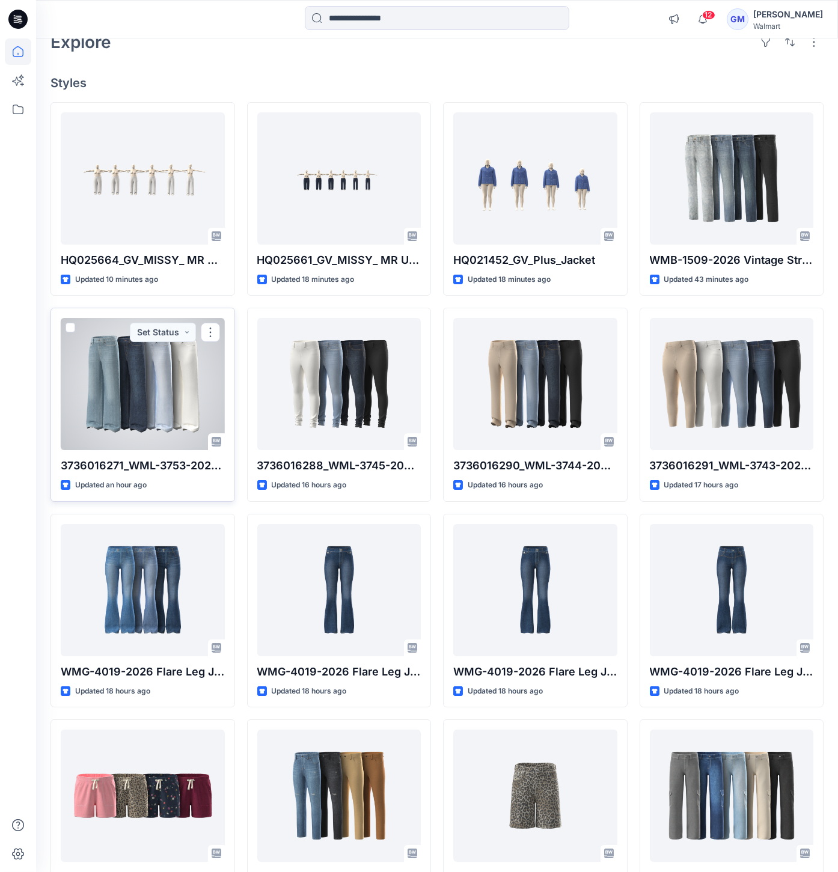
scroll to position [267, 0]
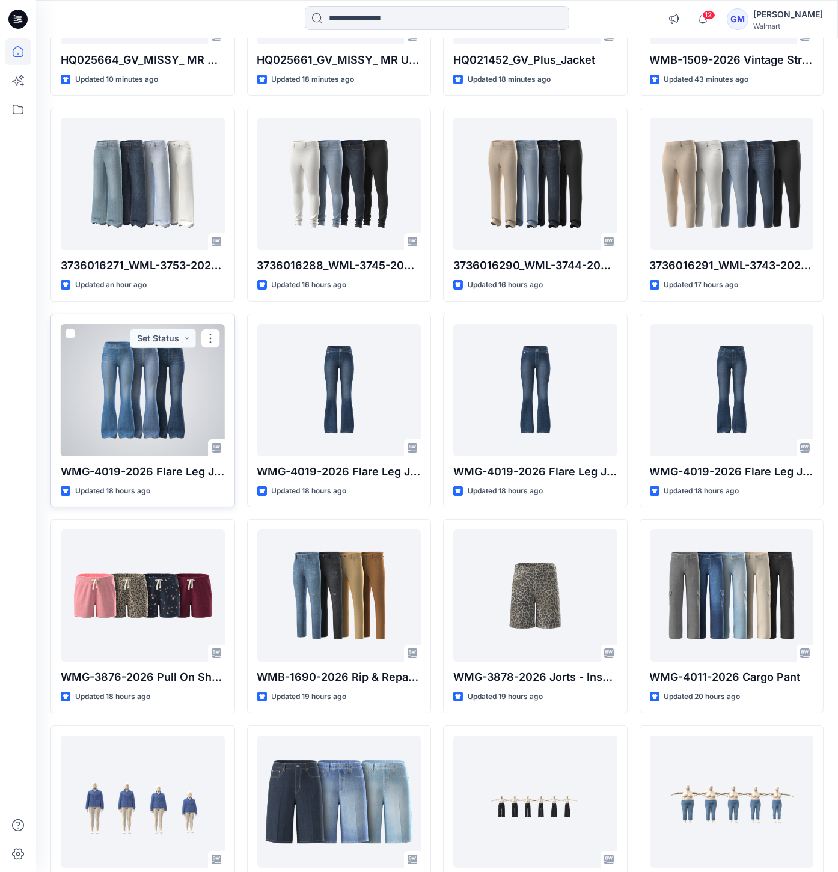
click at [169, 370] on div at bounding box center [143, 390] width 164 height 132
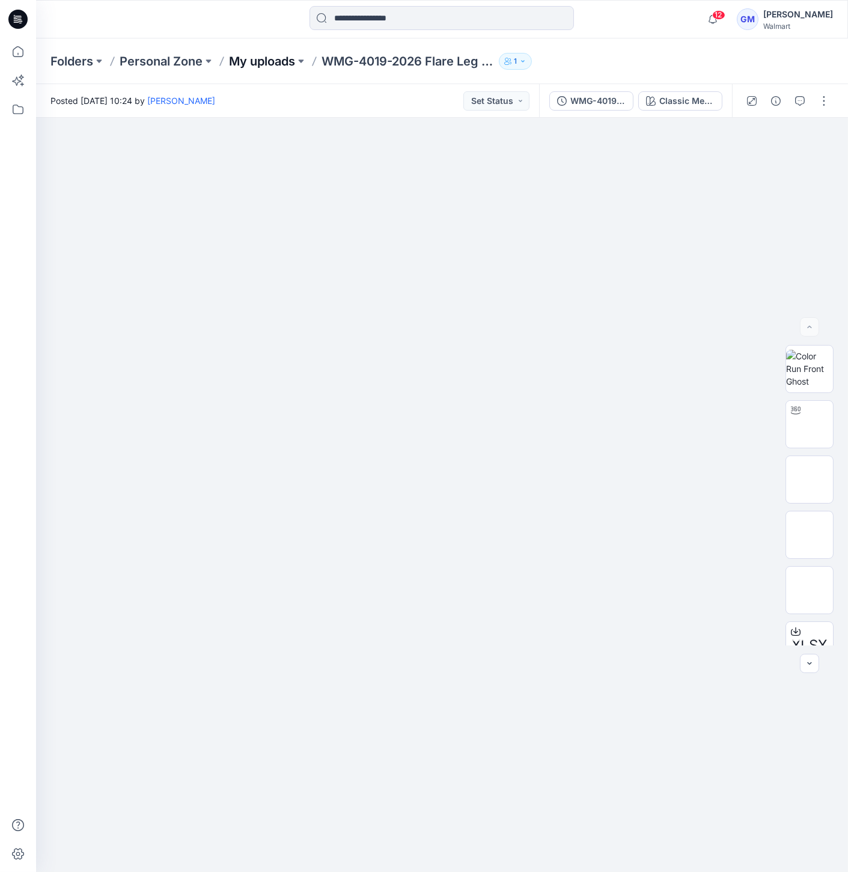
click at [281, 65] on div "Folders Personal Zone My uploads WMG-4019-2026 Flare Leg Jean_Opt1 1" at bounding box center [442, 61] width 812 height 46
click at [281, 65] on p "My uploads" at bounding box center [262, 61] width 66 height 17
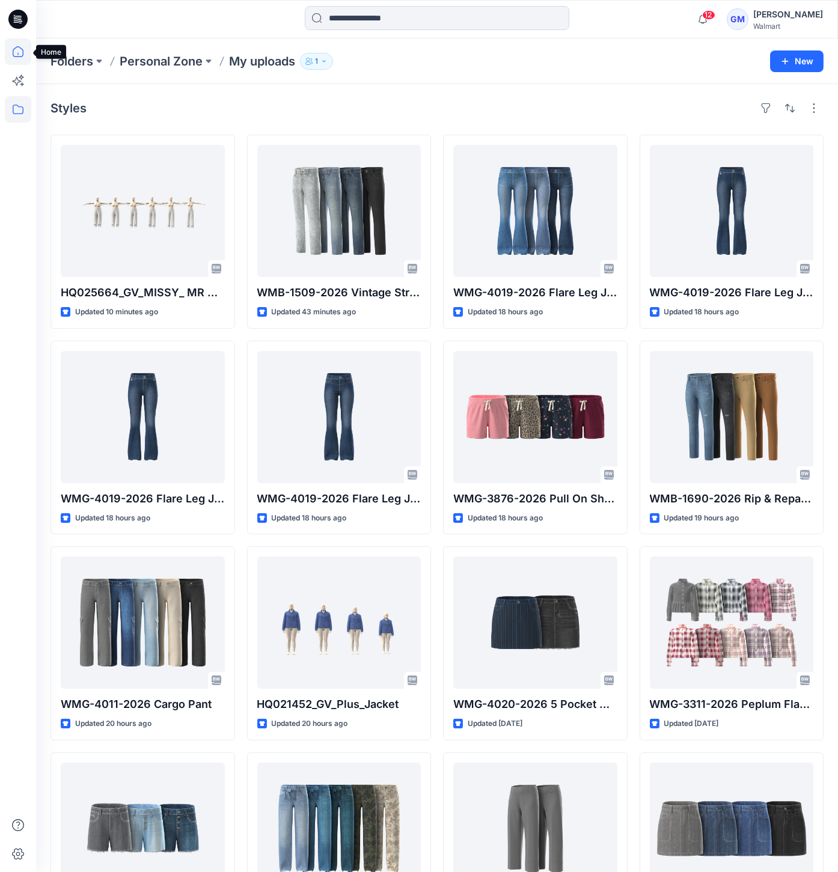
click at [10, 55] on icon at bounding box center [18, 51] width 26 height 26
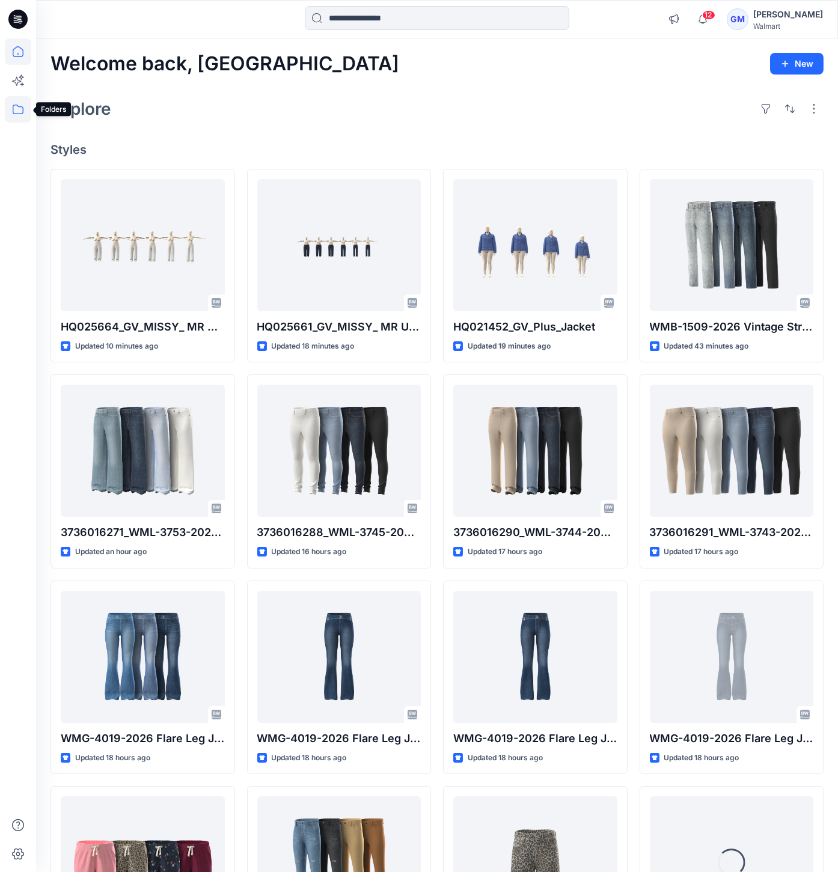
click at [17, 105] on icon at bounding box center [18, 110] width 11 height 10
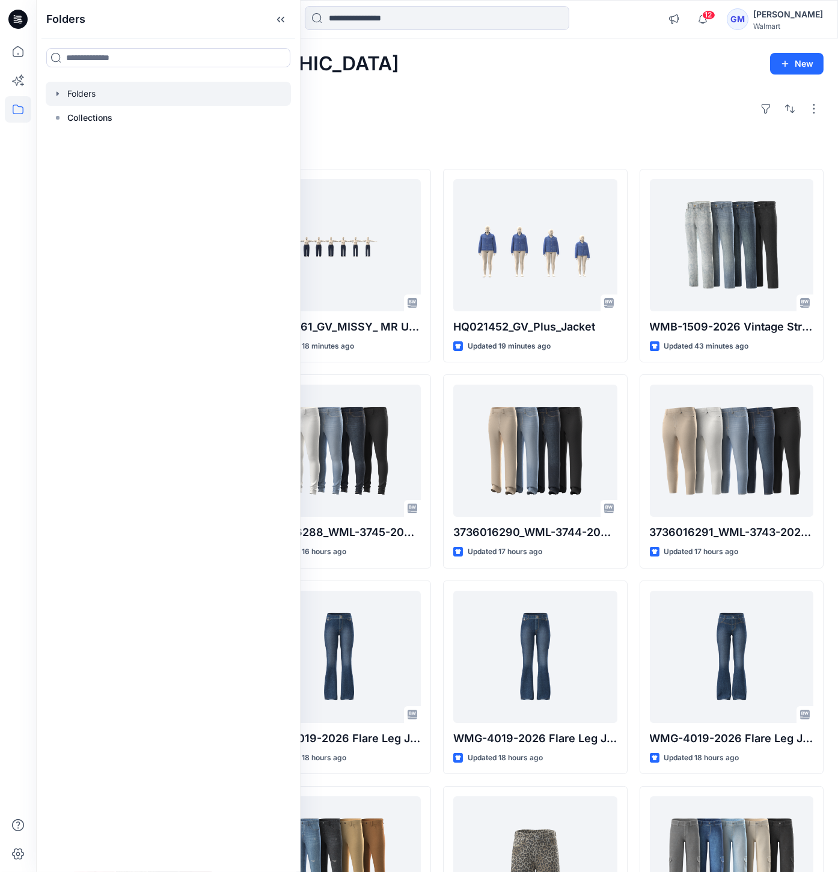
click at [66, 93] on div at bounding box center [168, 94] width 245 height 24
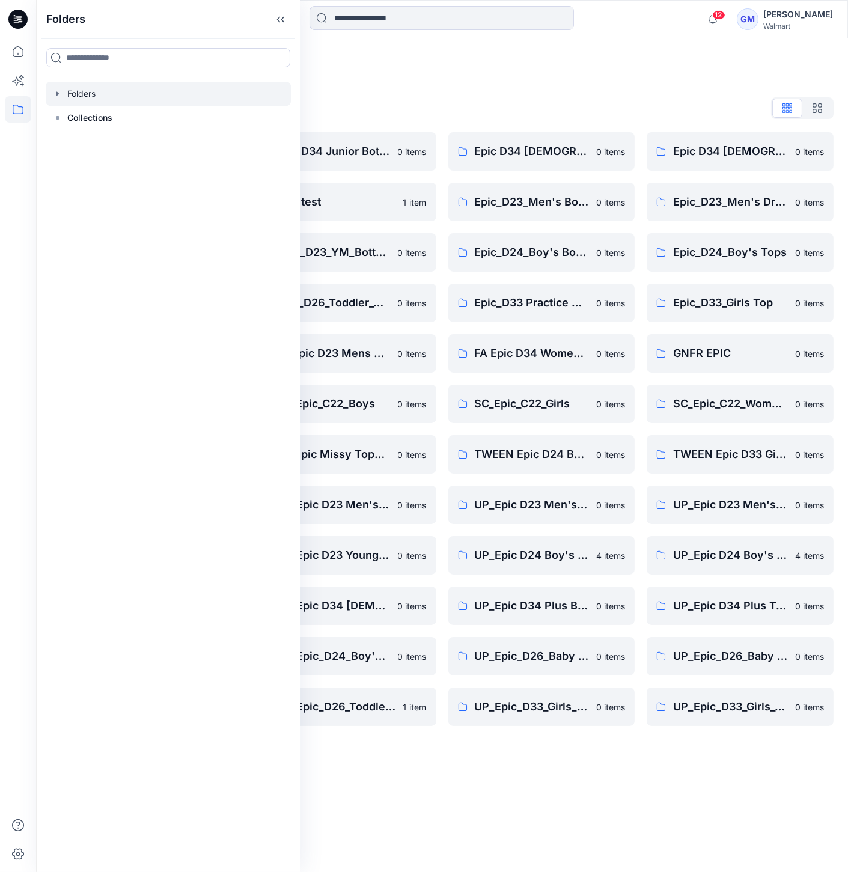
click at [409, 103] on div "Folders List" at bounding box center [441, 108] width 783 height 19
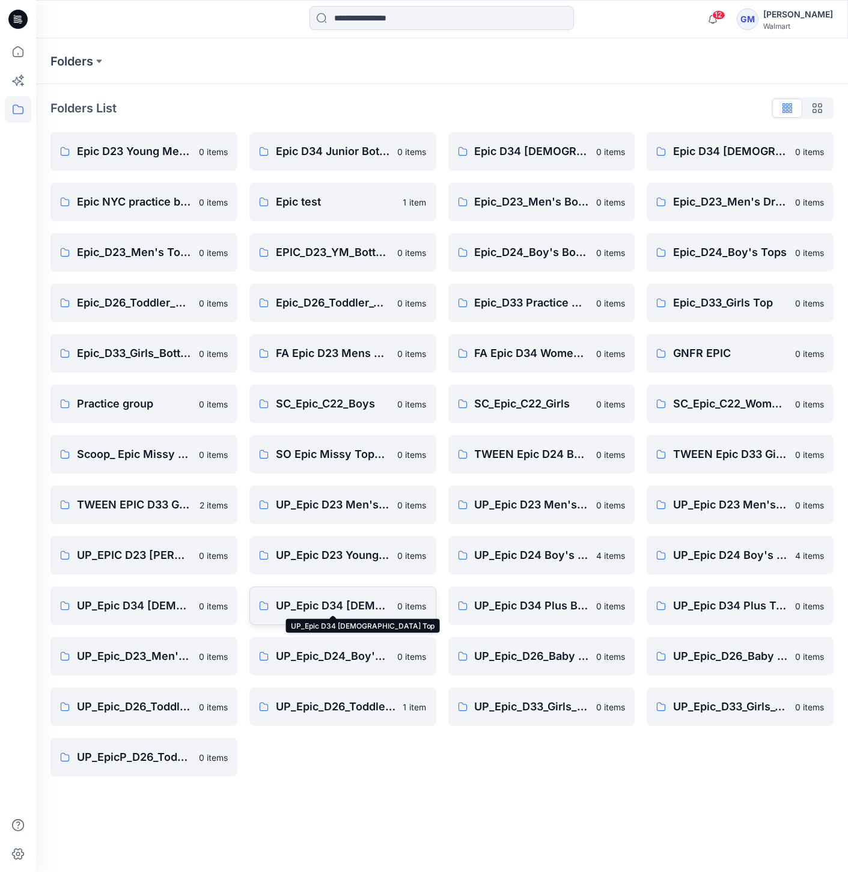
click at [340, 607] on p "UP_Epic D34 [DEMOGRAPHIC_DATA] Top" at bounding box center [333, 605] width 115 height 17
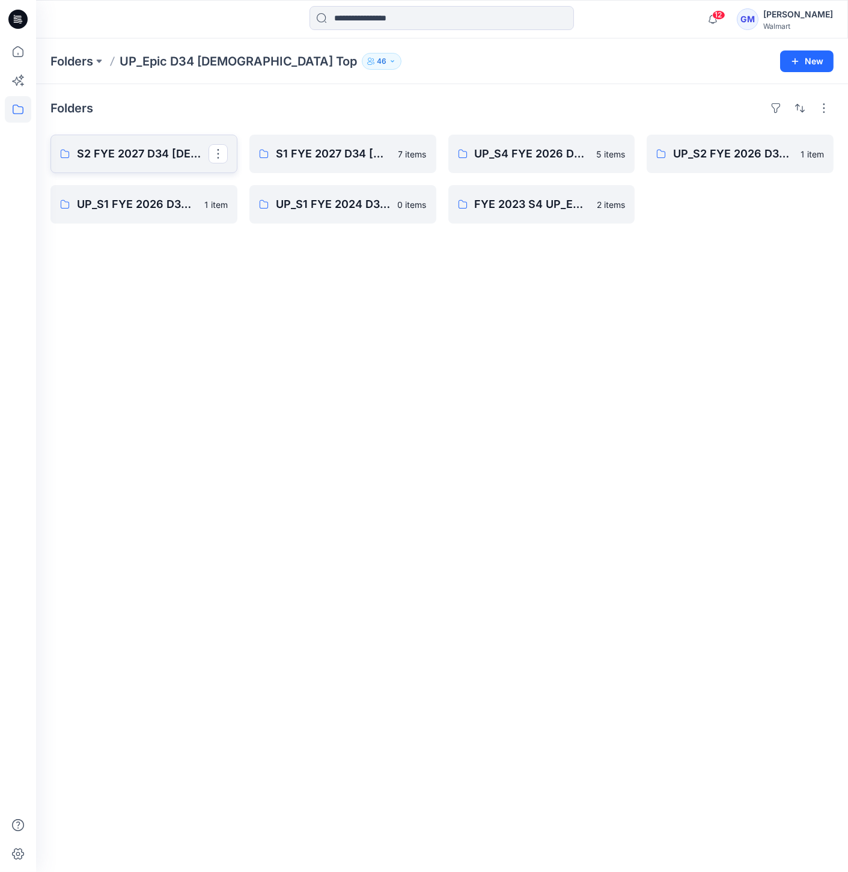
click at [127, 155] on p "S2 FYE 2027 D34 [DEMOGRAPHIC_DATA] Woven Tops and Jackets" at bounding box center [143, 153] width 132 height 17
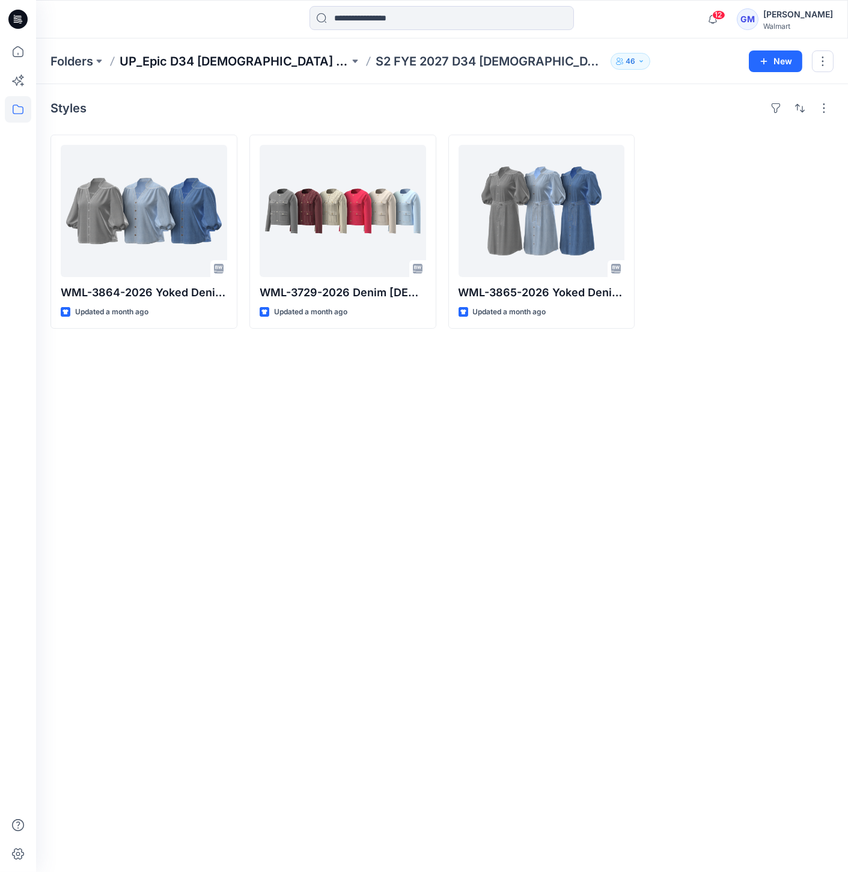
click at [252, 59] on p "UP_Epic D34 [DEMOGRAPHIC_DATA] Top" at bounding box center [235, 61] width 230 height 17
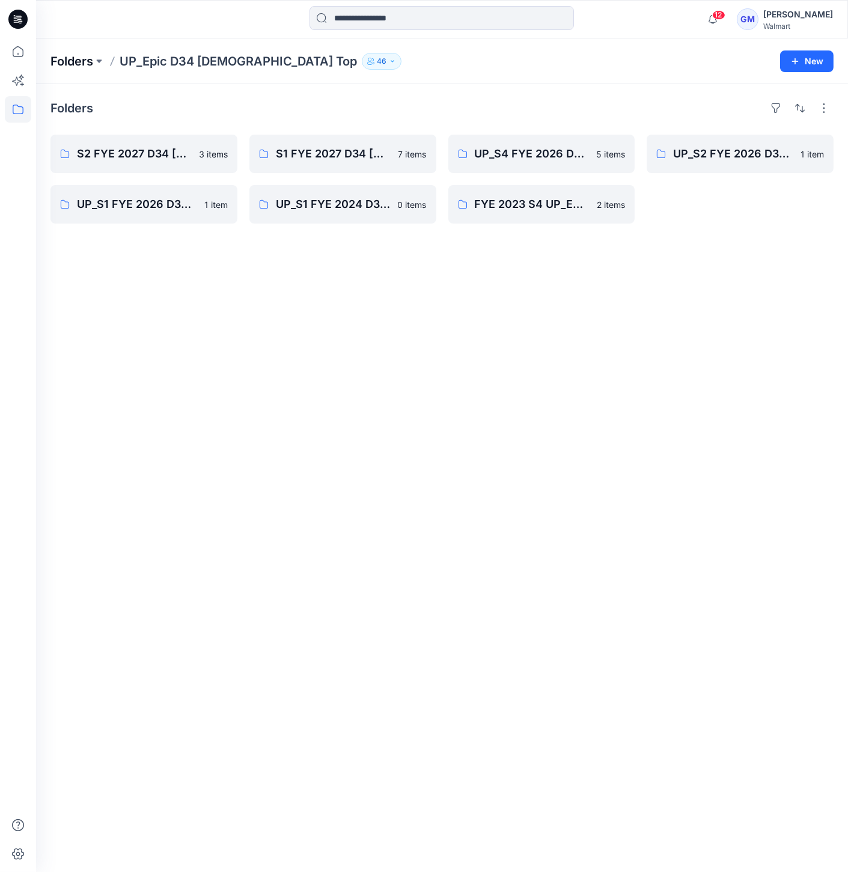
click at [60, 57] on p "Folders" at bounding box center [71, 61] width 43 height 17
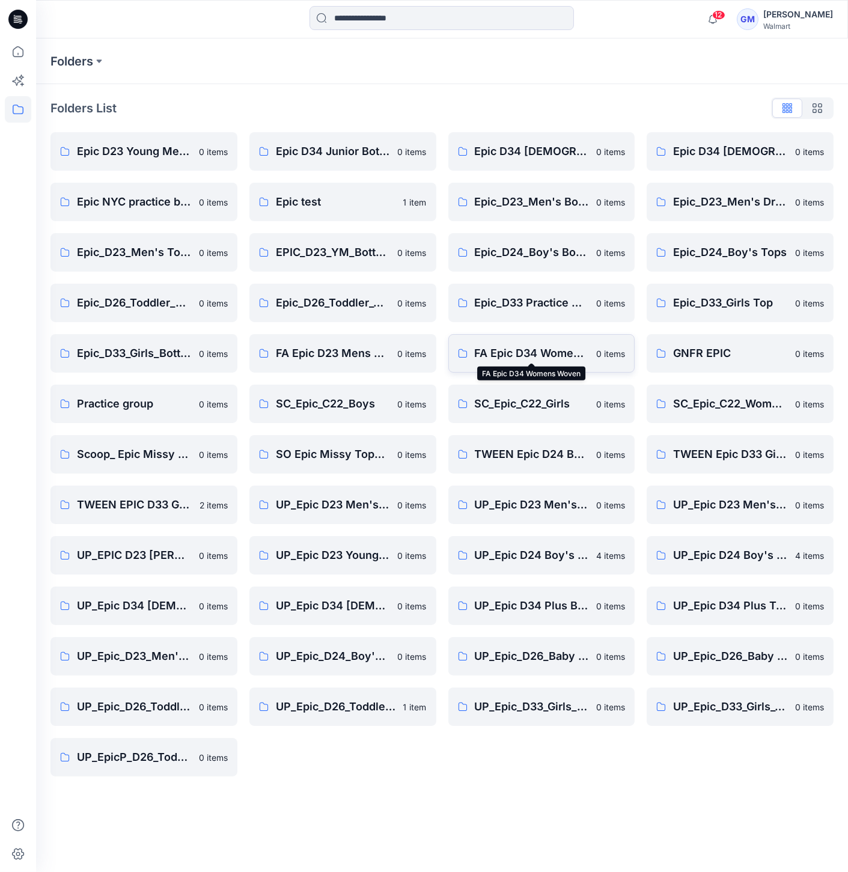
click at [567, 355] on p "FA Epic D34 Womens Woven" at bounding box center [532, 353] width 115 height 17
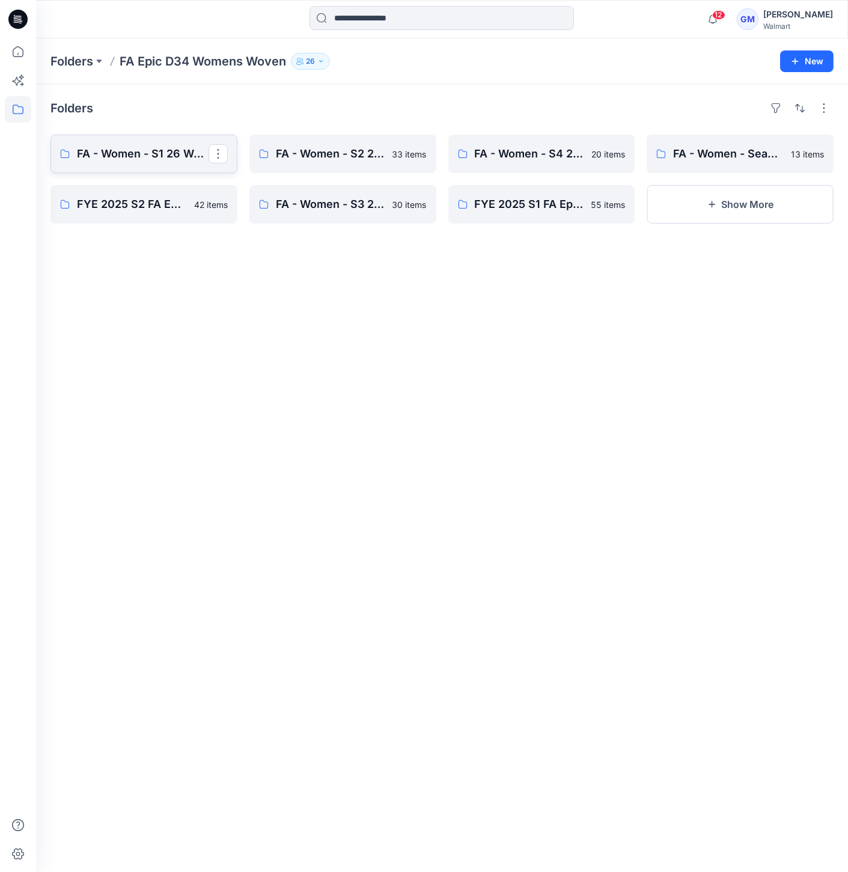
click at [169, 147] on p "FA - Women - S1 26 Woven Board" at bounding box center [143, 153] width 132 height 17
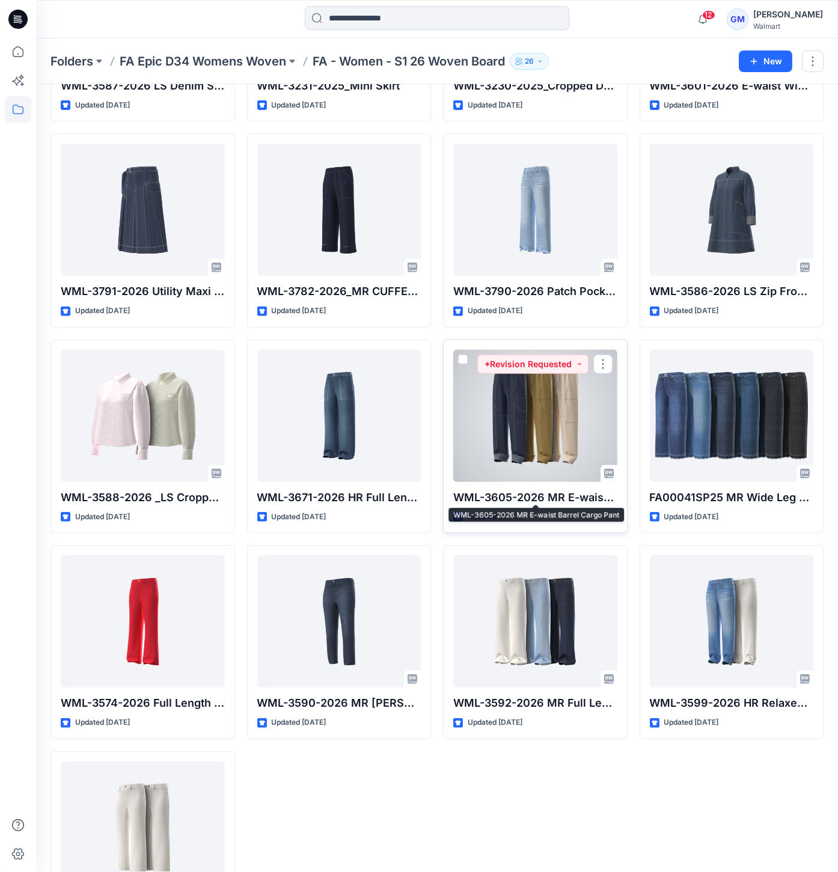
scroll to position [1186, 0]
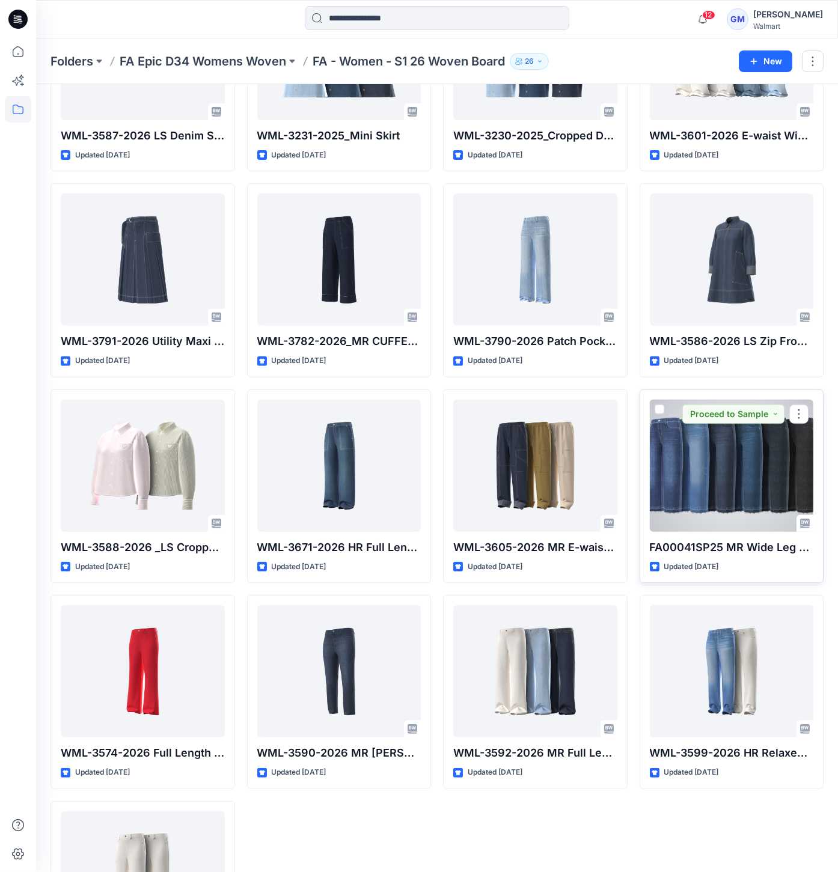
click at [662, 480] on div at bounding box center [732, 466] width 164 height 132
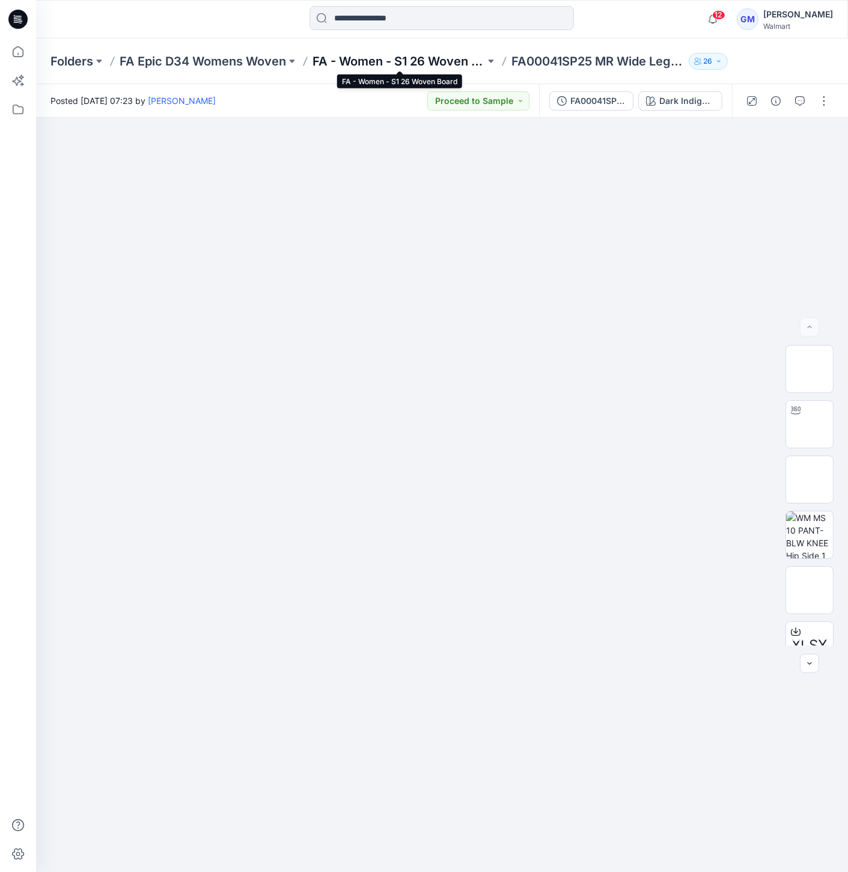
click at [371, 61] on p "FA - Women - S1 26 Woven Board" at bounding box center [398, 61] width 172 height 17
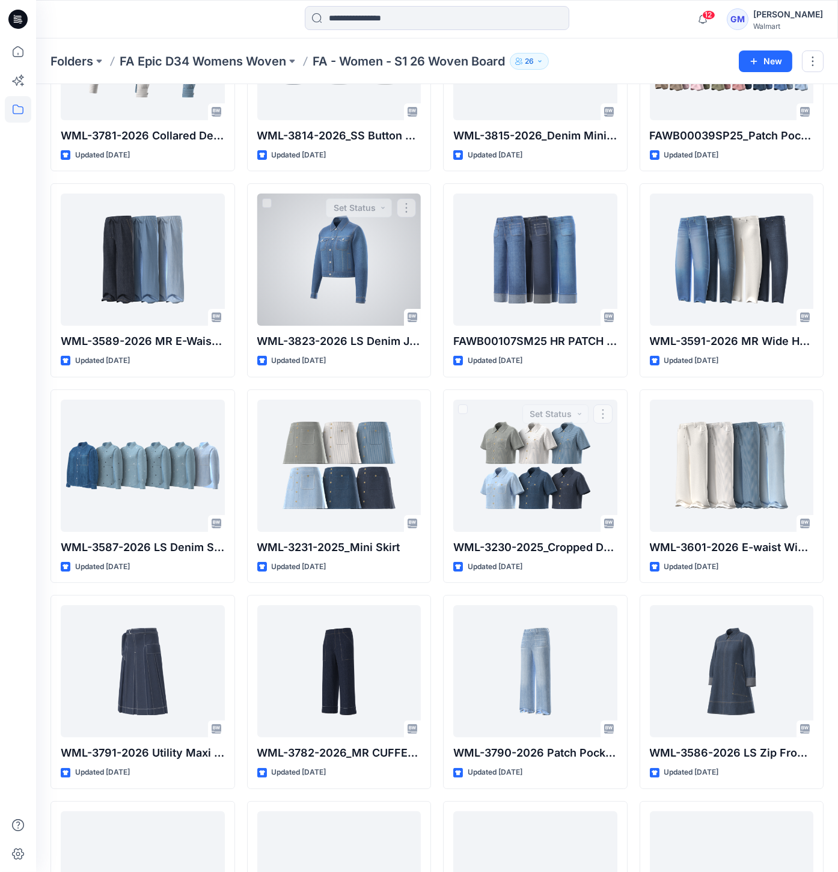
scroll to position [251, 0]
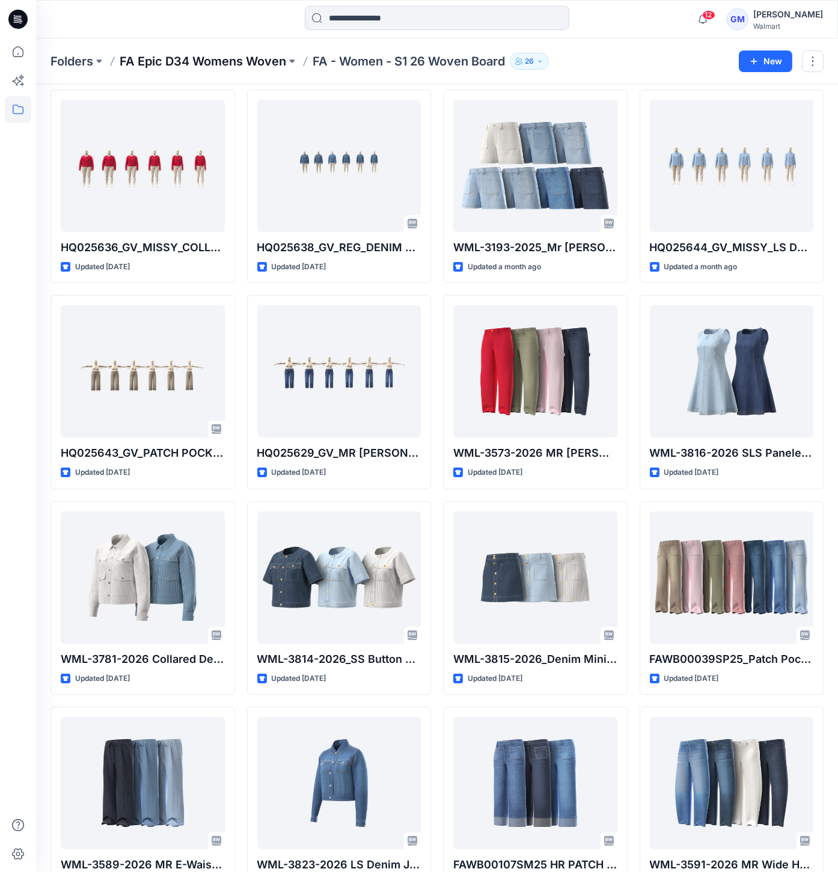
click at [212, 53] on p "FA Epic D34 Womens Woven" at bounding box center [203, 61] width 166 height 17
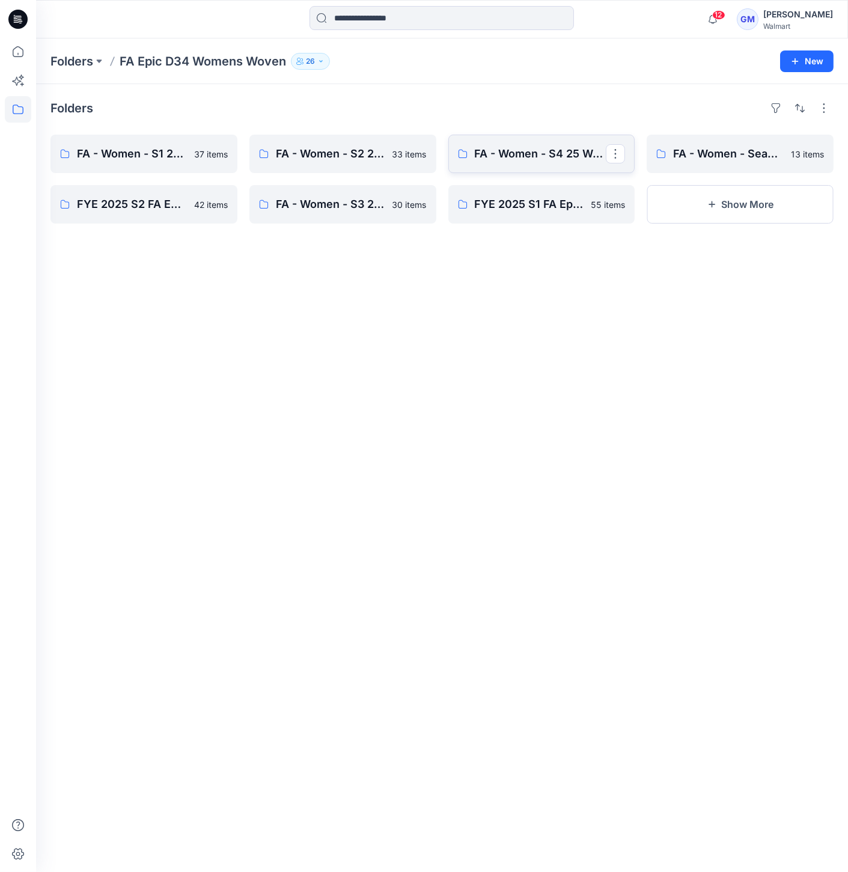
click at [523, 143] on link "FA - Women - S4 25 Woven Board" at bounding box center [541, 154] width 187 height 38
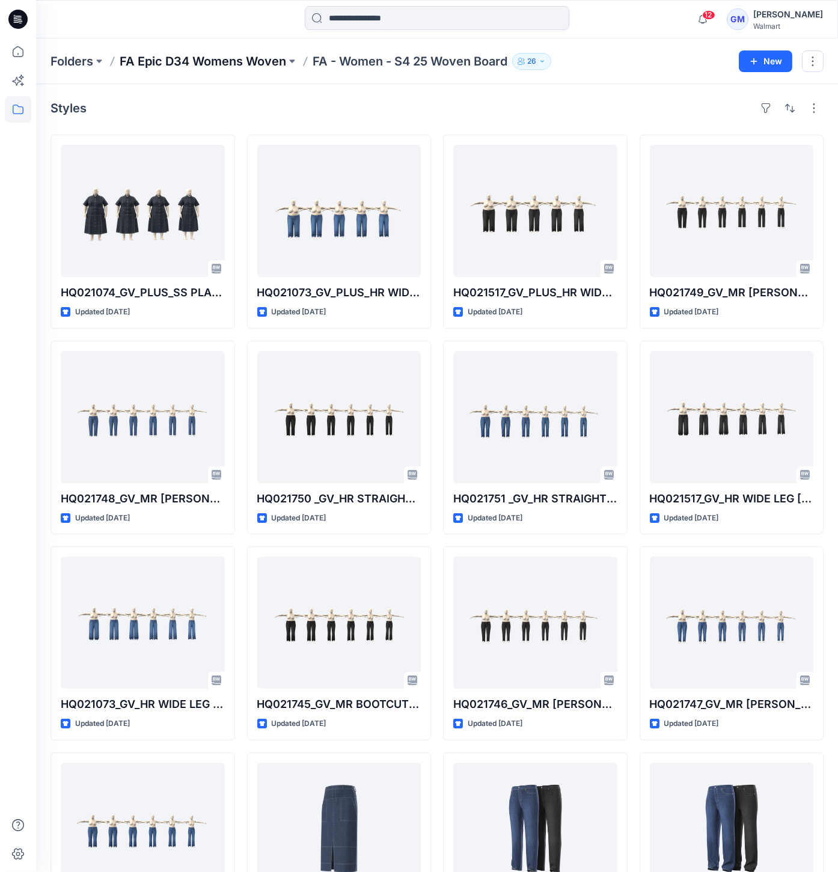
click at [242, 62] on p "FA Epic D34 Womens Woven" at bounding box center [203, 61] width 166 height 17
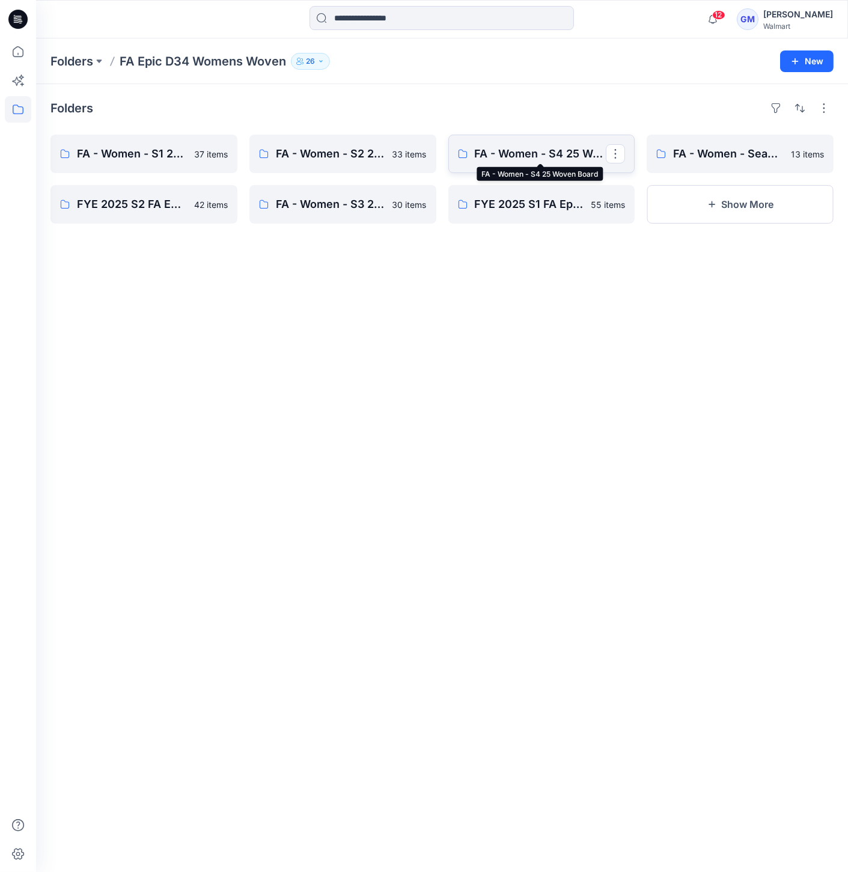
click at [540, 155] on p "FA - Women - S4 25 Woven Board" at bounding box center [541, 153] width 132 height 17
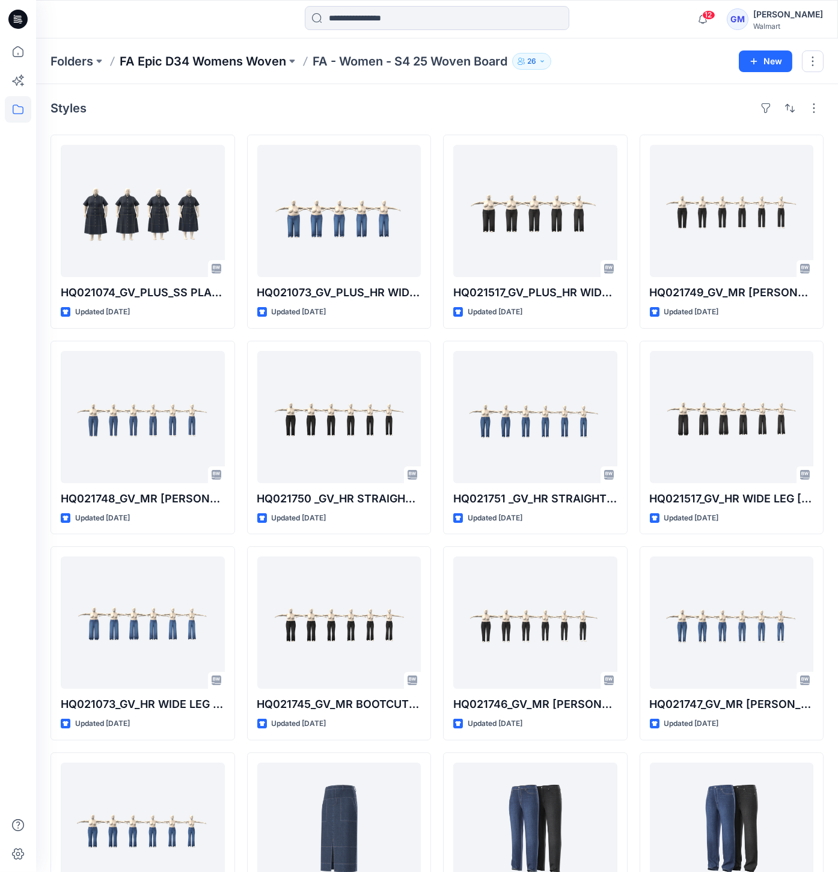
click at [229, 62] on p "FA Epic D34 Womens Woven" at bounding box center [203, 61] width 166 height 17
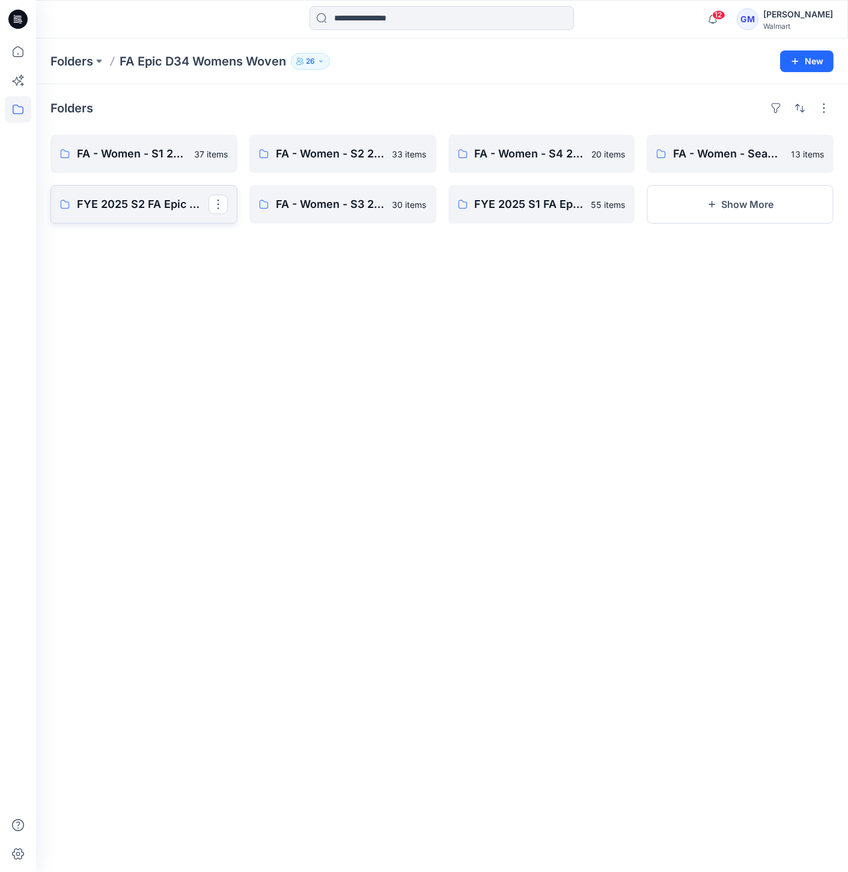
click at [160, 204] on p "FYE 2025 S2 FA Epic Womens Woven Board" at bounding box center [143, 204] width 132 height 17
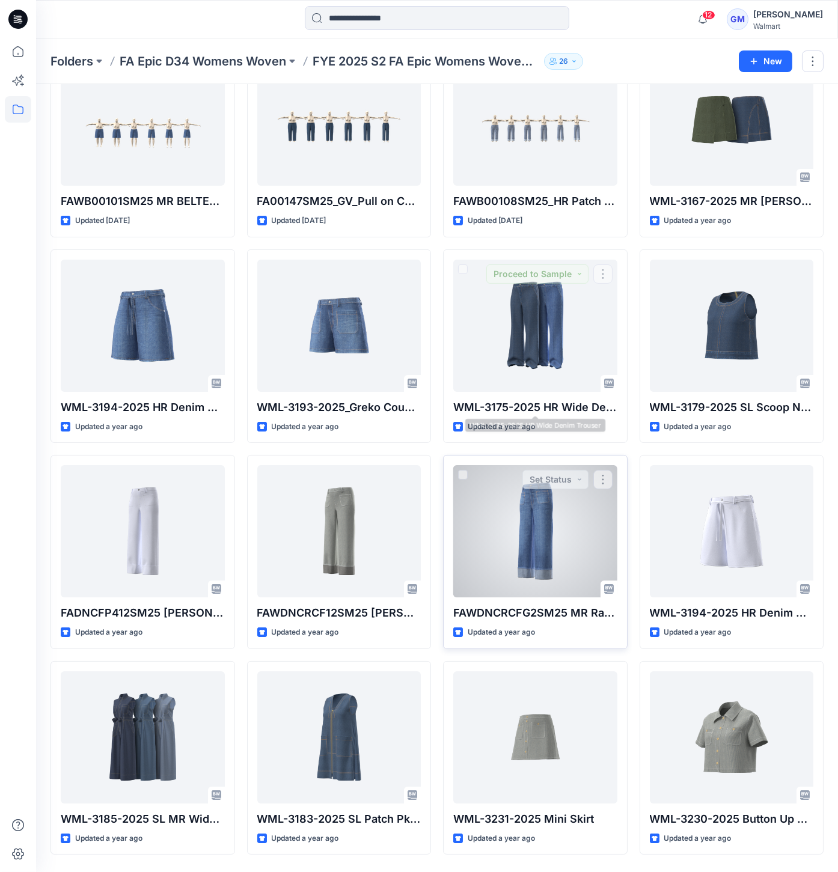
scroll to position [534, 0]
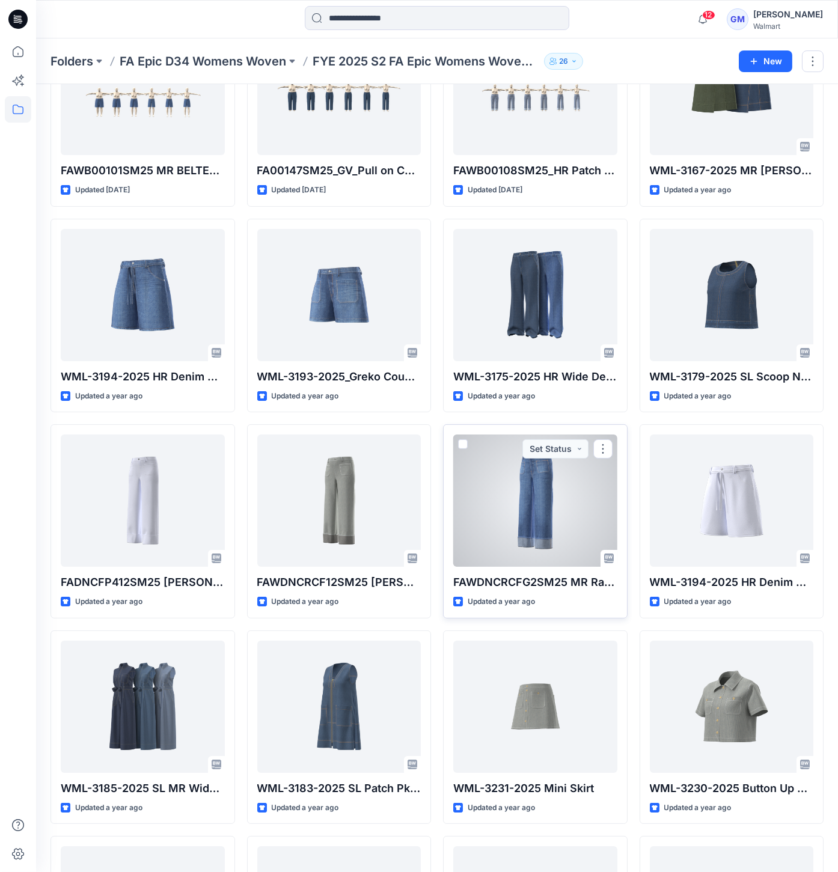
click at [532, 499] on div at bounding box center [535, 500] width 164 height 132
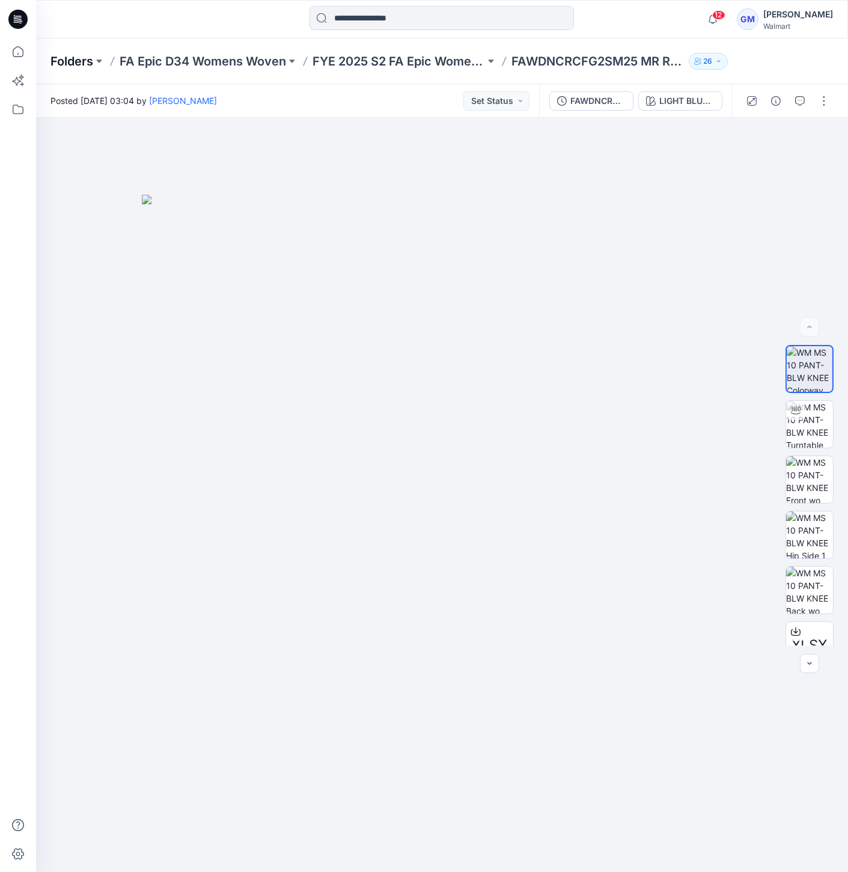
click at [70, 58] on p "Folders" at bounding box center [71, 61] width 43 height 17
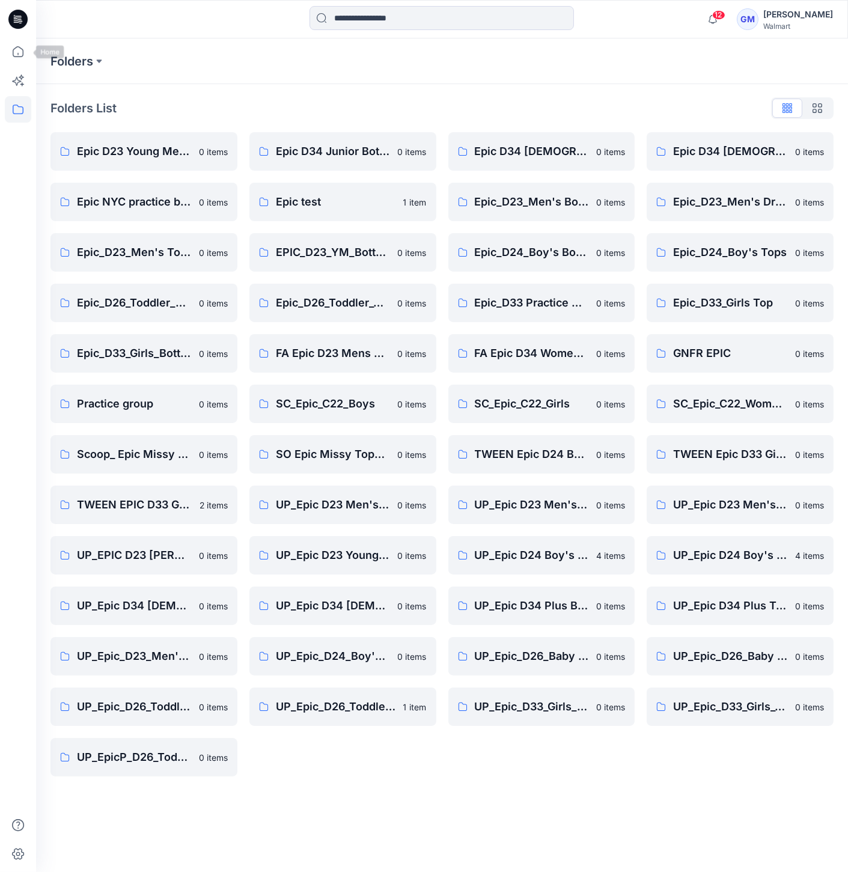
click at [17, 31] on icon at bounding box center [17, 19] width 19 height 38
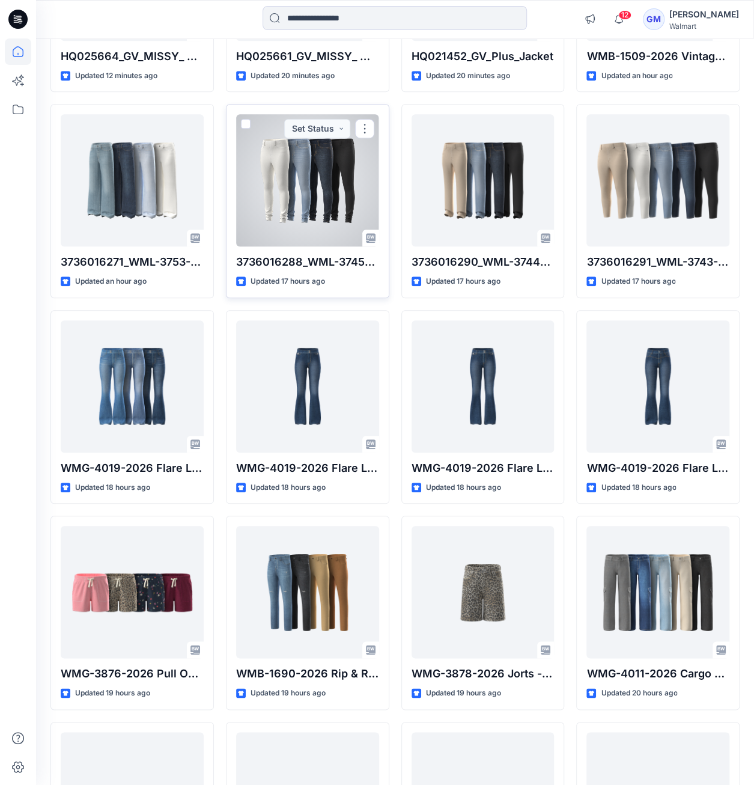
scroll to position [361, 0]
